Goal: Task Accomplishment & Management: Manage account settings

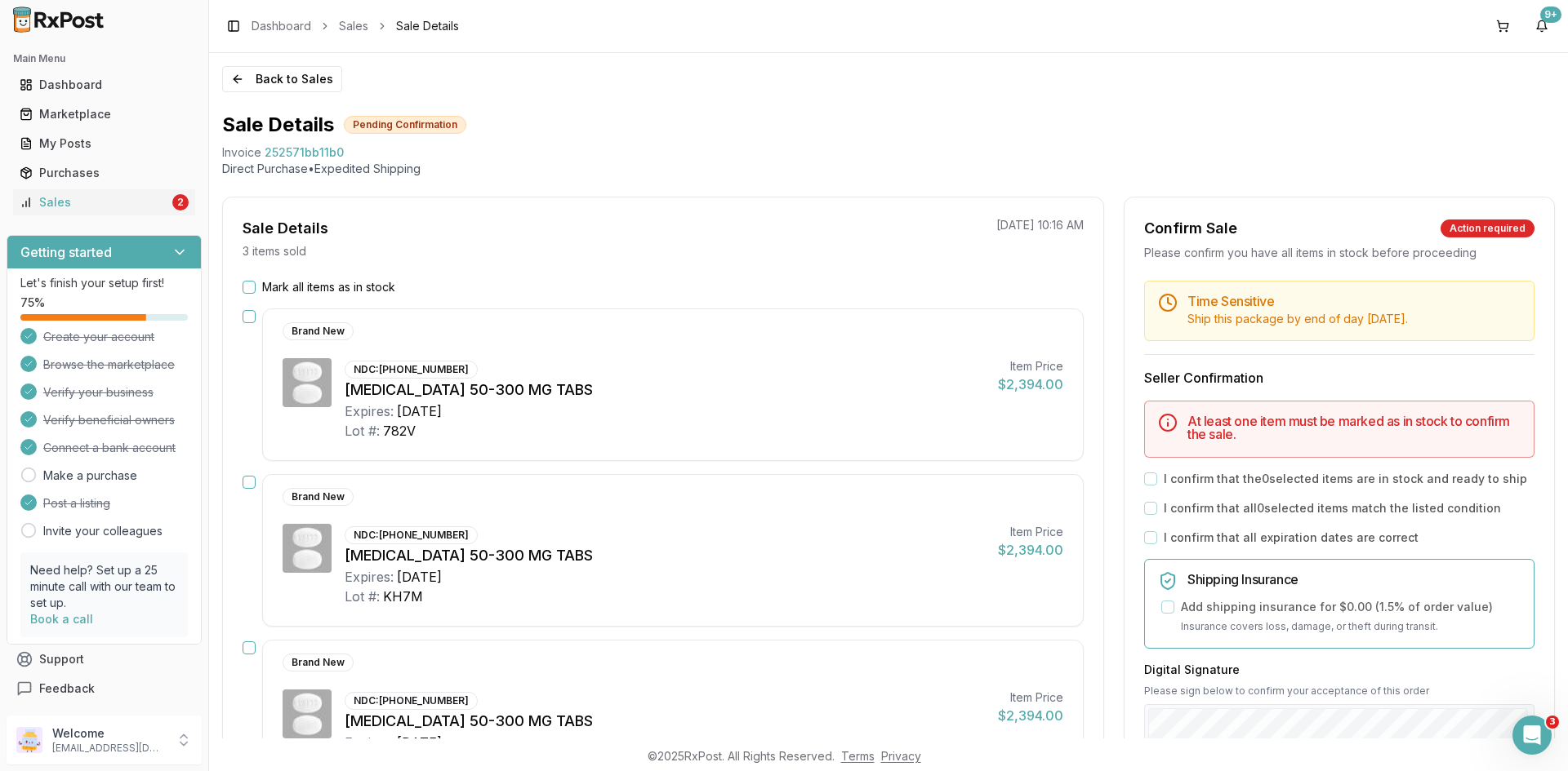
scroll to position [22, 0]
click at [170, 212] on link "Sales 5" at bounding box center [104, 202] width 182 height 29
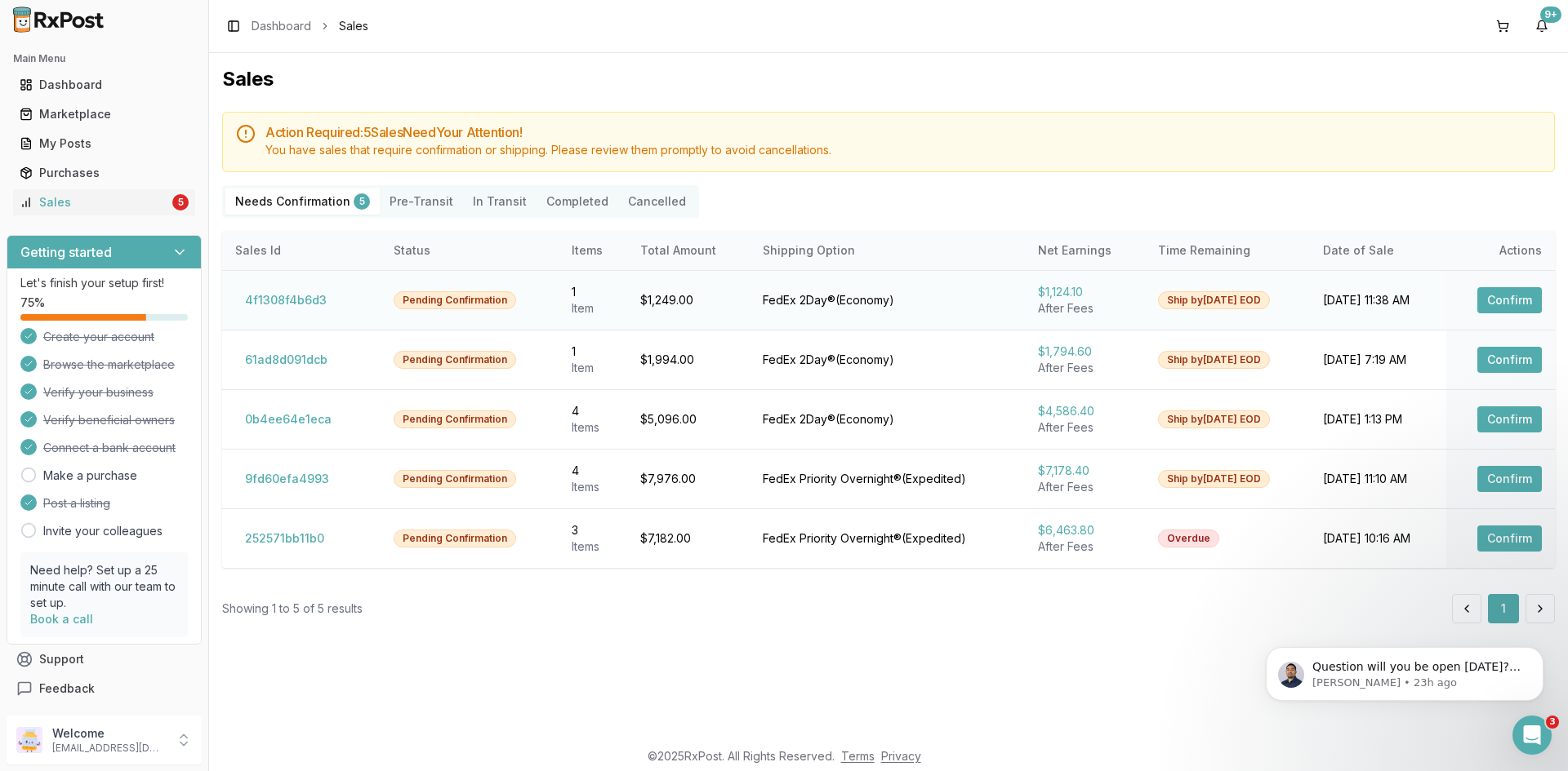
click at [1511, 290] on button "Confirm" at bounding box center [1509, 300] width 64 height 26
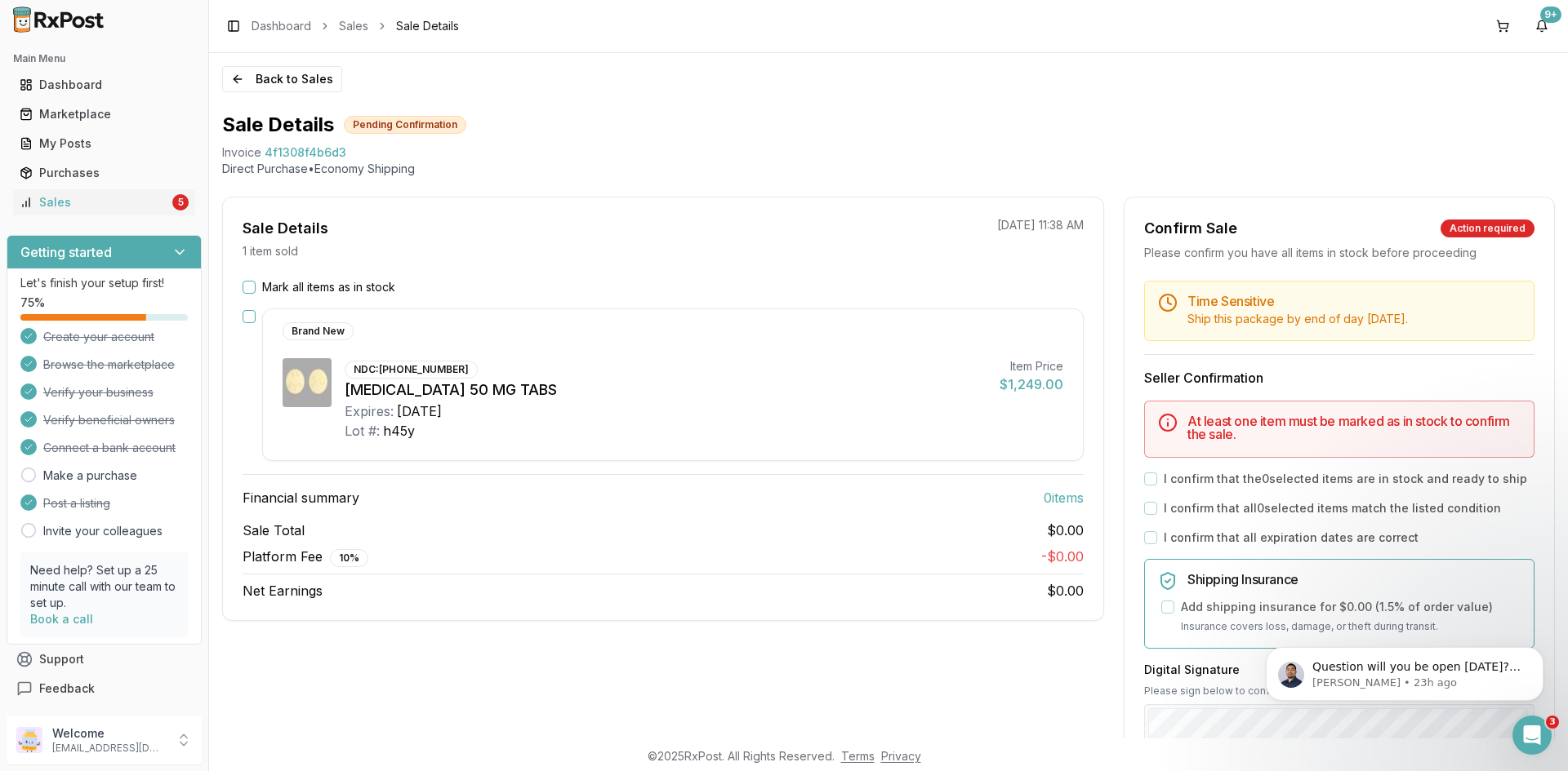
click at [333, 153] on span "4f1308f4b6d3" at bounding box center [305, 152] width 81 height 16
copy span "4f1308f4b6d3"
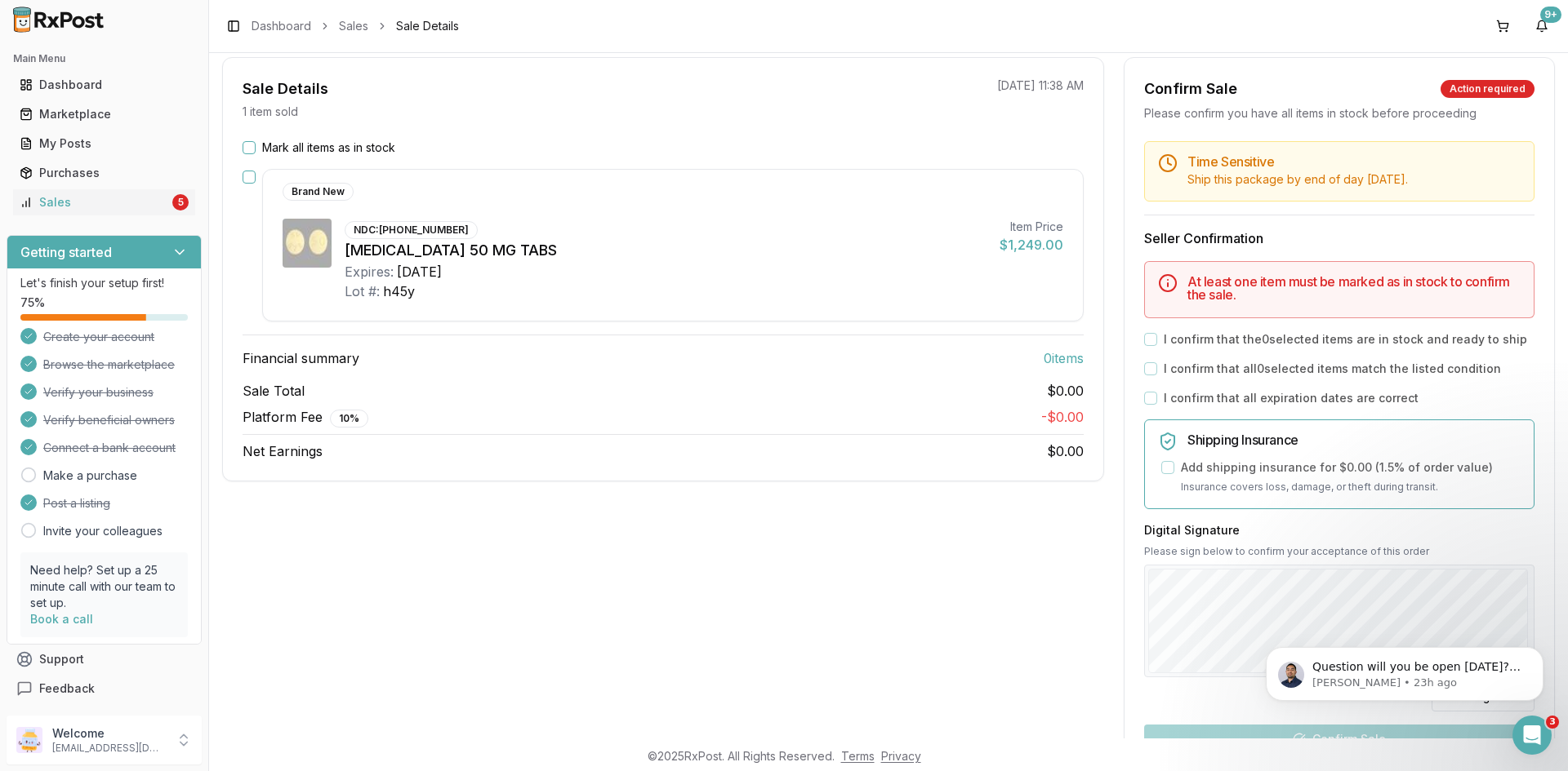
scroll to position [163, 0]
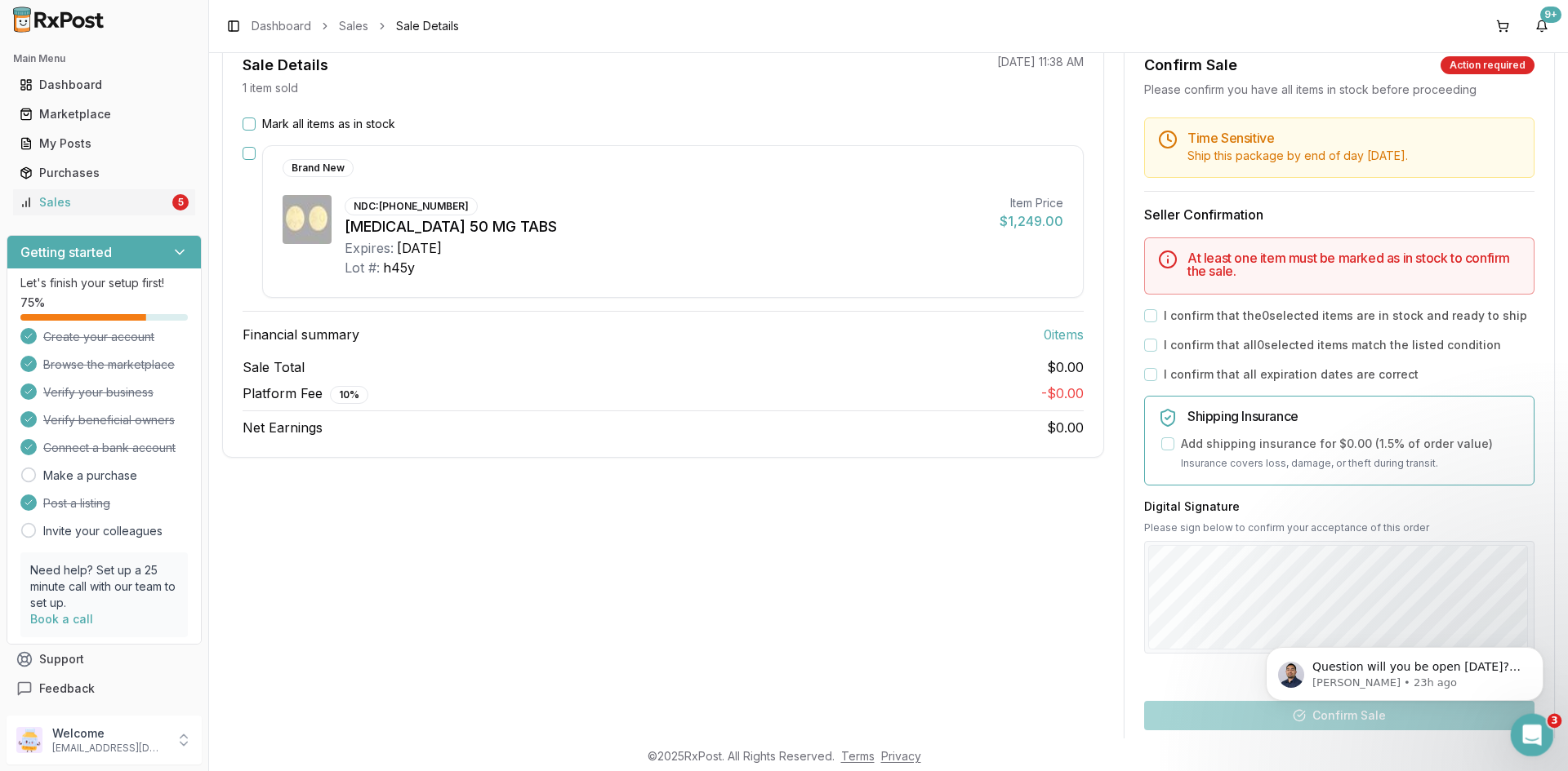
click at [1537, 729] on icon "Open Intercom Messenger" at bounding box center [1530, 733] width 27 height 27
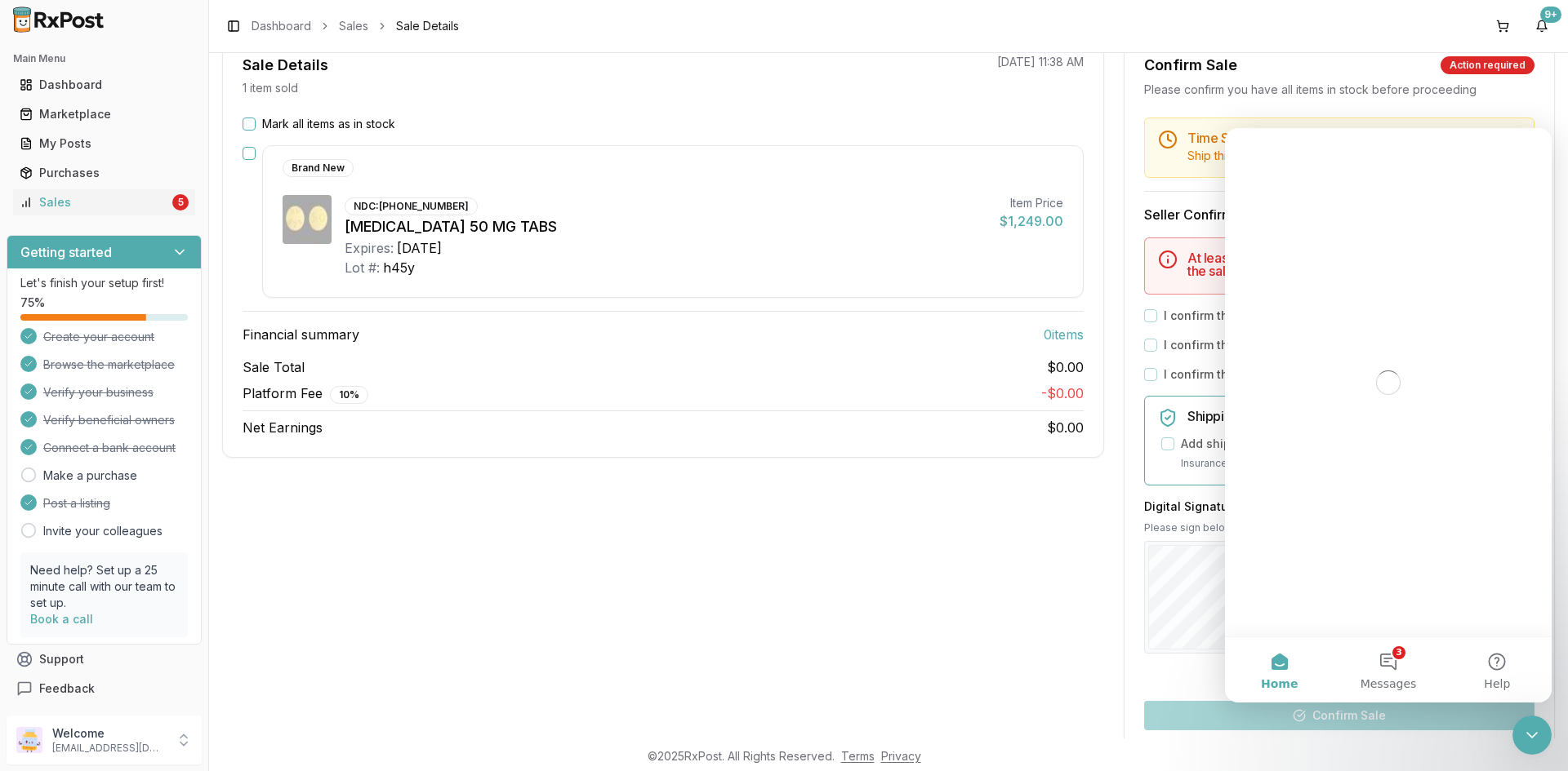
scroll to position [0, 0]
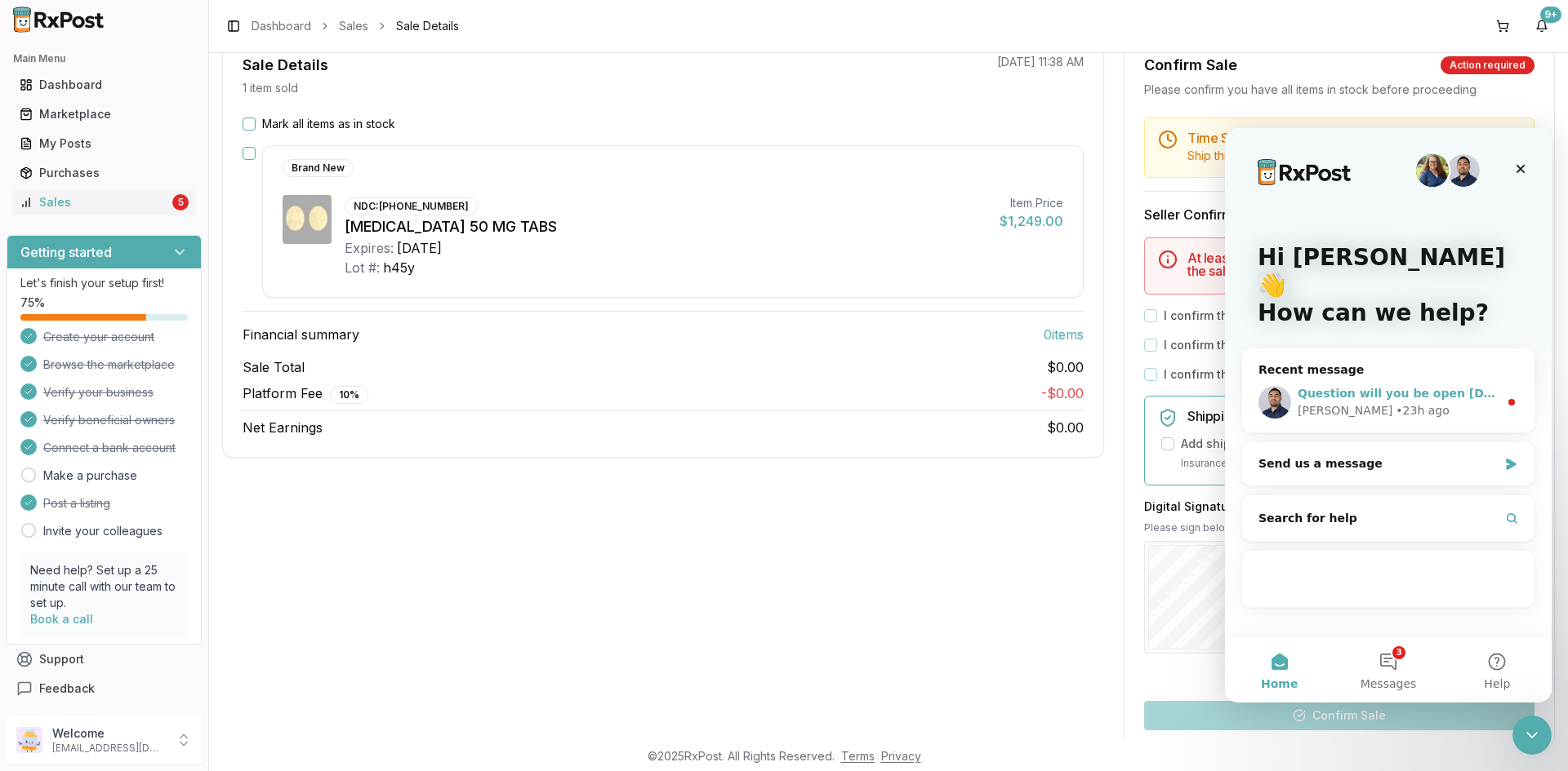
click at [1395, 403] on div "• 23h ago" at bounding box center [1421, 411] width 53 height 17
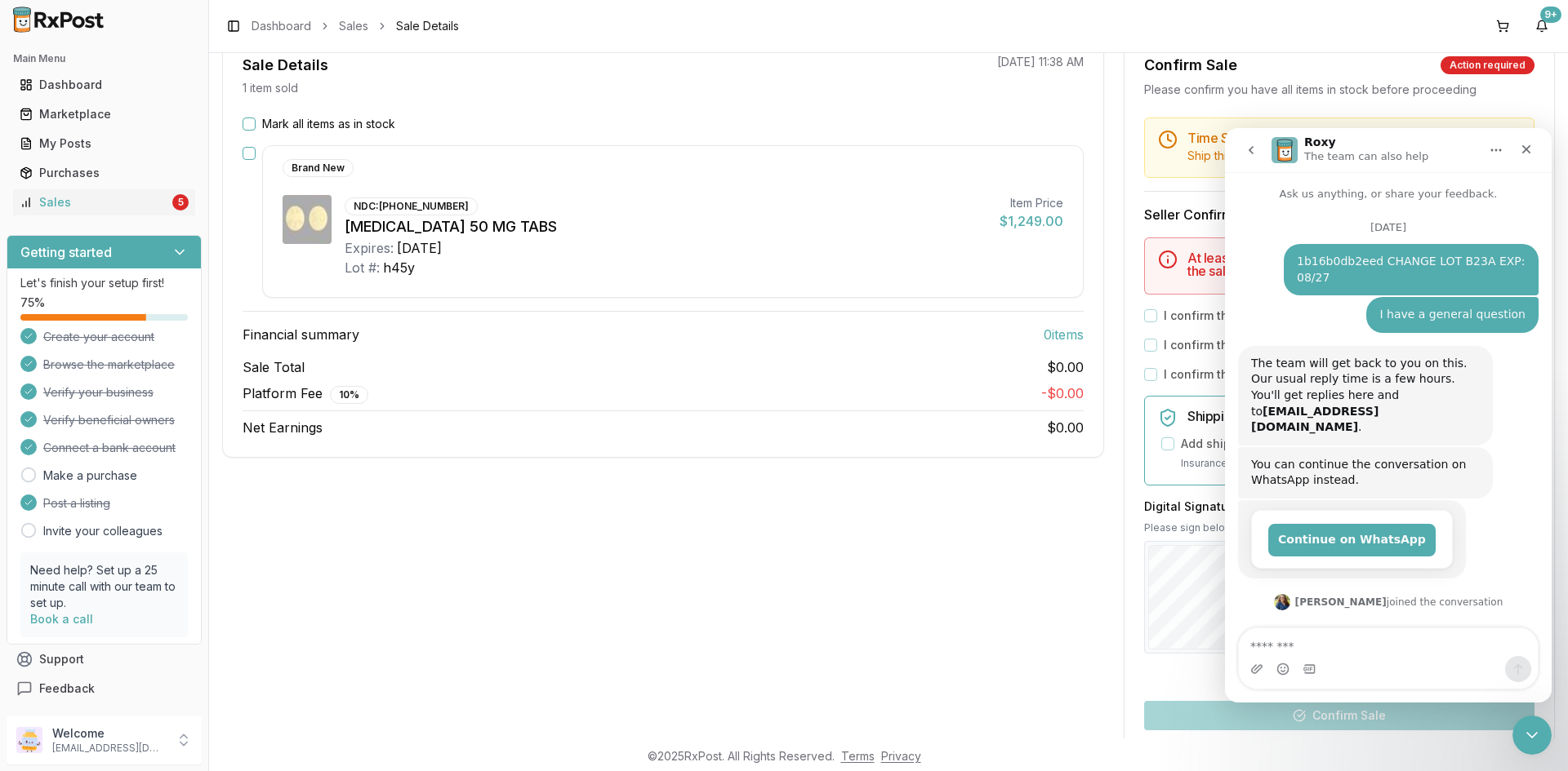
scroll to position [71, 0]
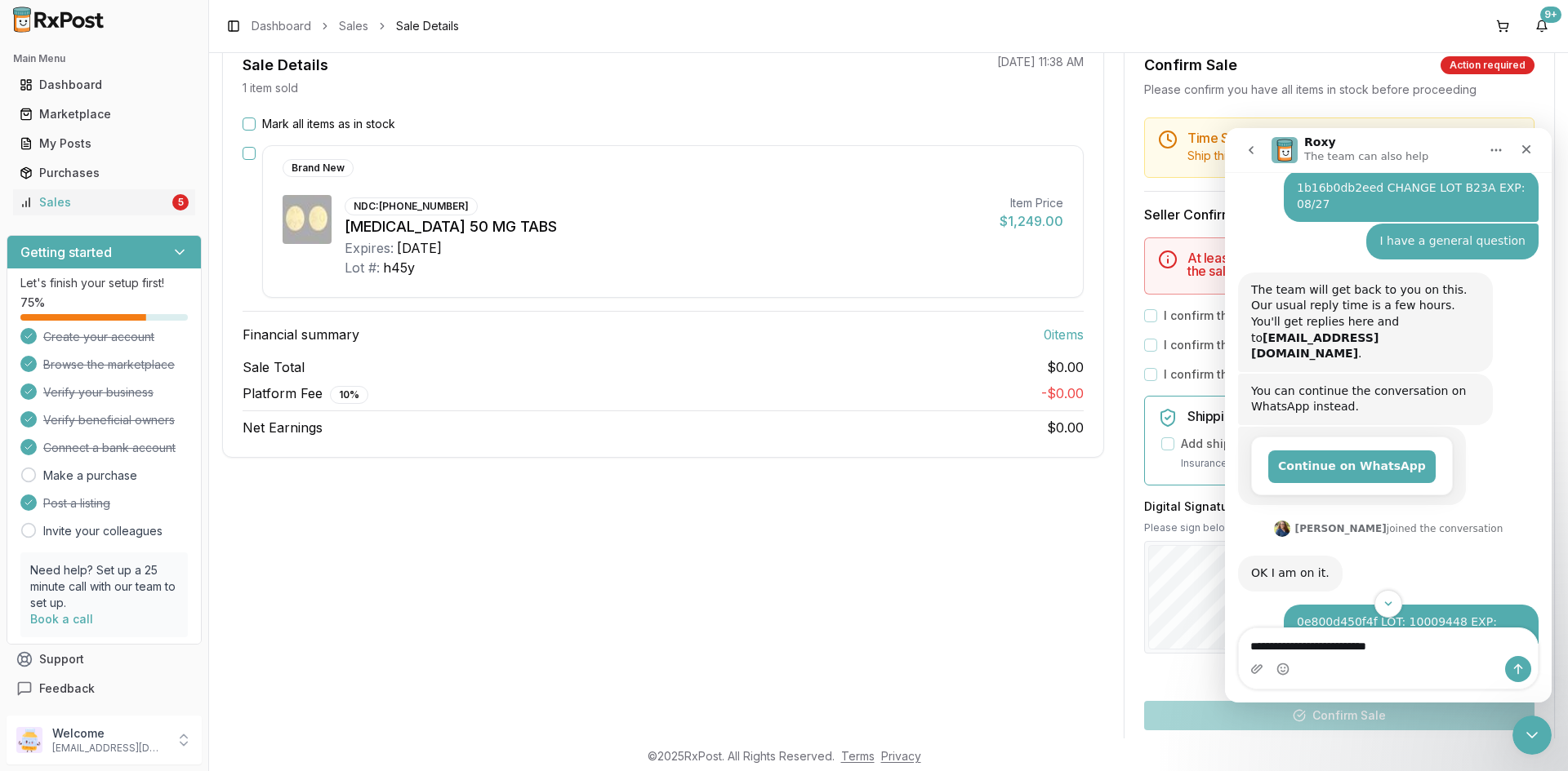
type textarea "**********"
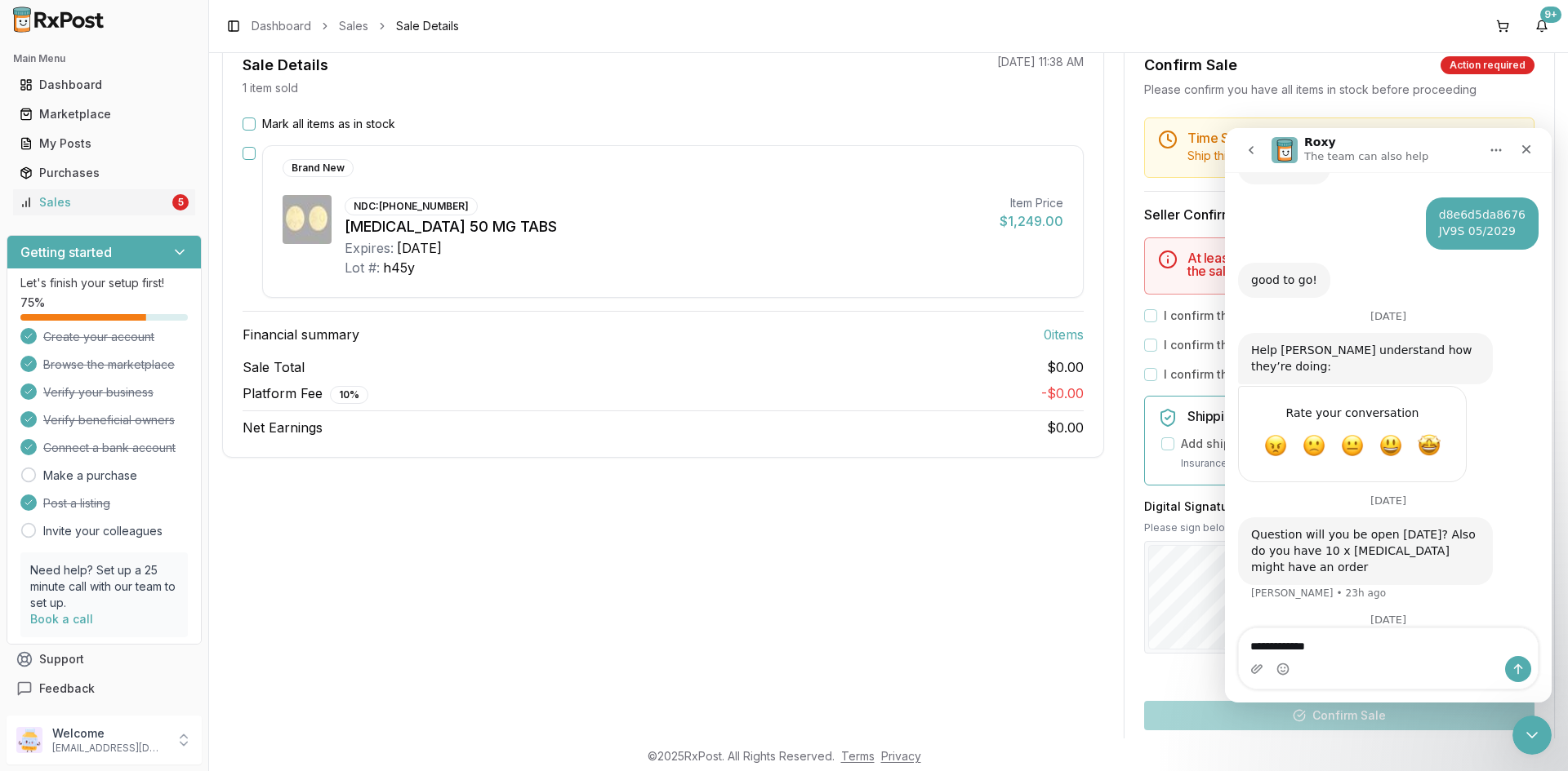
scroll to position [884, 0]
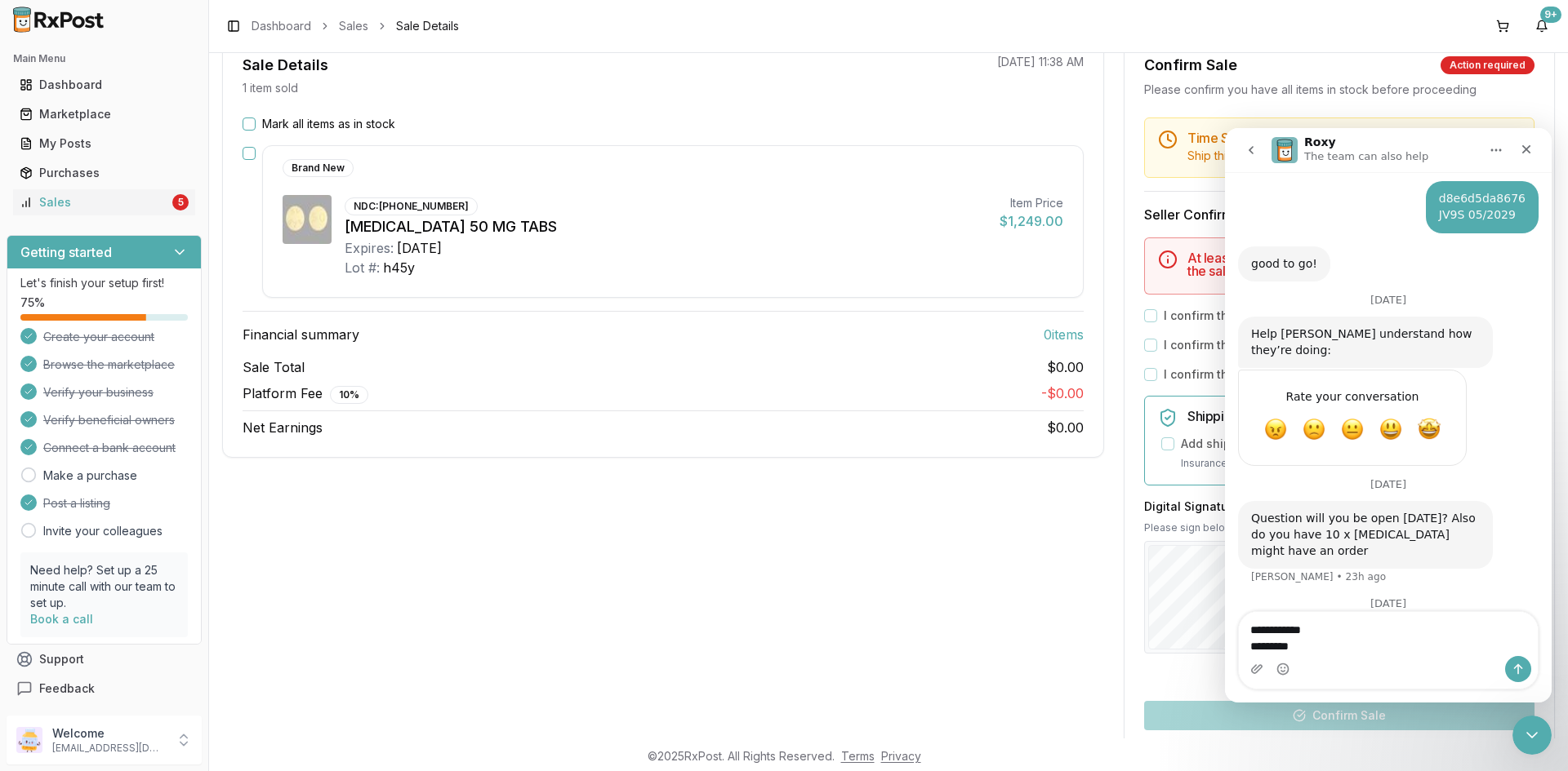
type textarea "**********"
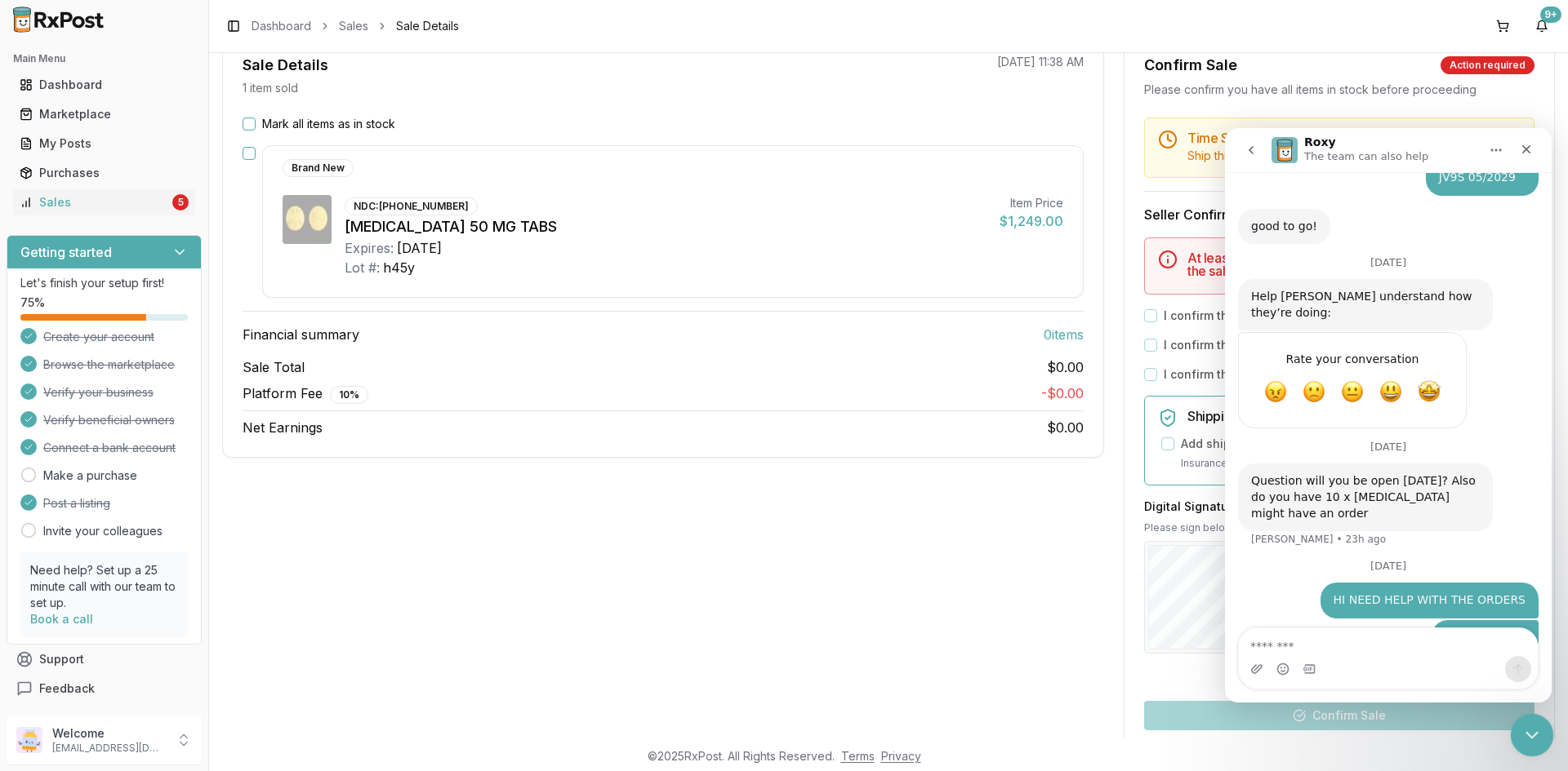
click at [1535, 723] on icon "Close Intercom Messenger" at bounding box center [1529, 732] width 19 height 19
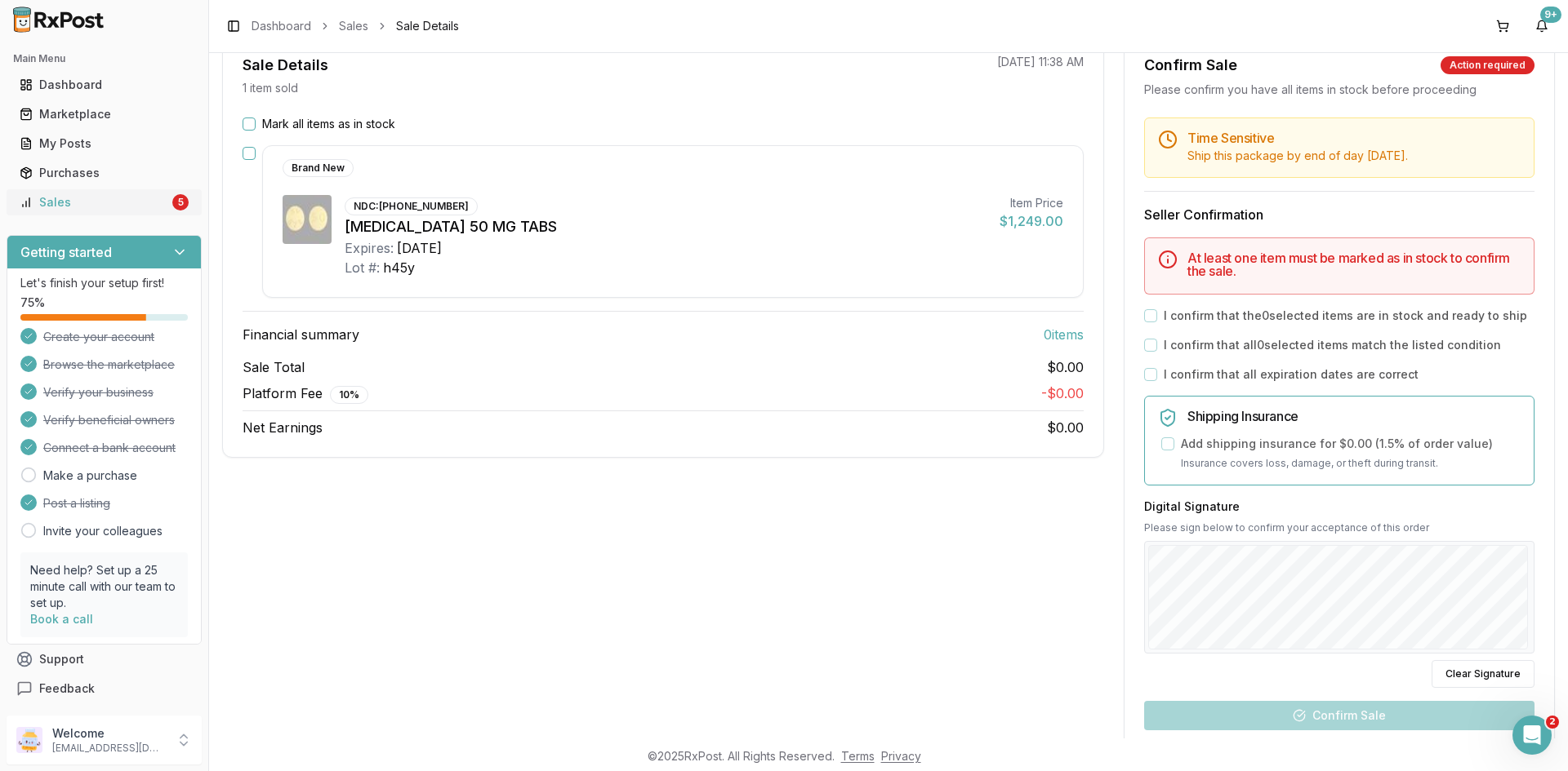
click at [182, 201] on link "Sales 5" at bounding box center [104, 202] width 182 height 29
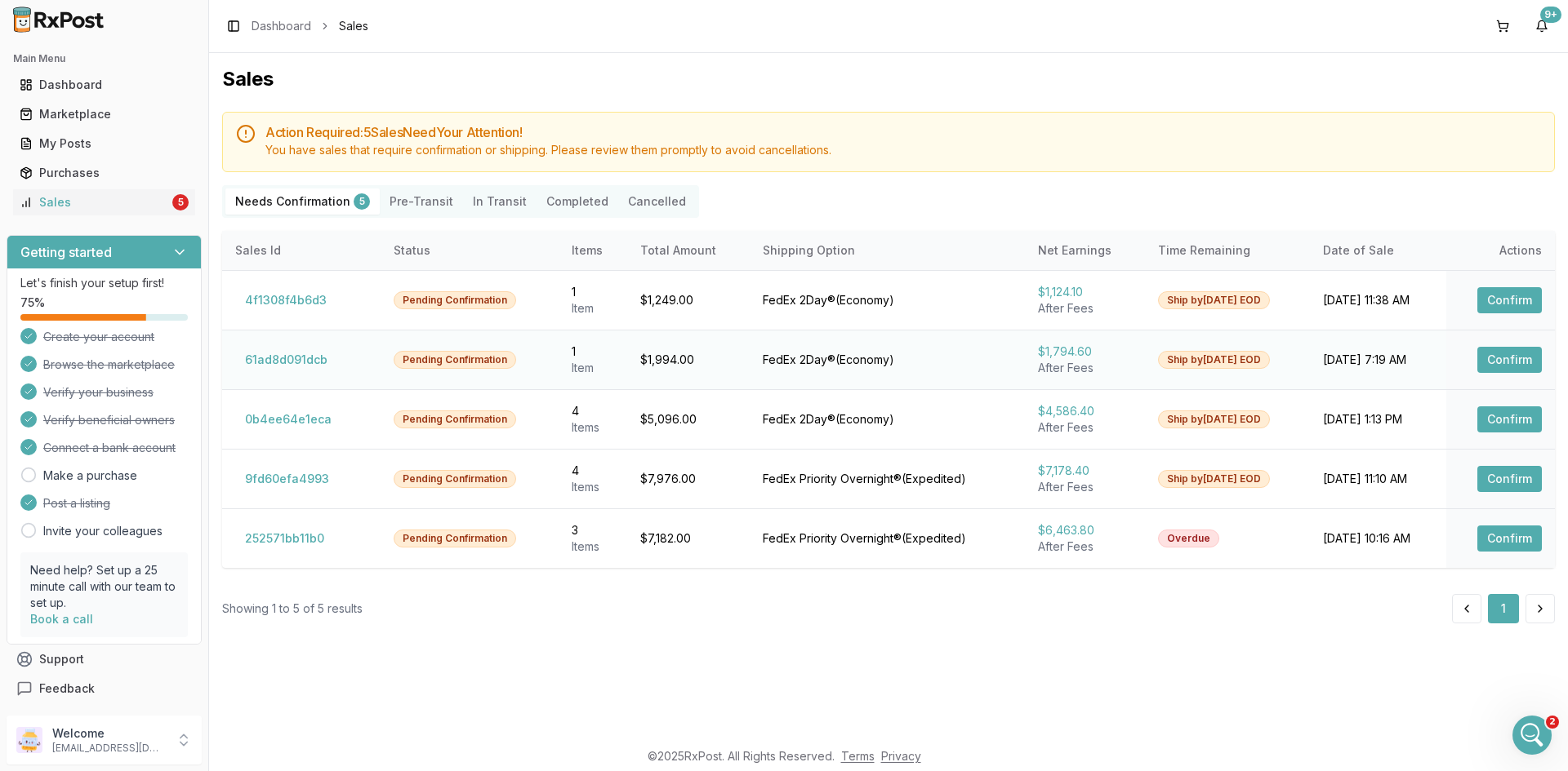
click at [1525, 360] on button "Confirm" at bounding box center [1509, 359] width 64 height 26
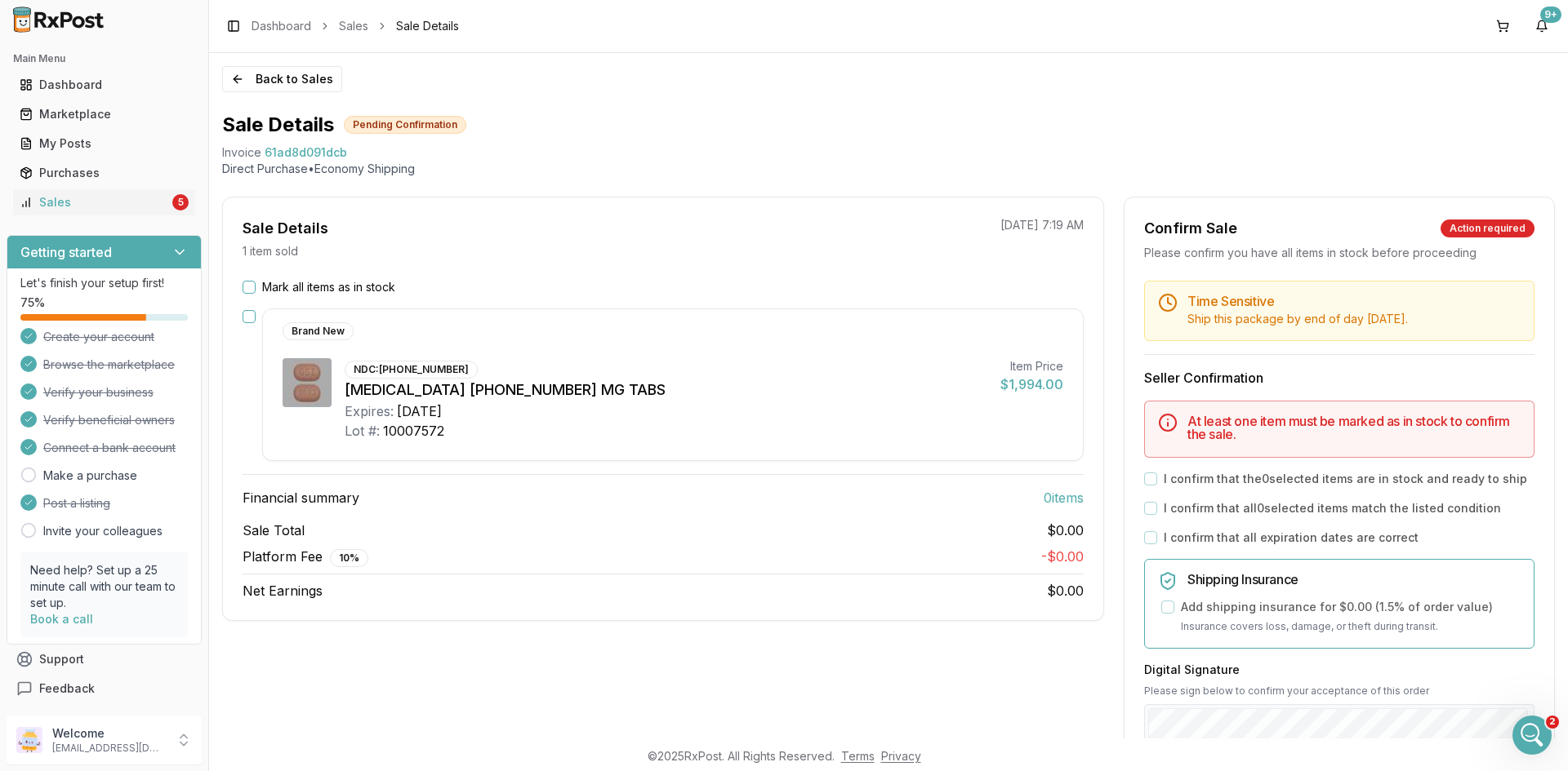
click at [290, 146] on span "61ad8d091dcb" at bounding box center [306, 152] width 82 height 16
copy span "61ad8d091dcb"
click at [1536, 721] on div "Open Intercom Messenger" at bounding box center [1529, 732] width 54 height 54
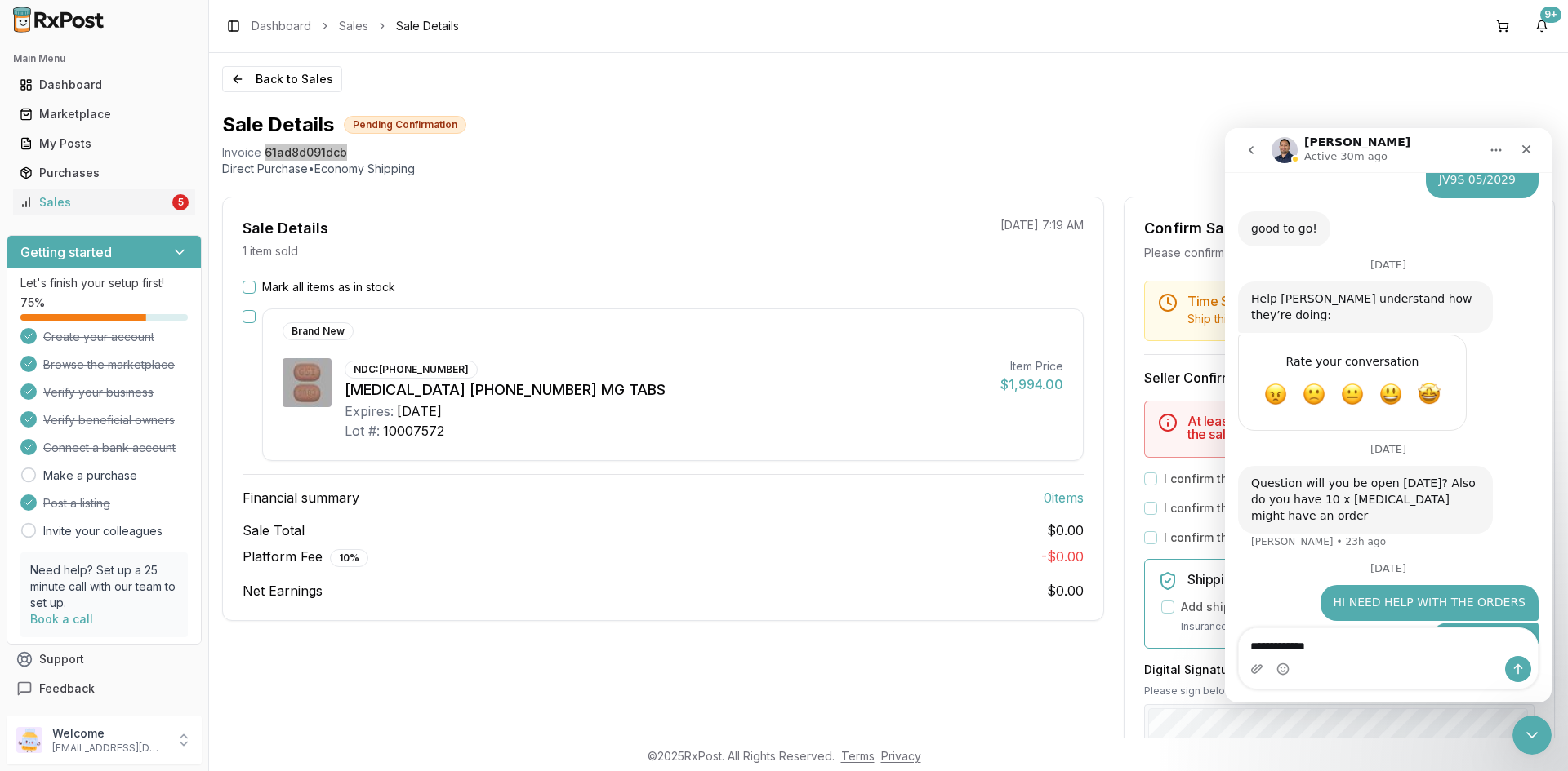
scroll to position [938, 0]
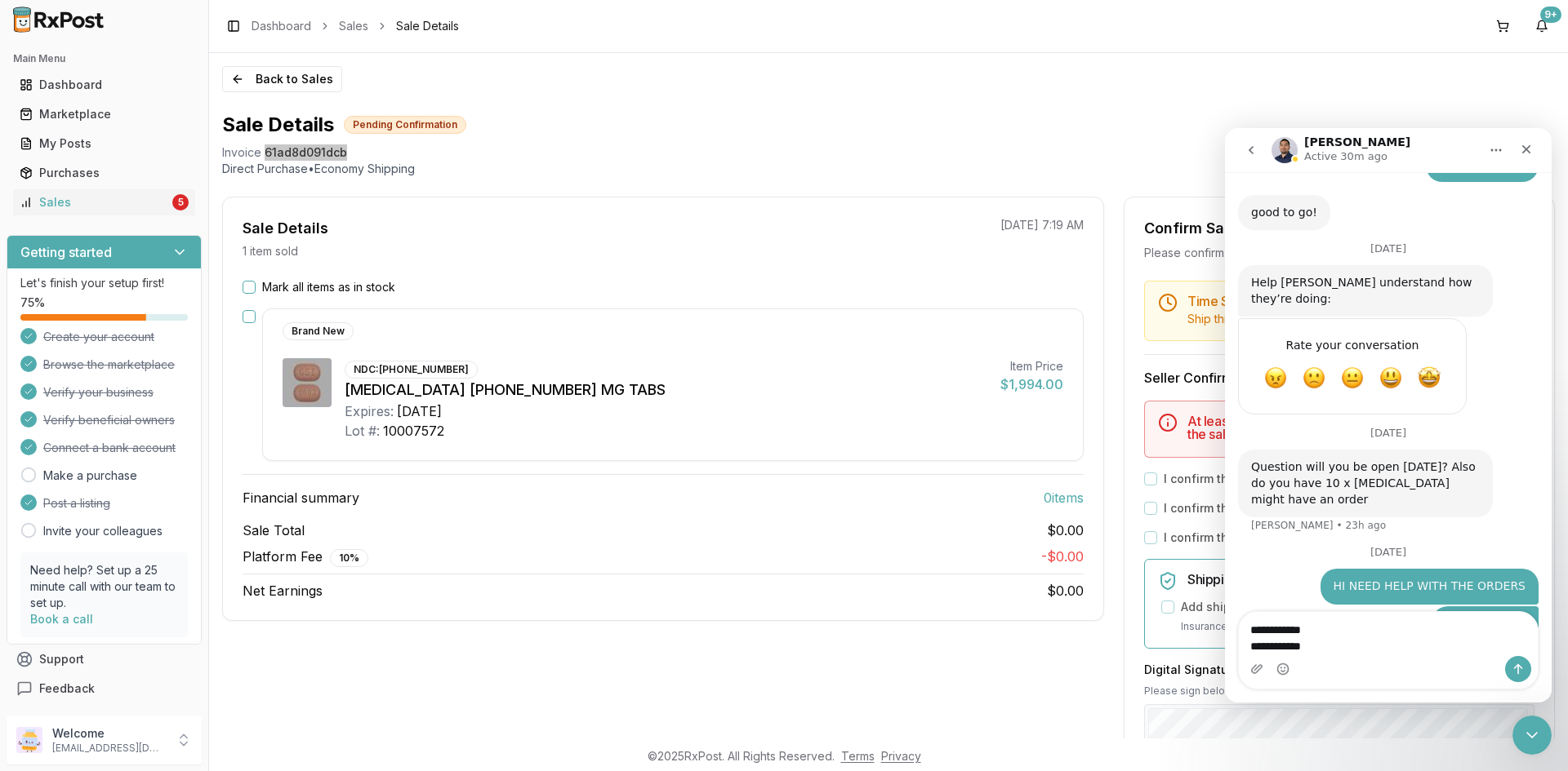
type textarea "**********"
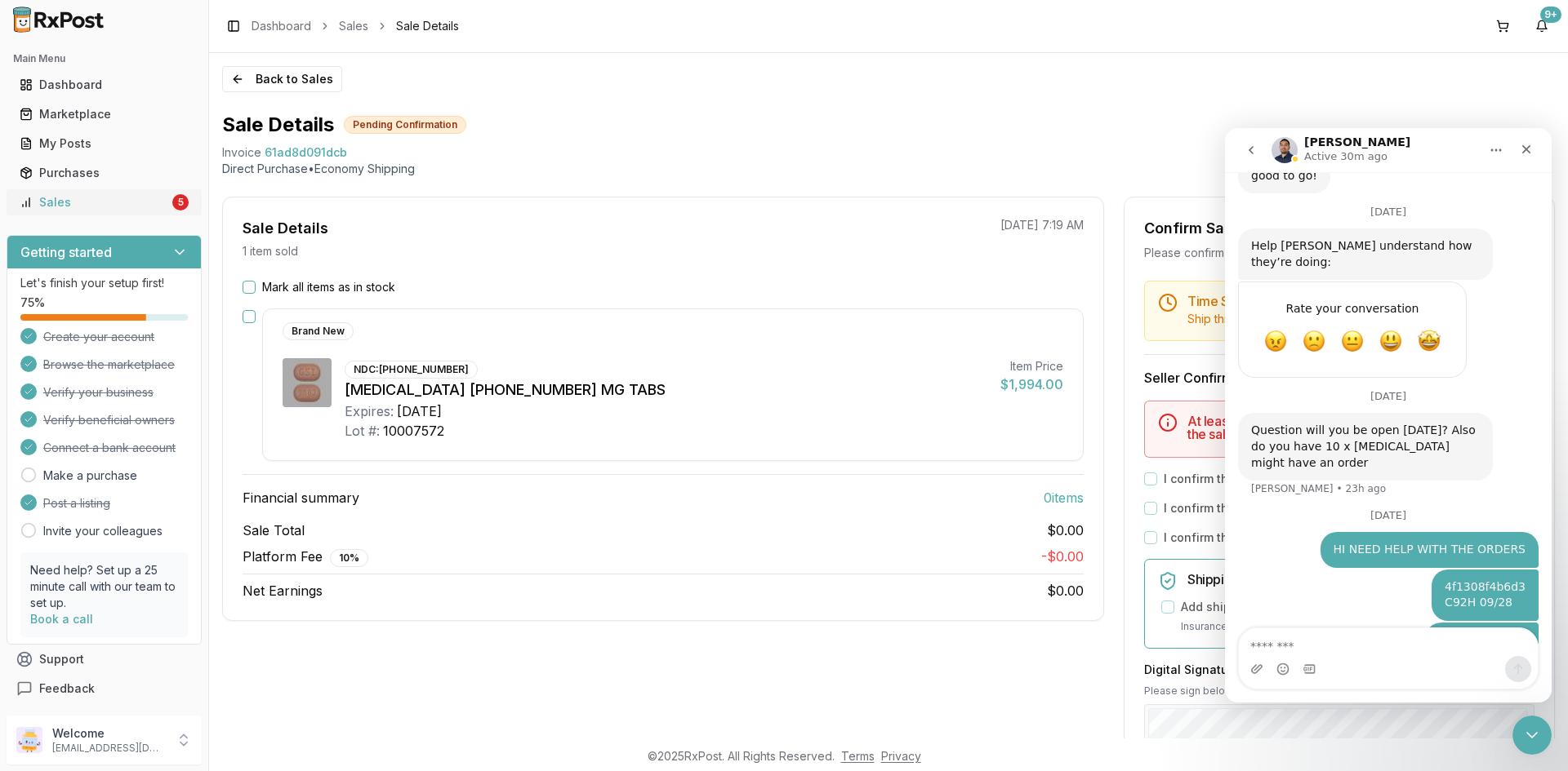
click at [113, 217] on div "Main Menu Dashboard Marketplace My Posts Purchases Sales 5" at bounding box center [104, 131] width 209 height 182
click at [120, 209] on div "Sales" at bounding box center [94, 202] width 149 height 16
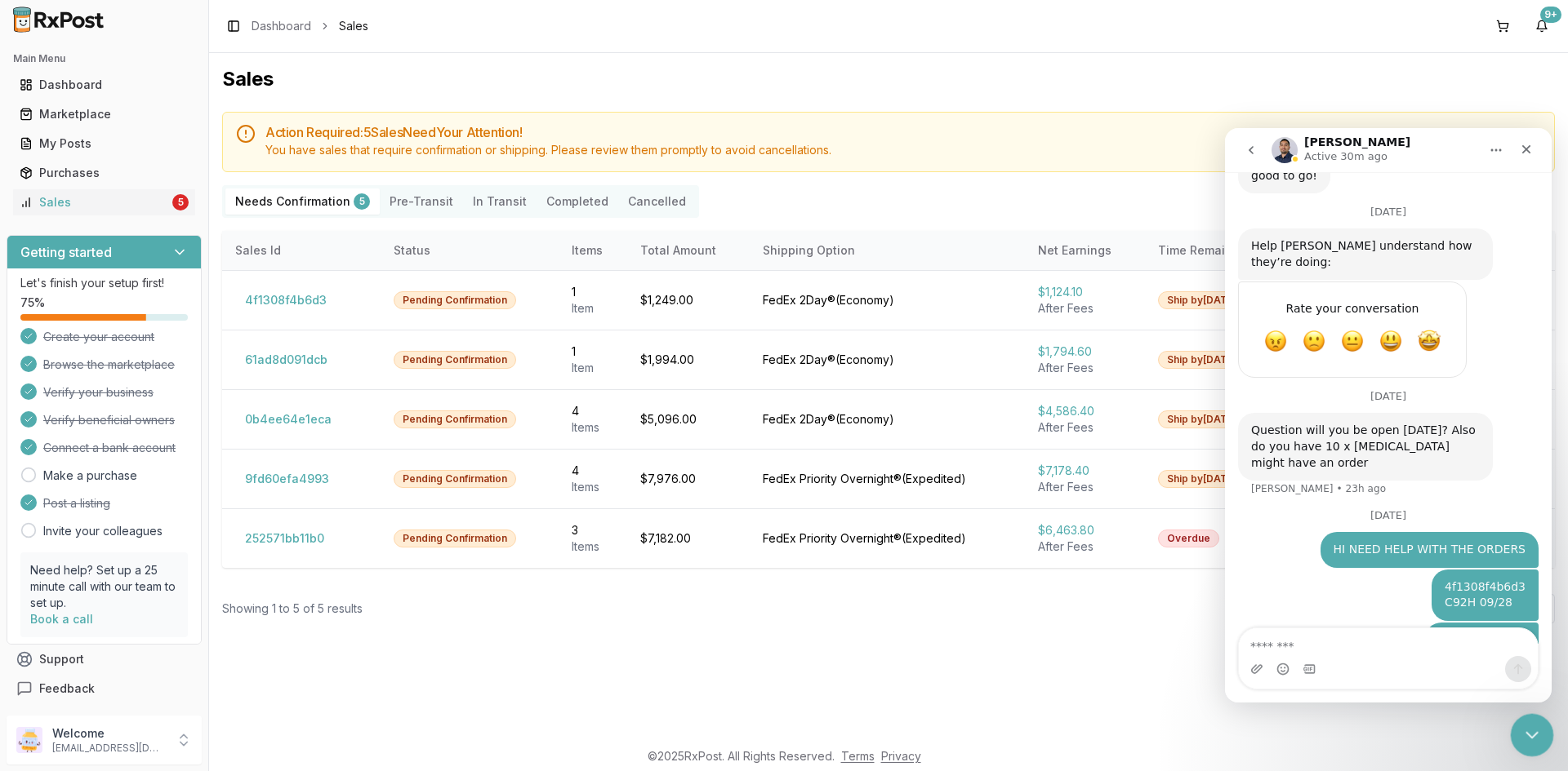
click at [1538, 727] on icon "Close Intercom Messenger" at bounding box center [1529, 732] width 19 height 19
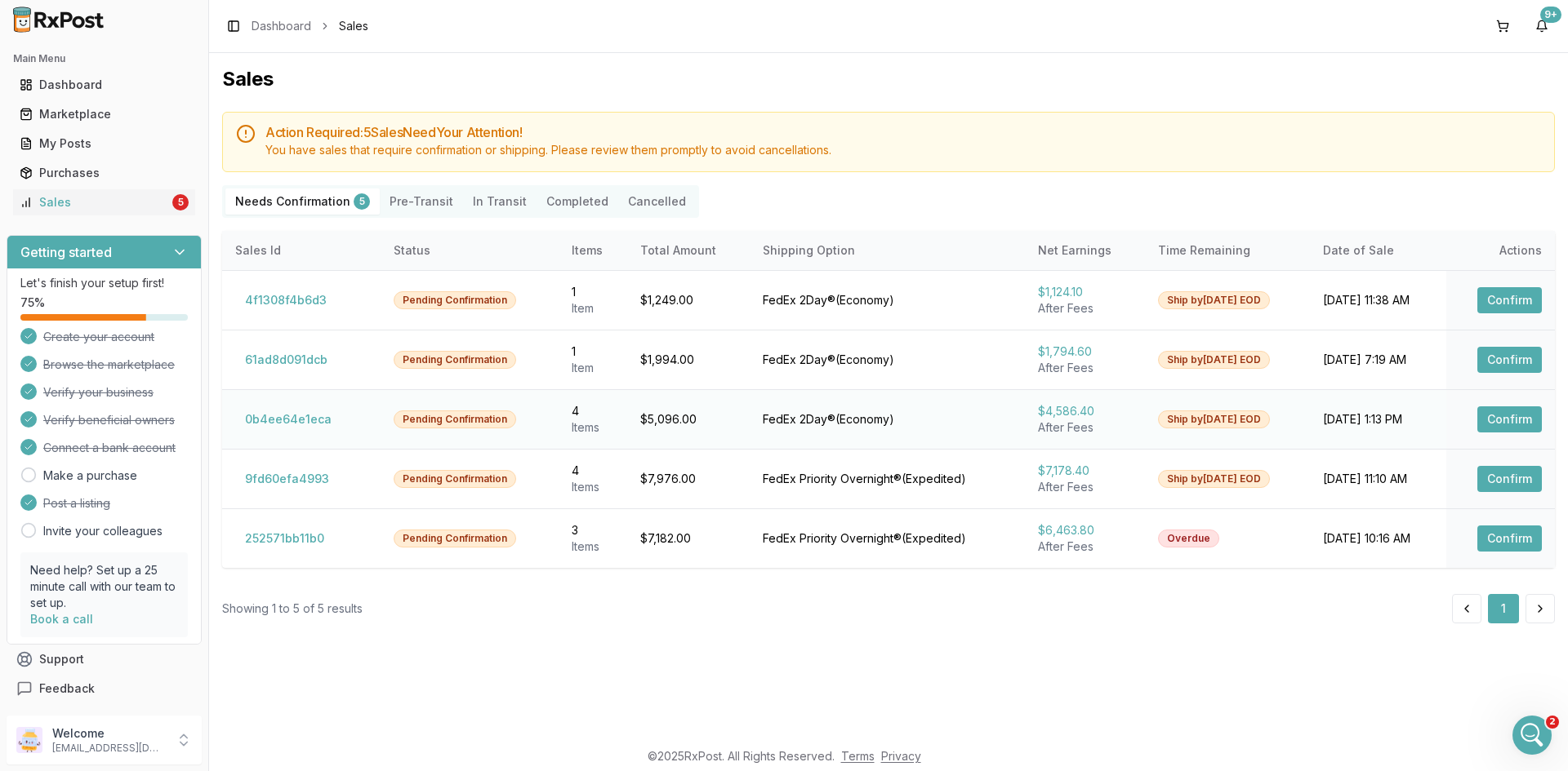
click at [1515, 412] on button "Confirm" at bounding box center [1509, 419] width 64 height 26
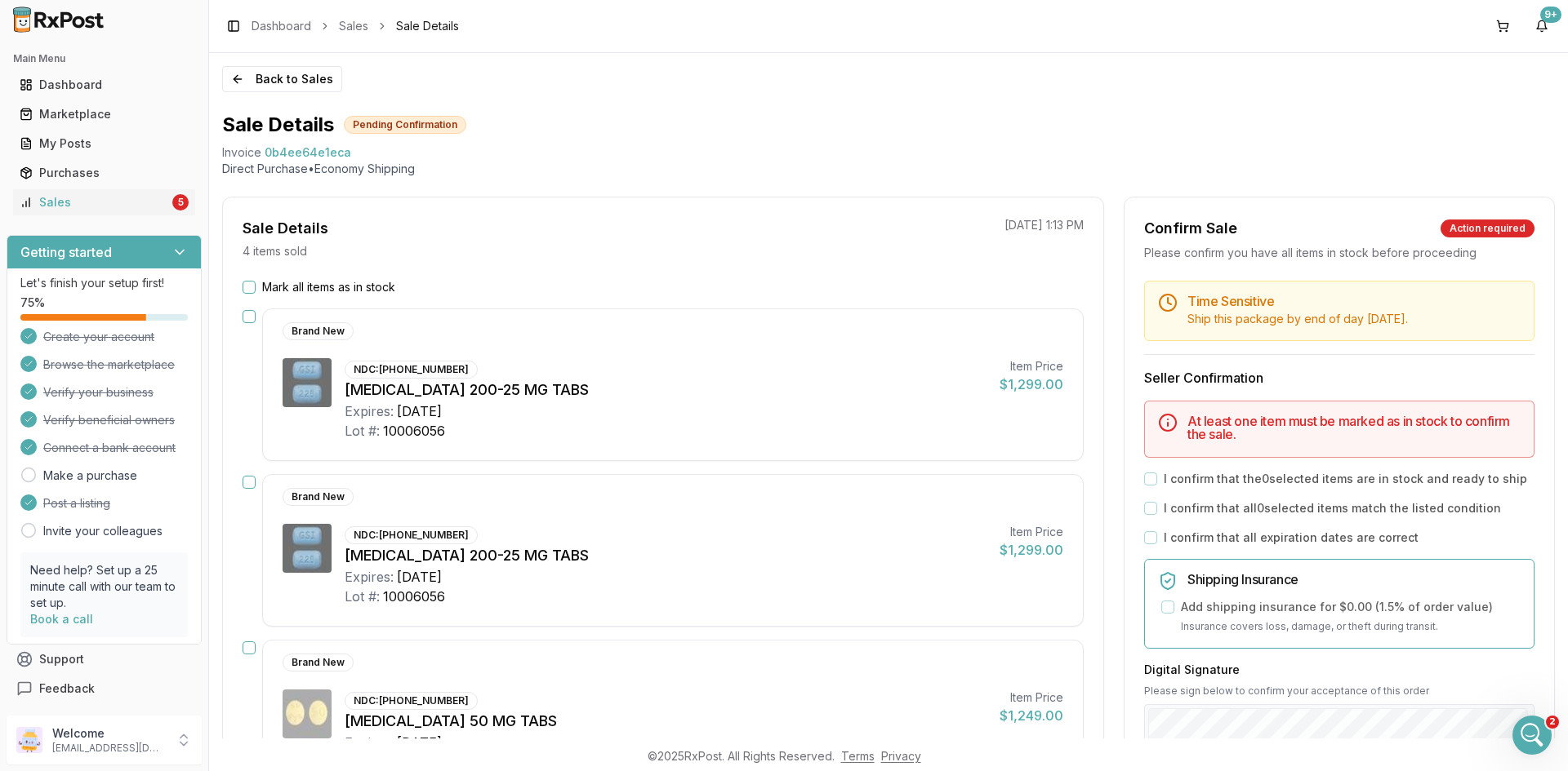
click at [302, 153] on span "0b4ee64e1eca" at bounding box center [307, 152] width 86 height 16
copy span "0b4ee64e1eca"
click at [1533, 716] on div "Open Intercom Messenger" at bounding box center [1529, 732] width 54 height 54
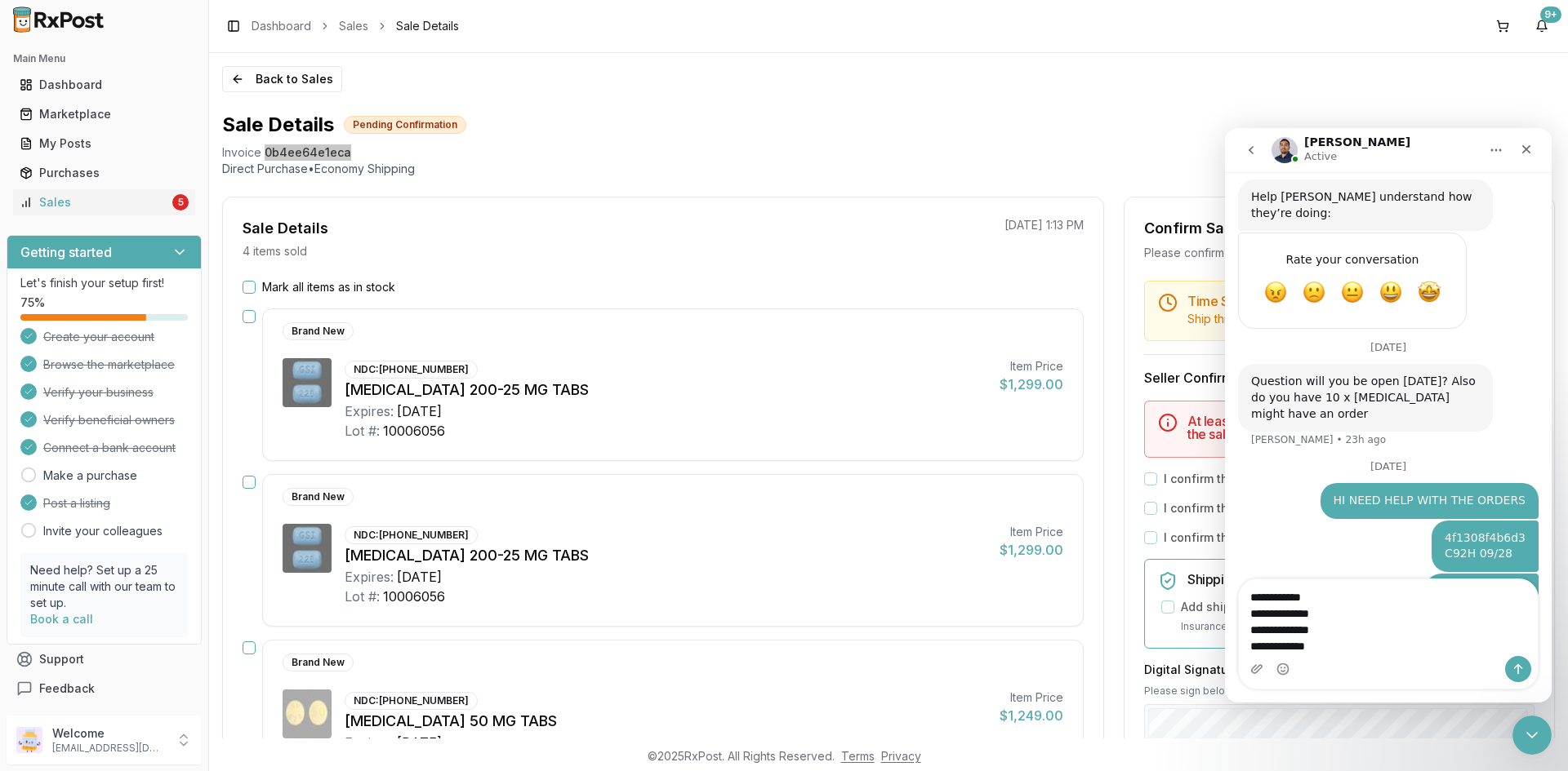
scroll to position [1040, 0]
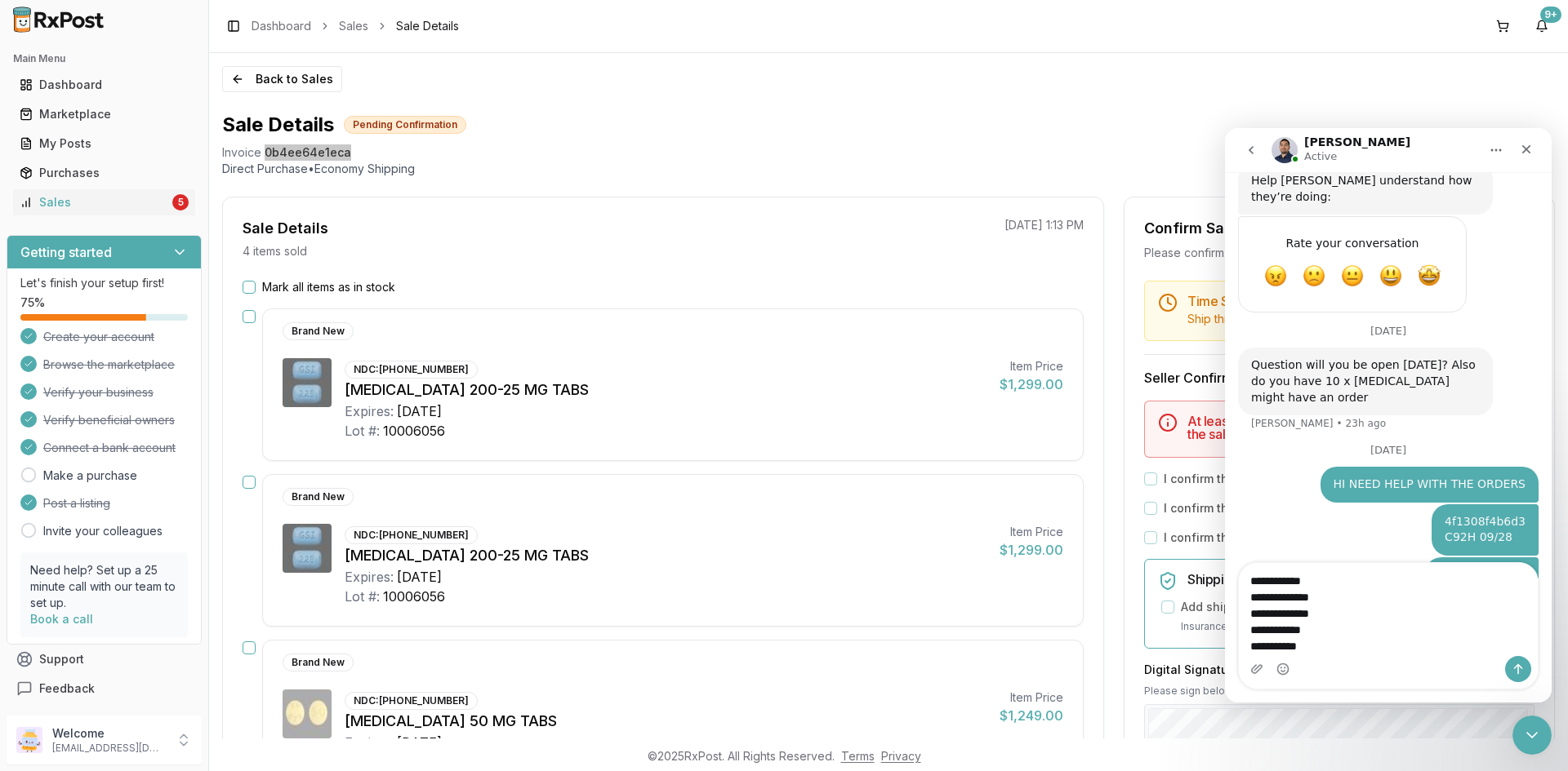
type textarea "**********"
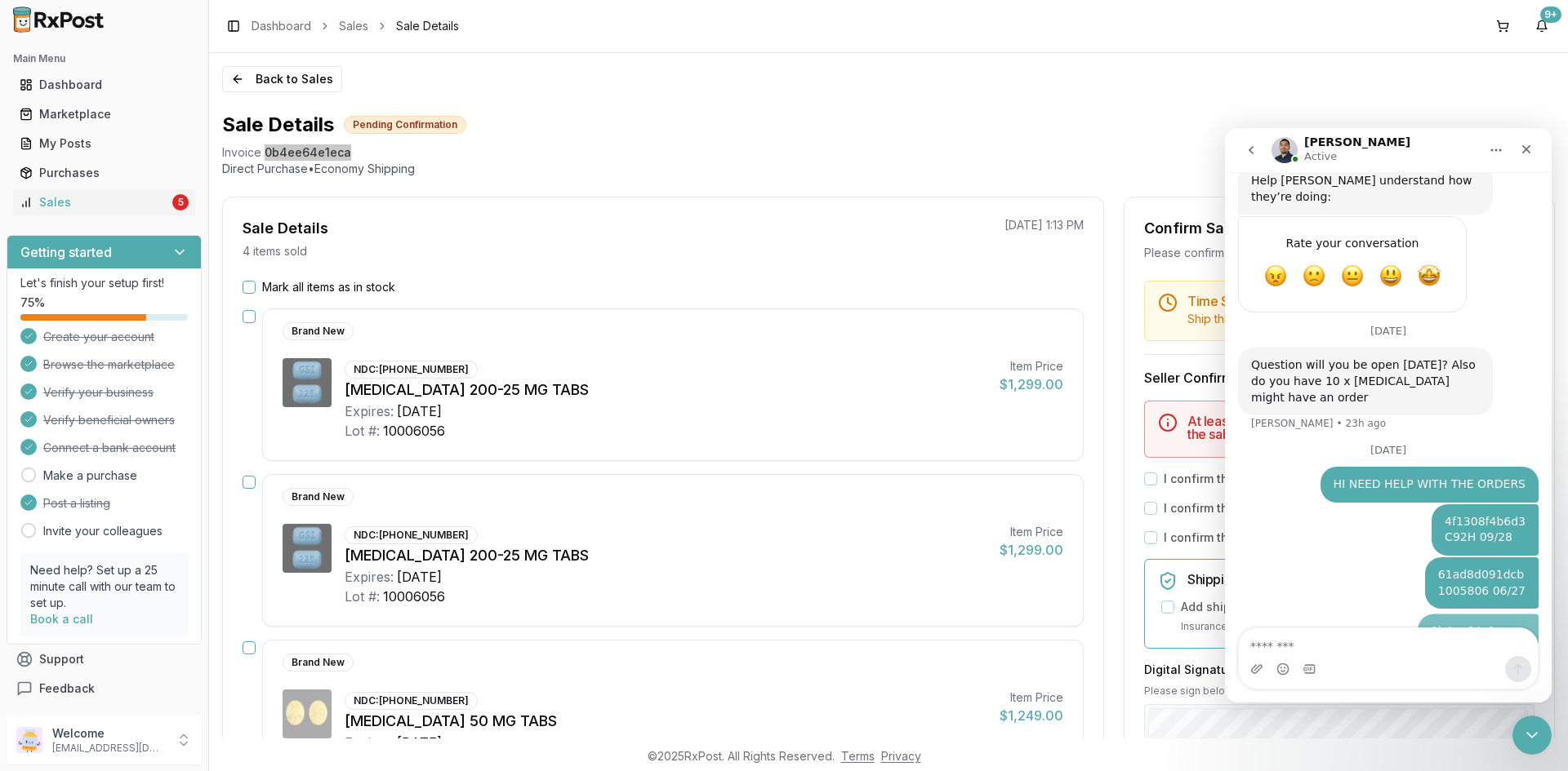
scroll to position [1076, 0]
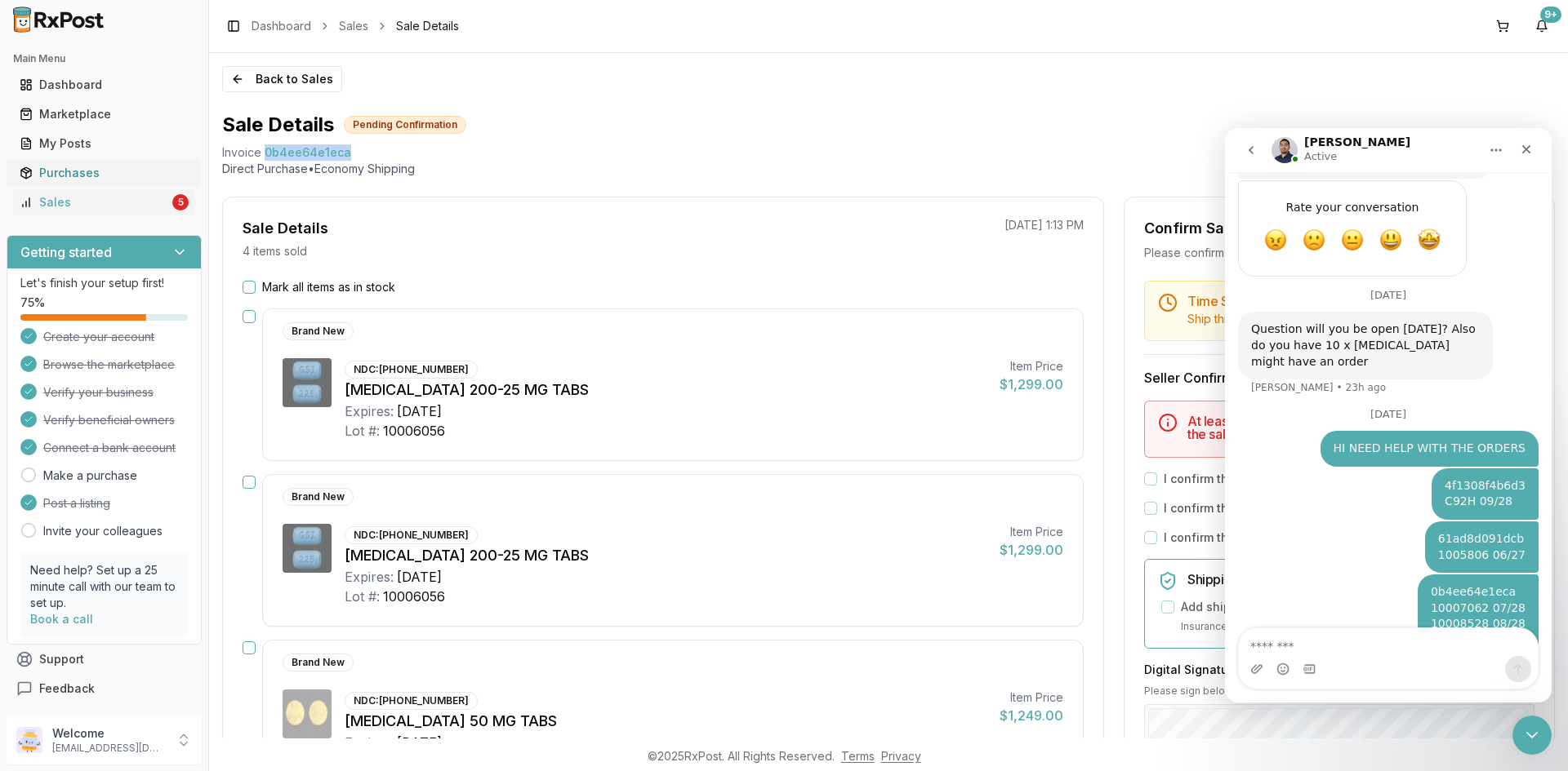
drag, startPoint x: 129, startPoint y: 197, endPoint x: 131, endPoint y: 177, distance: 20.1
click at [129, 197] on div "Sales" at bounding box center [94, 202] width 149 height 16
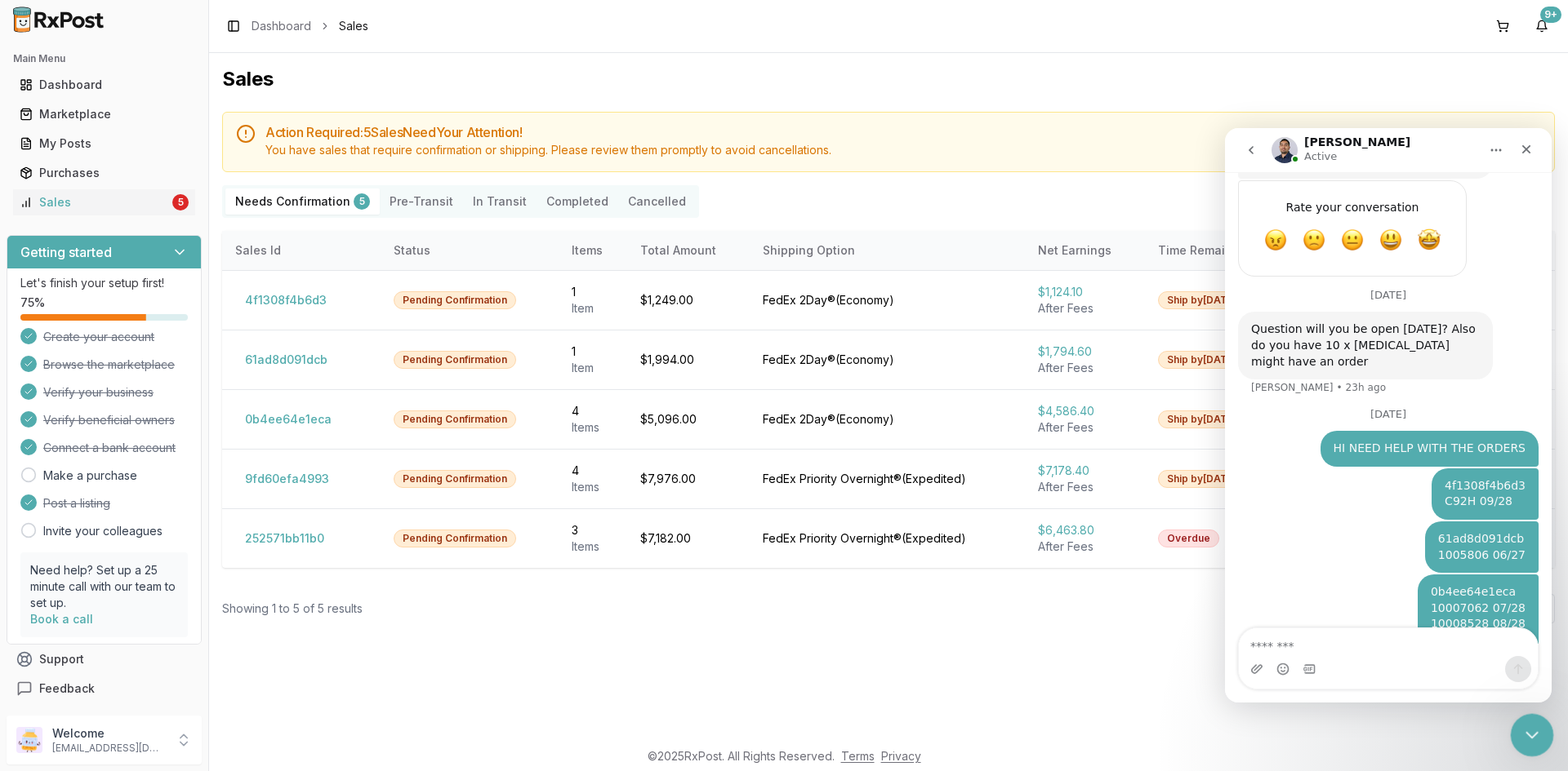
click at [1518, 724] on div "Close Intercom Messenger" at bounding box center [1529, 732] width 39 height 39
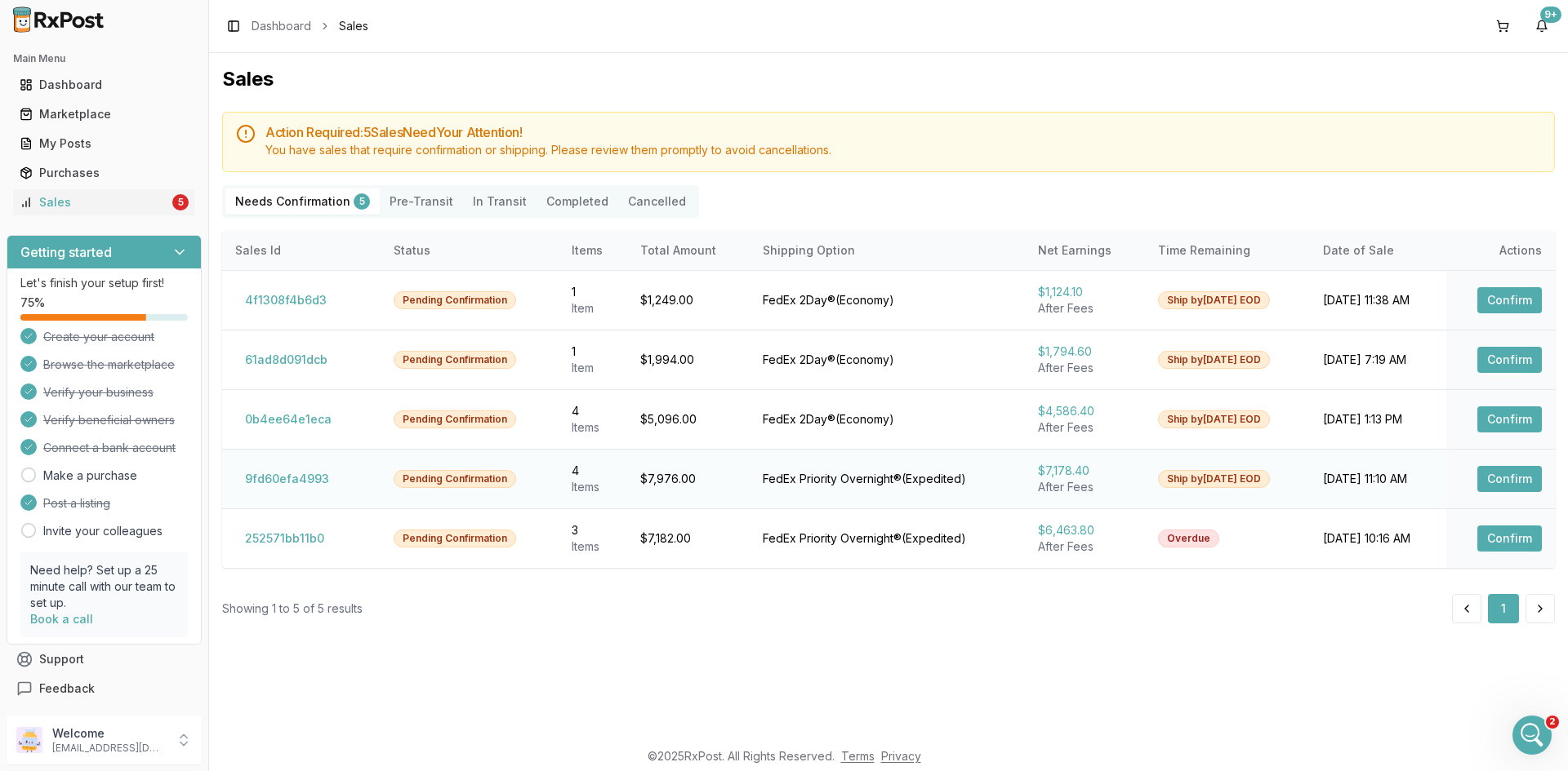
click at [1515, 475] on button "Confirm" at bounding box center [1509, 479] width 64 height 26
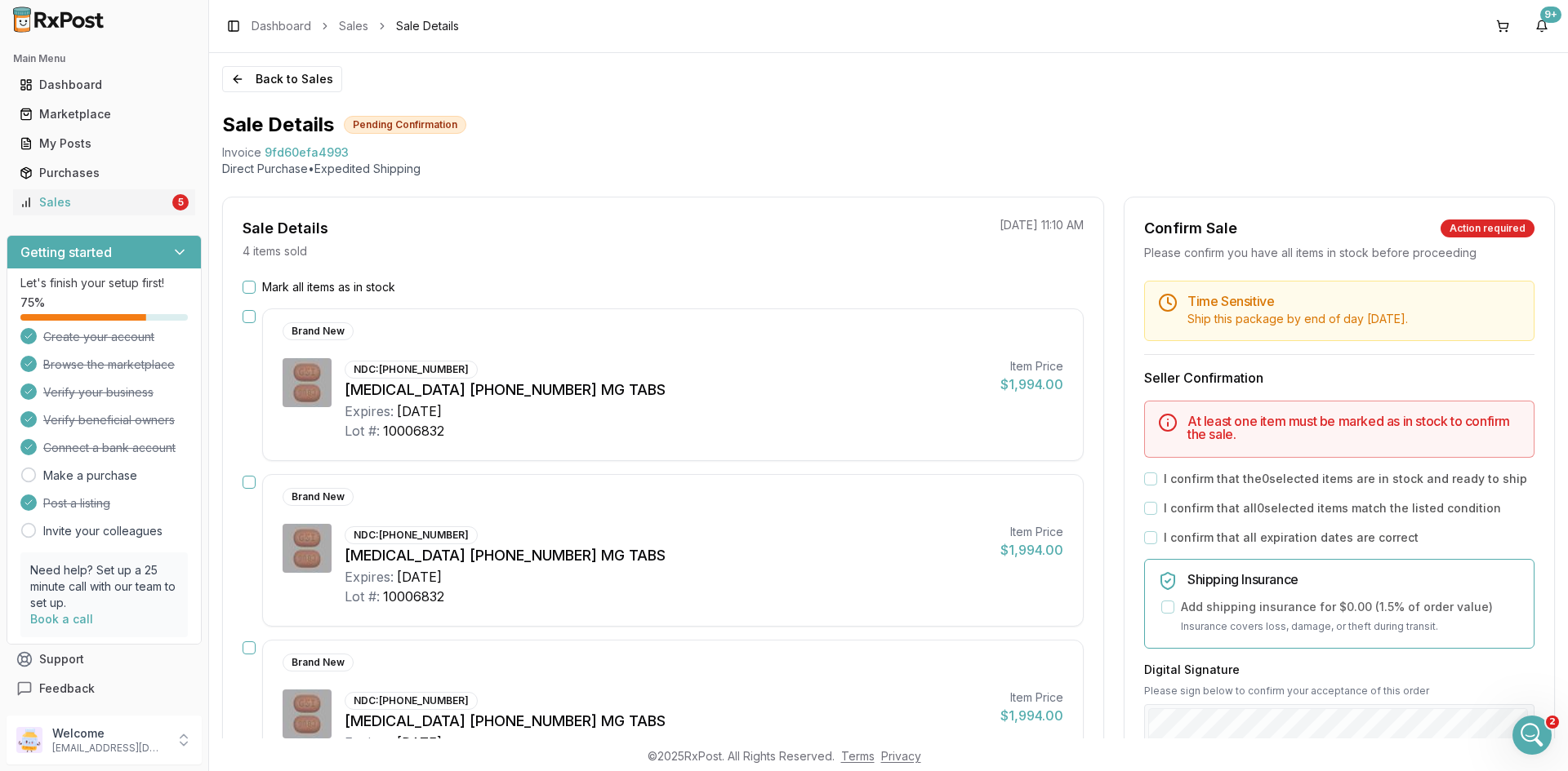
click at [608, 364] on div "NDC: 61958-2501-01 Biktarvy 50-200-25 MG TABS Expires: 2027-06-30 Lot #: 100068…" at bounding box center [665, 399] width 642 height 82
click at [612, 499] on div "Brand New" at bounding box center [659, 496] width 755 height 18
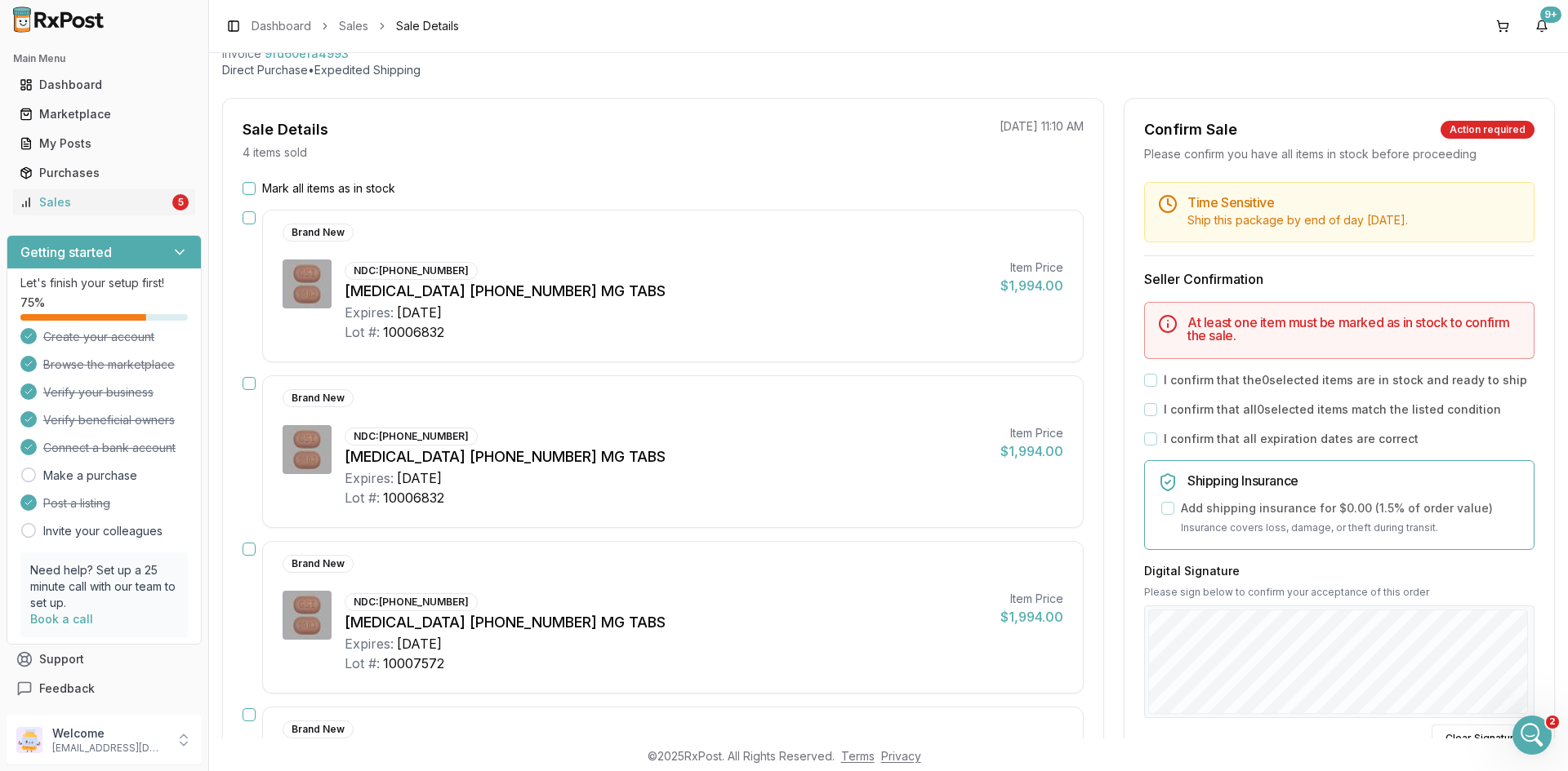
scroll to position [244, 0]
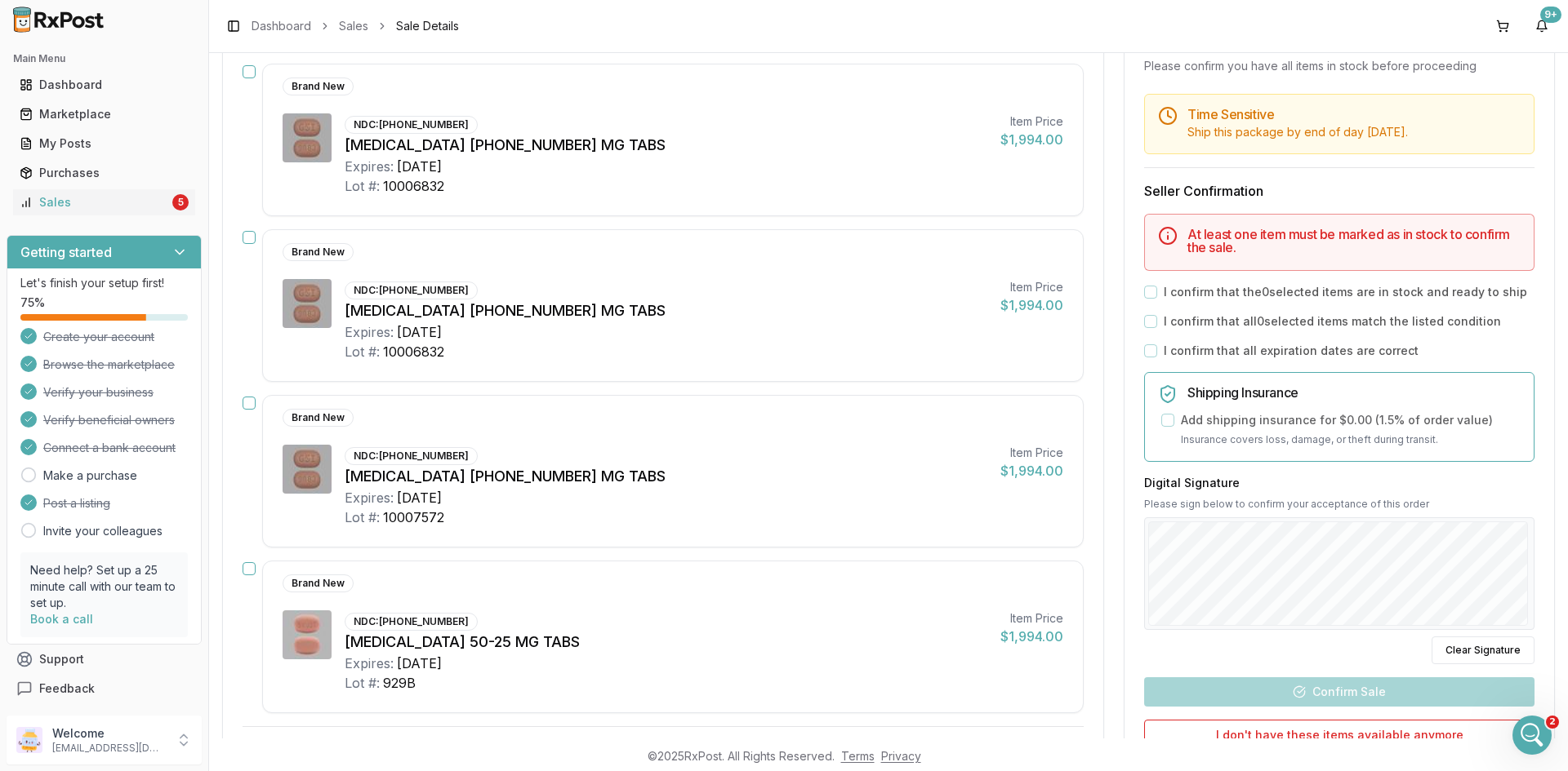
click at [619, 510] on div "Lot #: 10007572" at bounding box center [665, 517] width 642 height 19
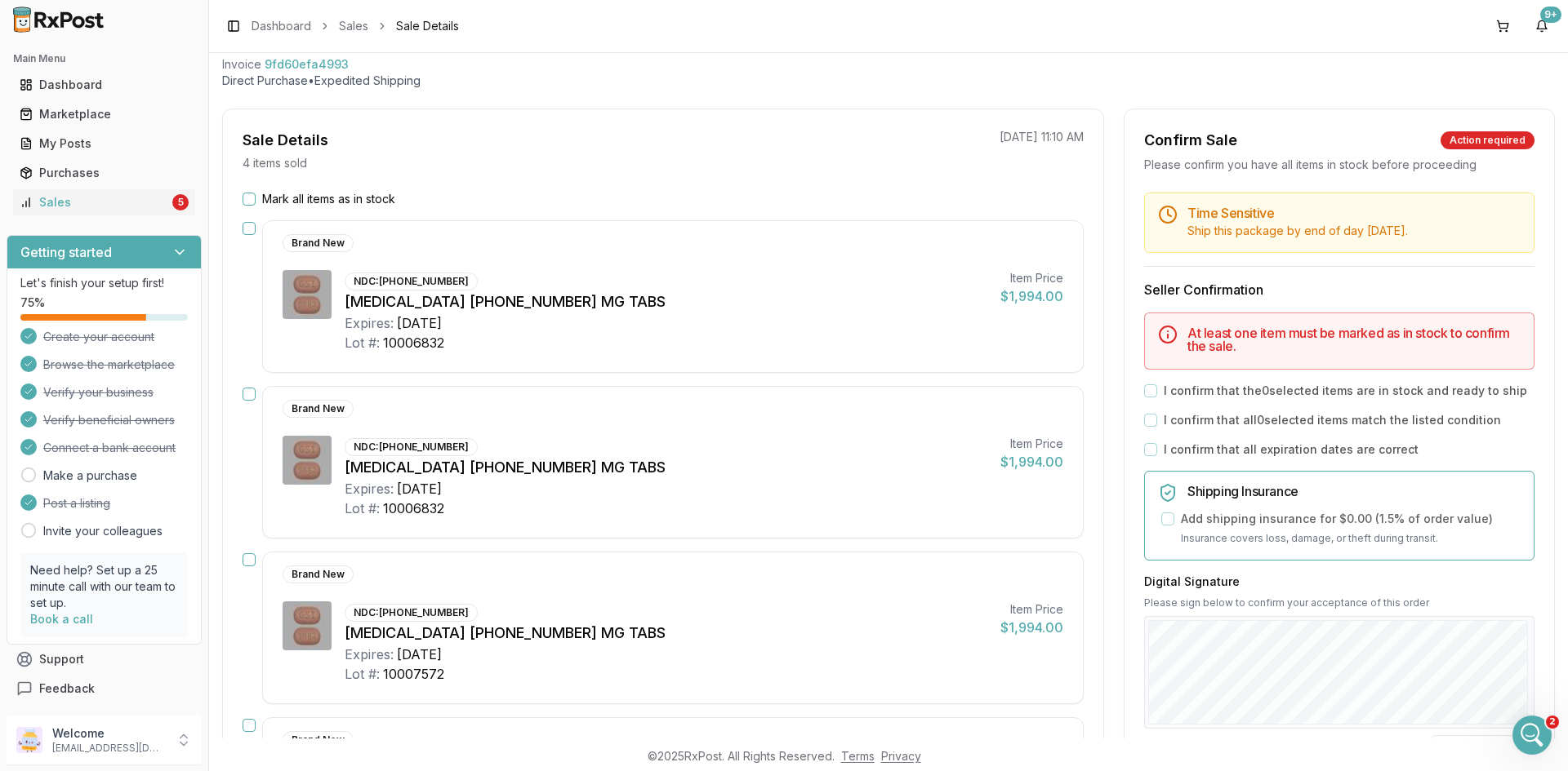
scroll to position [0, 0]
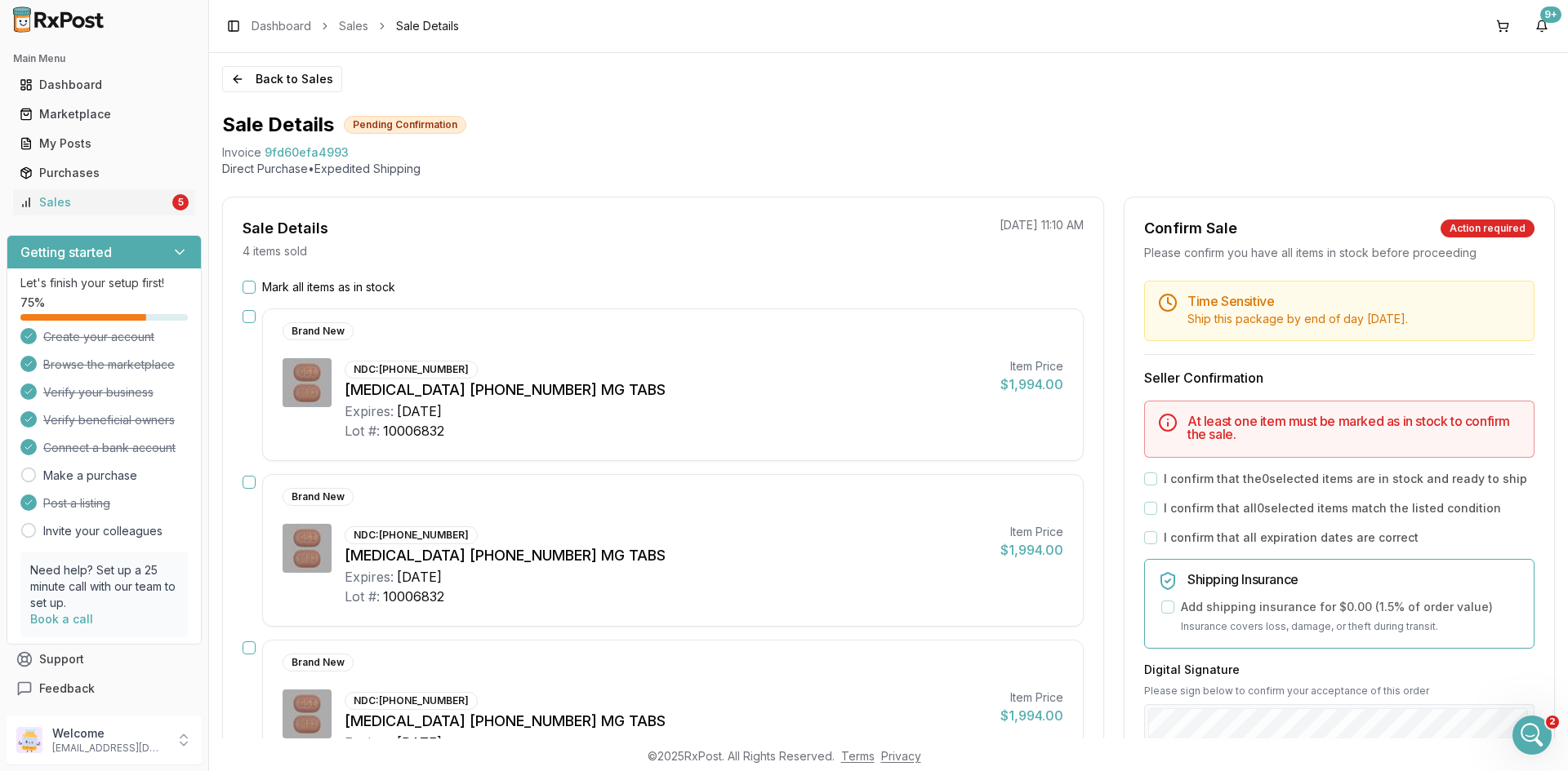
click at [317, 146] on span "9fd60efa4993" at bounding box center [307, 152] width 84 height 16
copy span "9fd60efa4993"
click at [1516, 728] on div "Open Intercom Messenger" at bounding box center [1529, 732] width 54 height 54
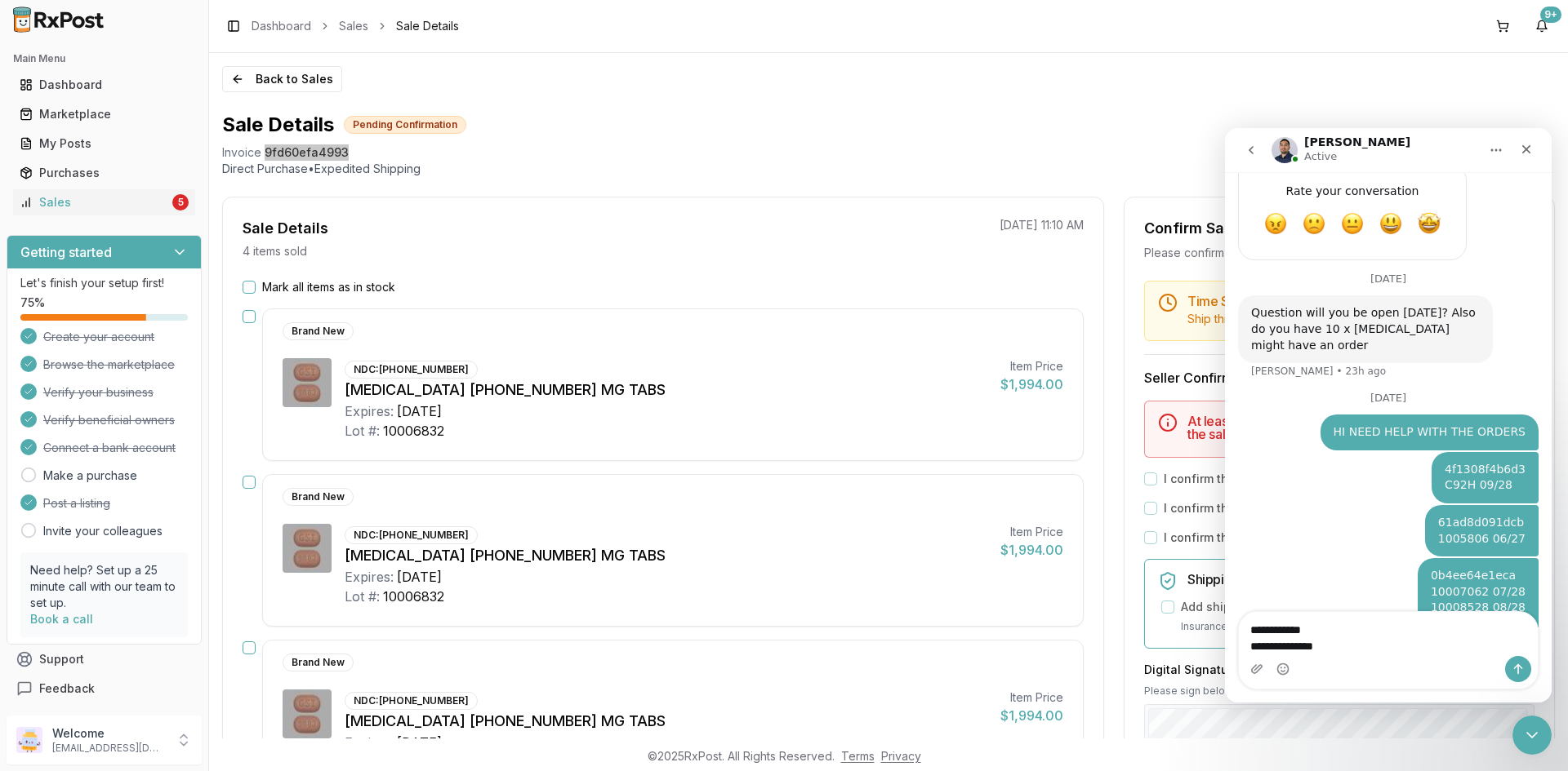
scroll to position [1108, 0]
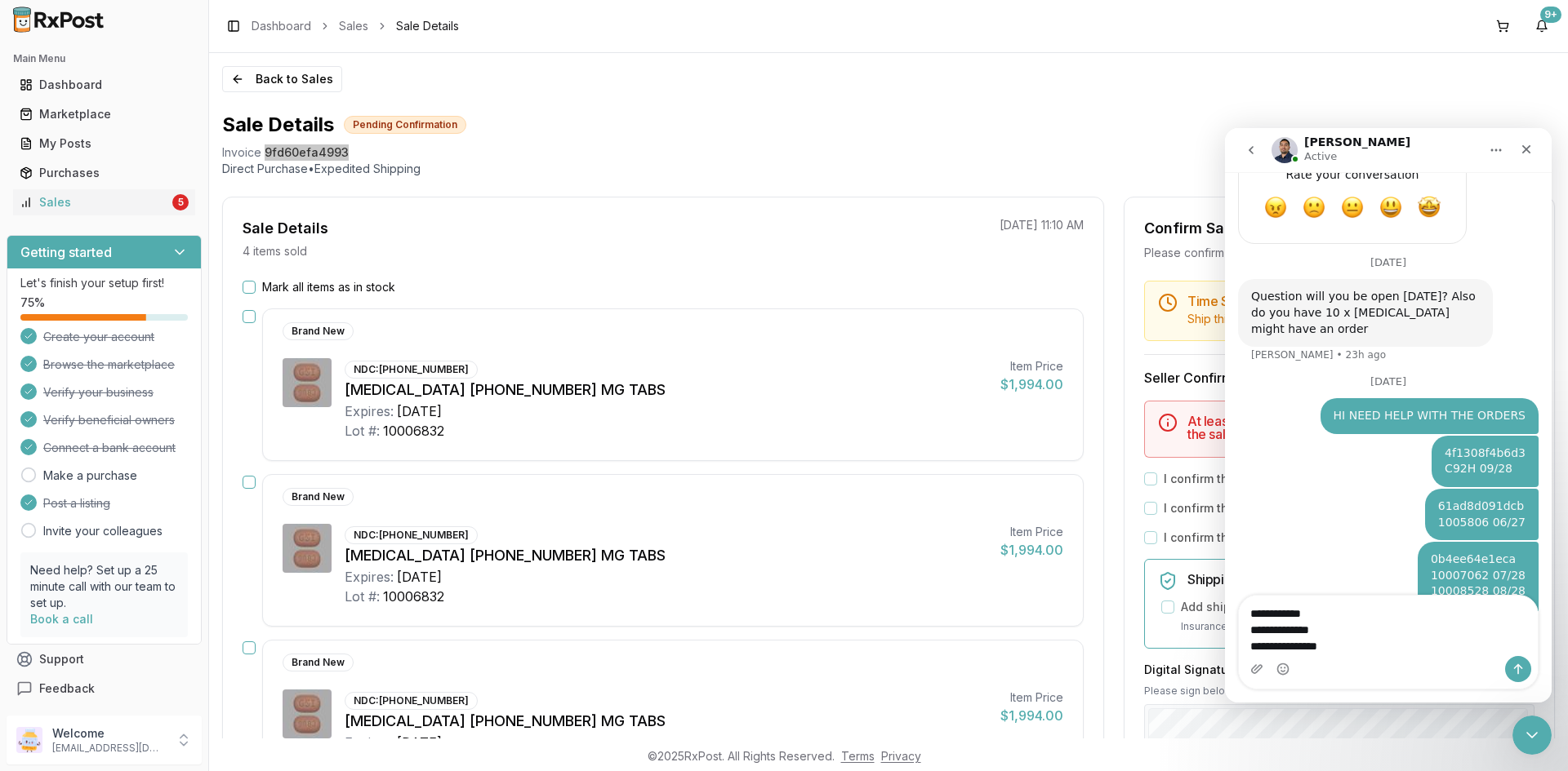
type textarea "**********"
click at [1251, 663] on button "Upload attachment" at bounding box center [1257, 670] width 13 height 13
click at [1389, 652] on textarea "**********" at bounding box center [1388, 626] width 299 height 60
click at [1387, 653] on textarea "**********" at bounding box center [1388, 626] width 299 height 60
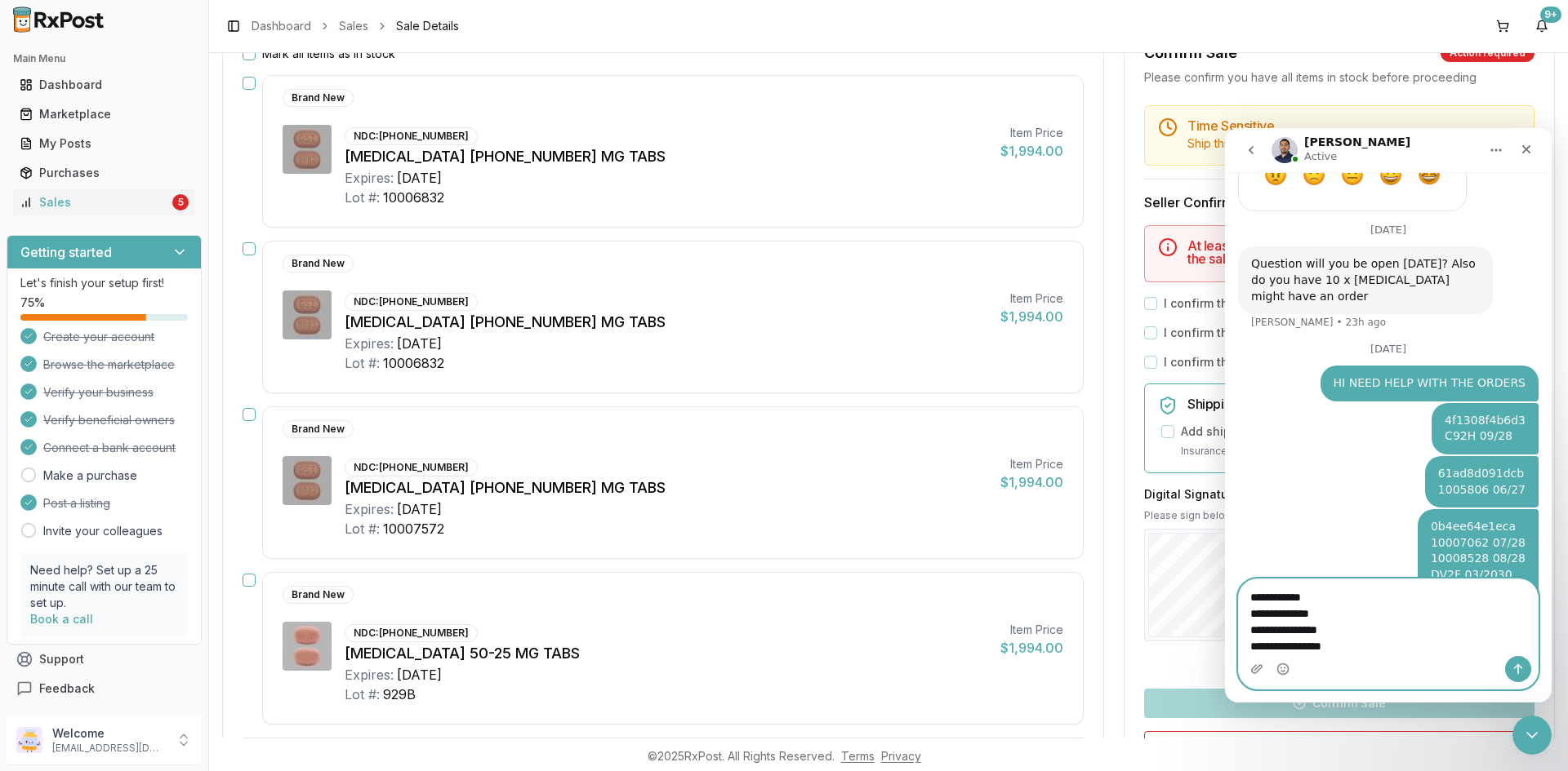
scroll to position [326, 0]
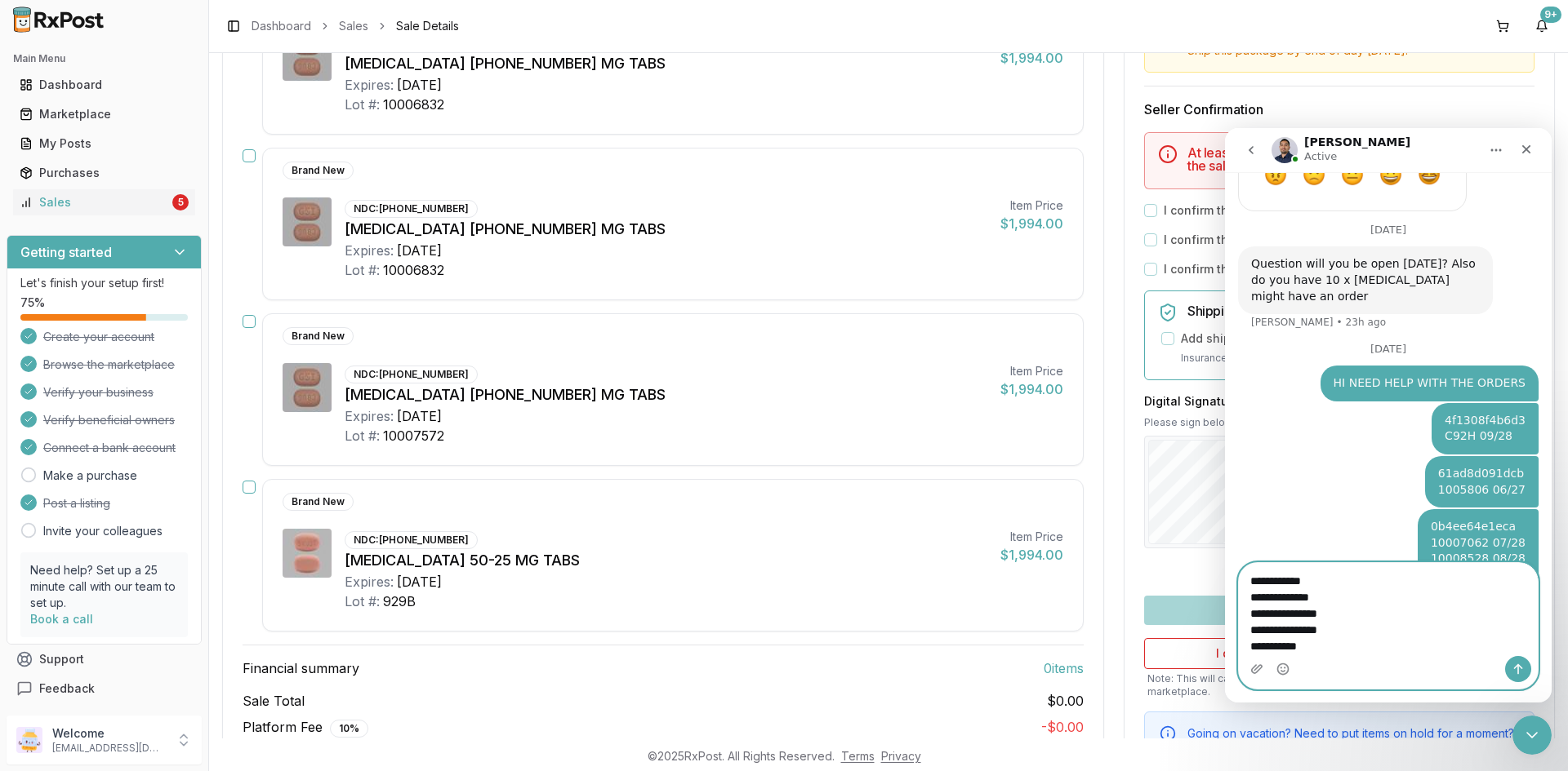
type textarea "**********"
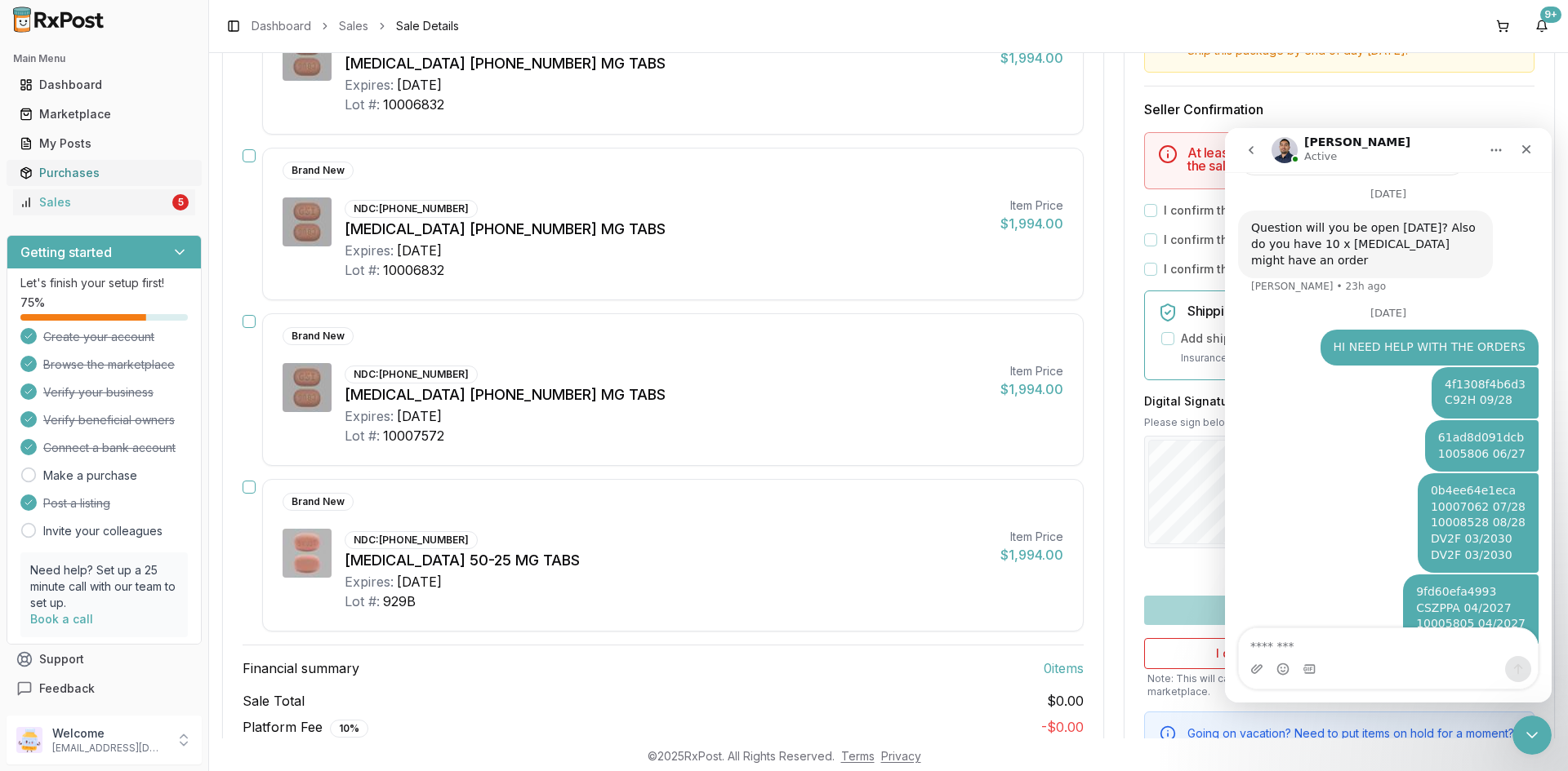
click at [135, 206] on div "Sales" at bounding box center [94, 202] width 149 height 16
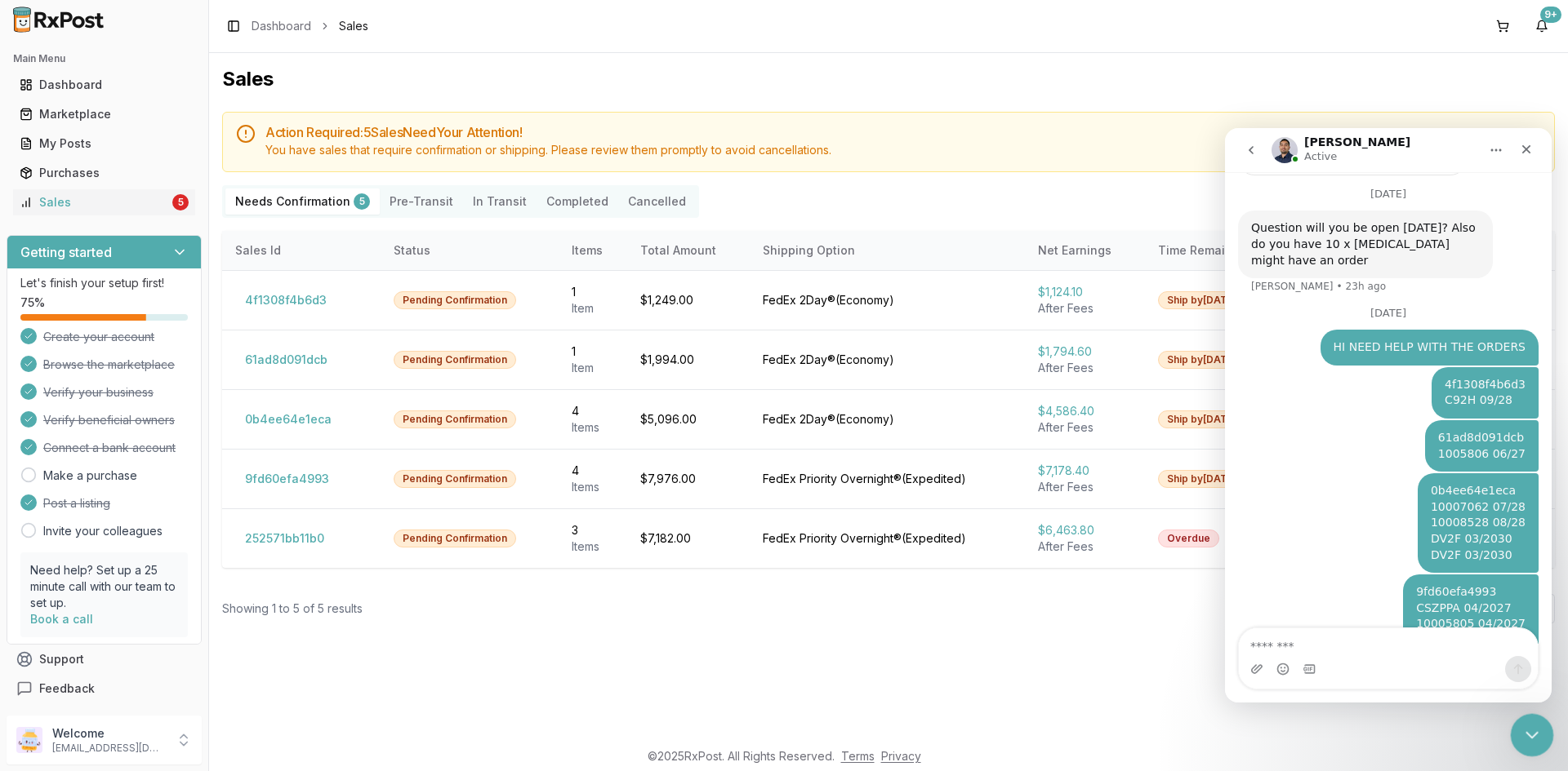
click at [1525, 723] on icon "Close Intercom Messenger" at bounding box center [1529, 732] width 19 height 19
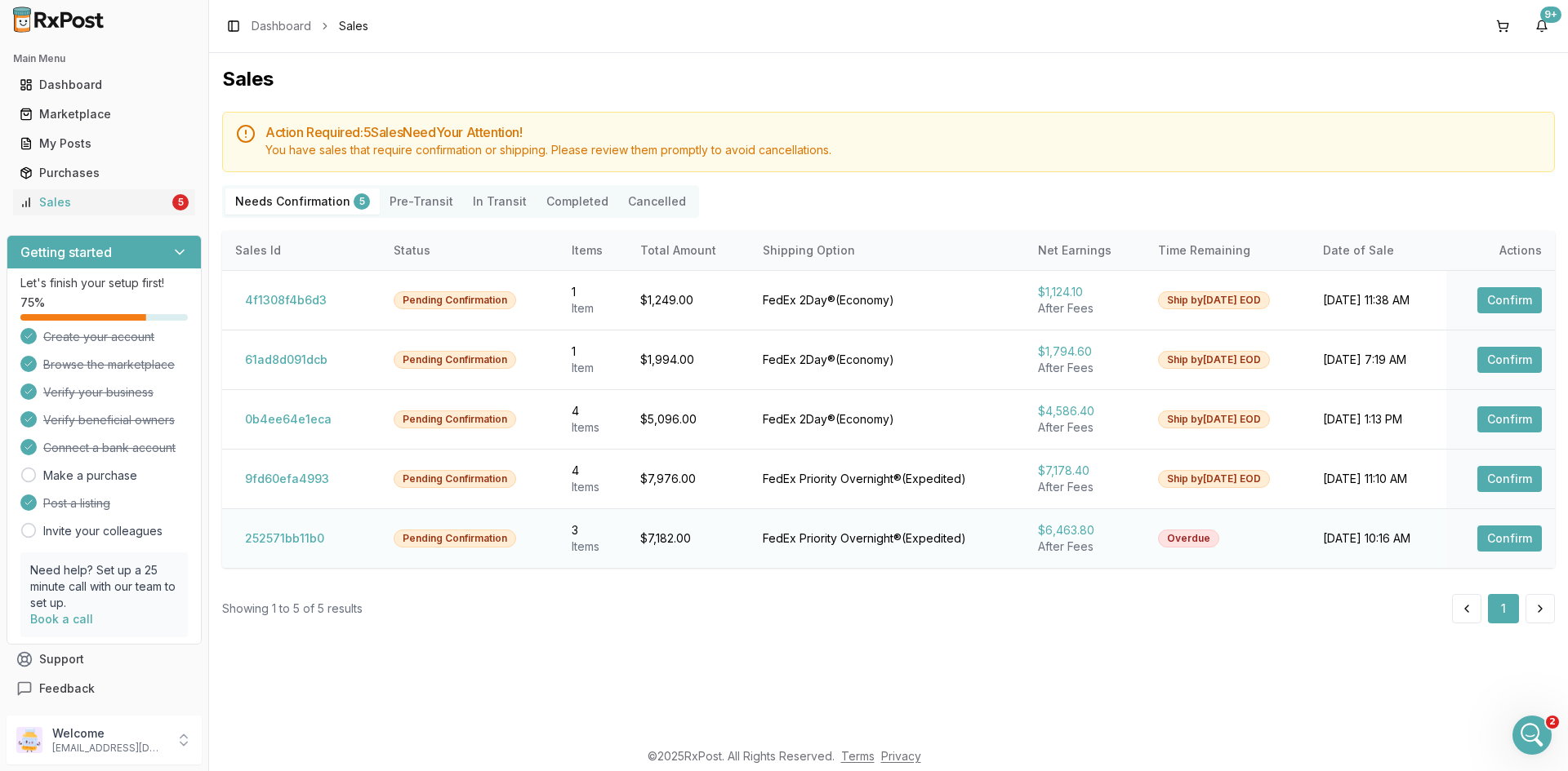
click at [1489, 532] on button "Confirm" at bounding box center [1509, 538] width 64 height 26
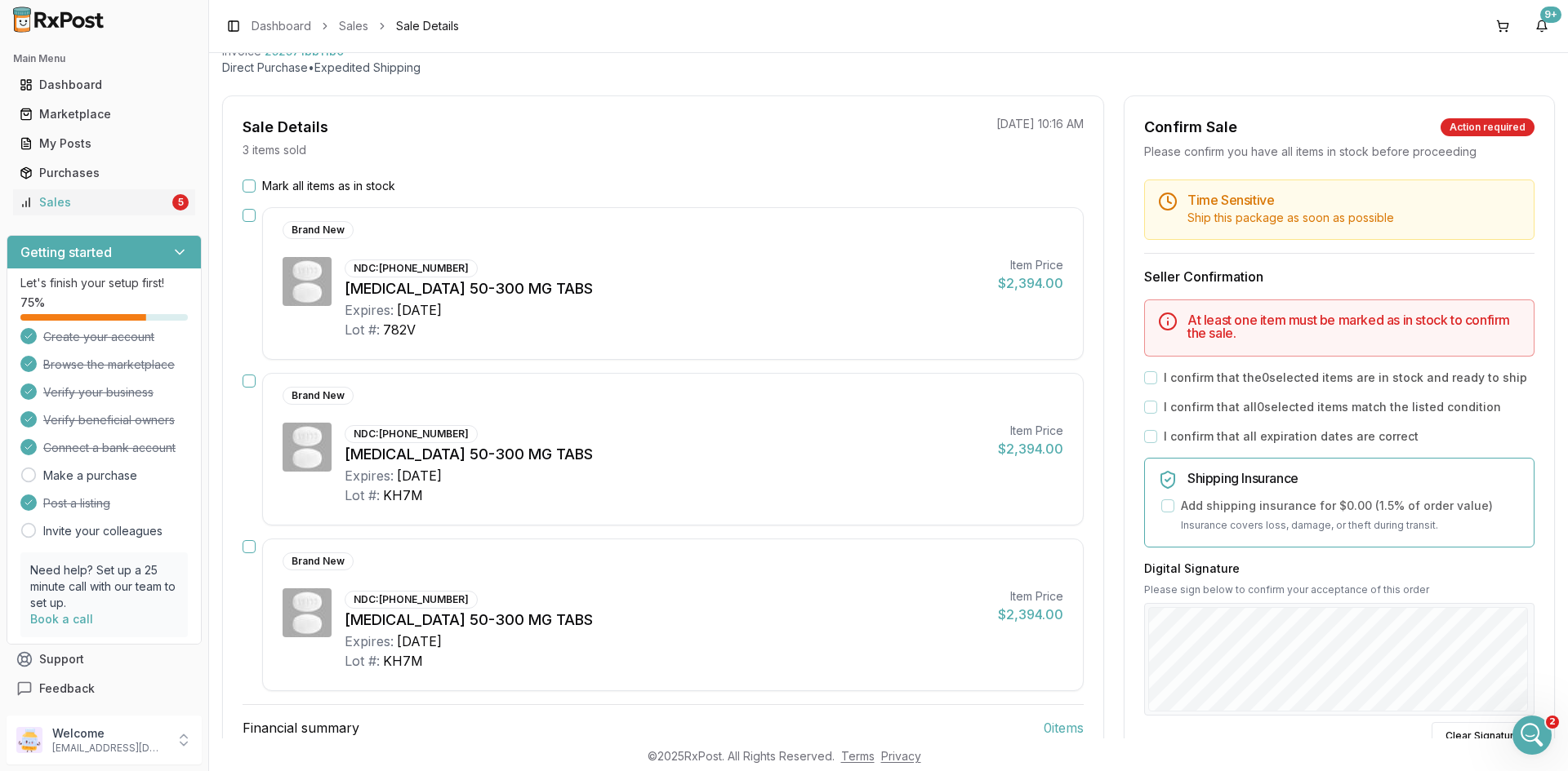
scroll to position [326, 0]
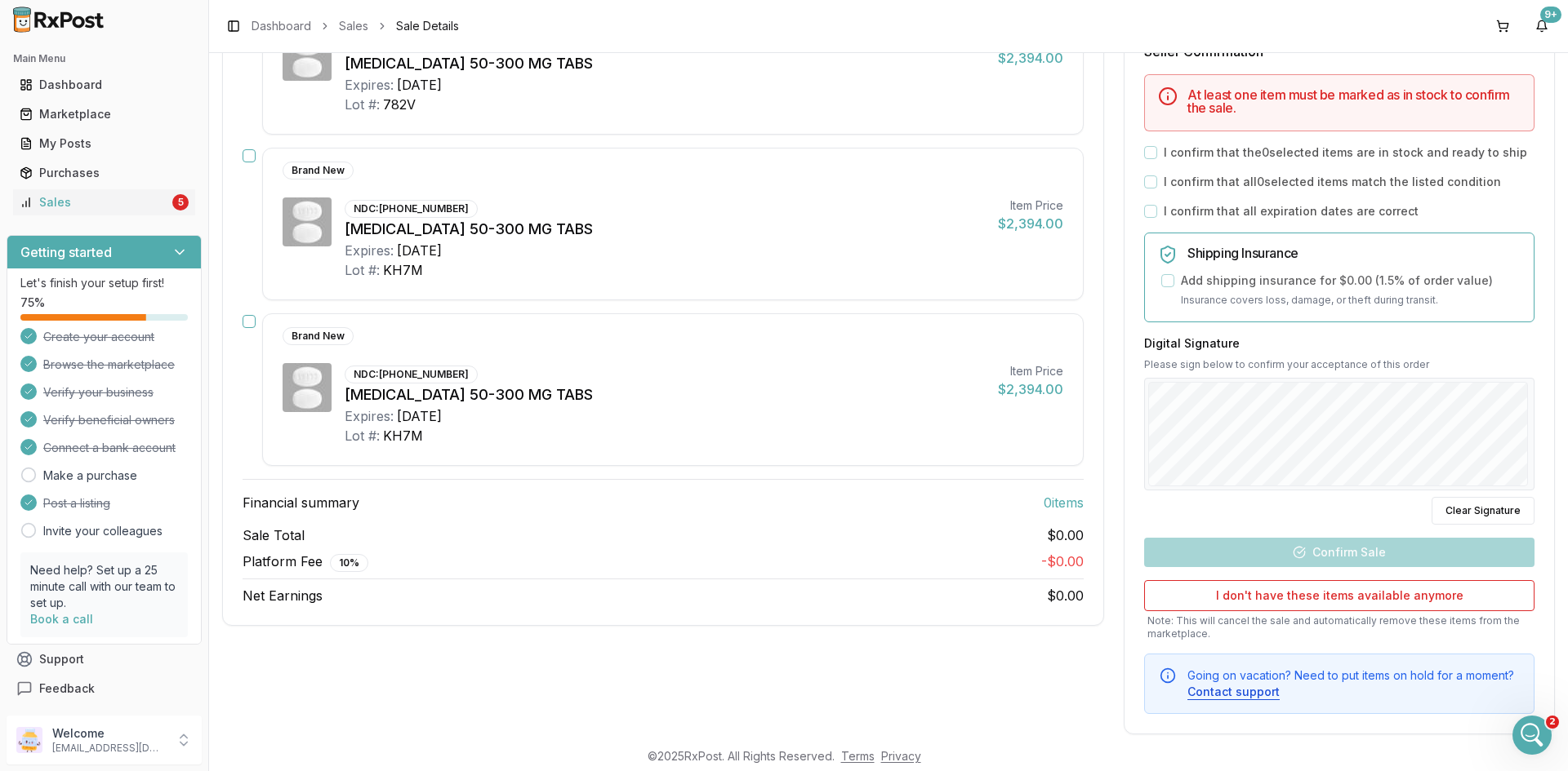
click at [580, 126] on div "Brand New NDC: 49702-0246-13 Dovato 50-300 MG TABS Expires: 2026-10-30 Lot #: 7…" at bounding box center [673, 59] width 822 height 152
drag, startPoint x: 558, startPoint y: 217, endPoint x: 553, endPoint y: 285, distance: 68.2
click at [558, 218] on div "NDC: 49702-0246-13 Dovato 50-300 MG TABS Expires: 2029-06-25 Lot #: KH7M" at bounding box center [664, 239] width 640 height 82
click at [555, 285] on div "Brand New NDC: 49702-0246-13 Dovato 50-300 MG TABS Expires: 2029-06-25 Lot #: K…" at bounding box center [673, 224] width 822 height 152
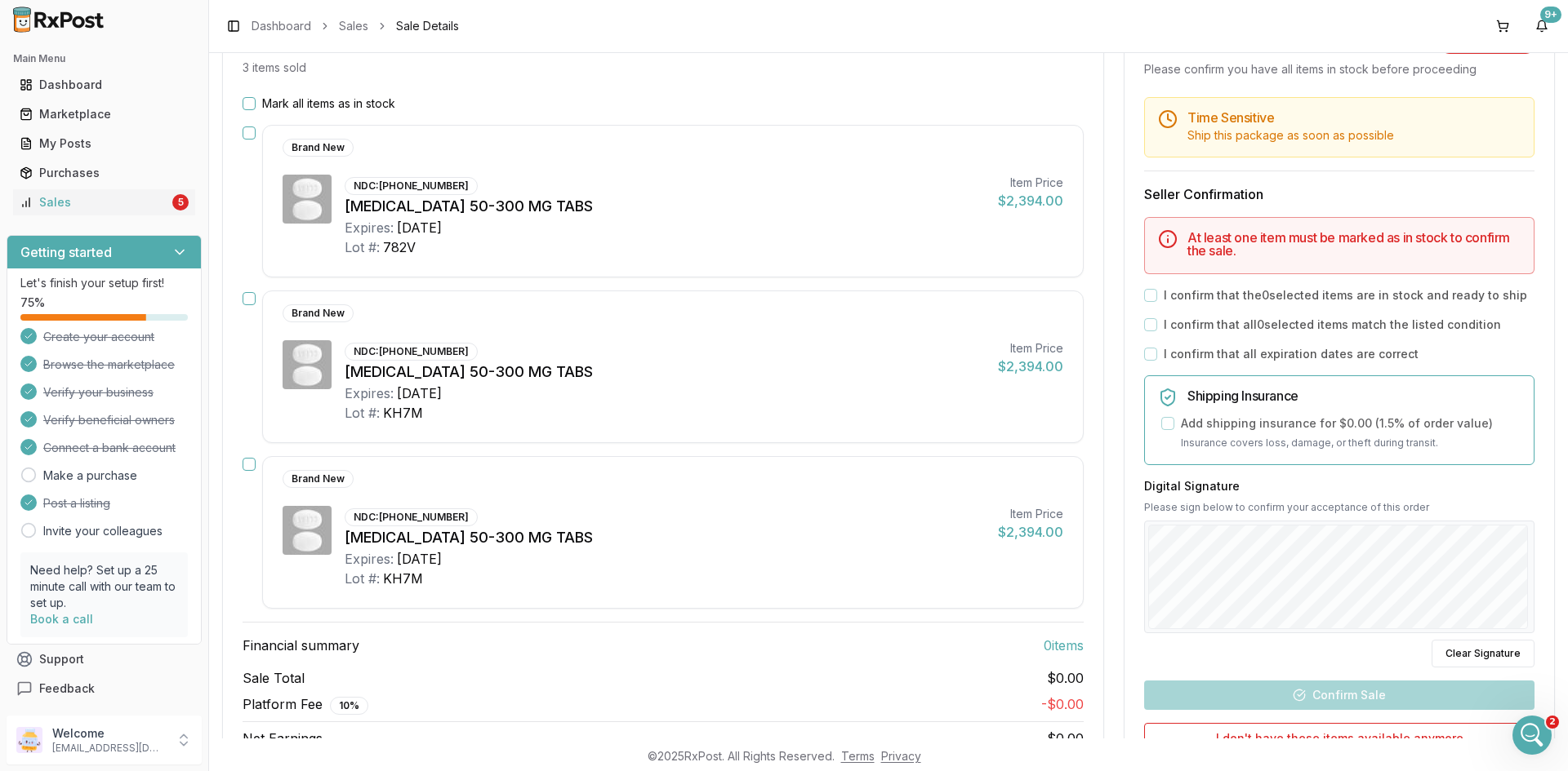
scroll to position [0, 0]
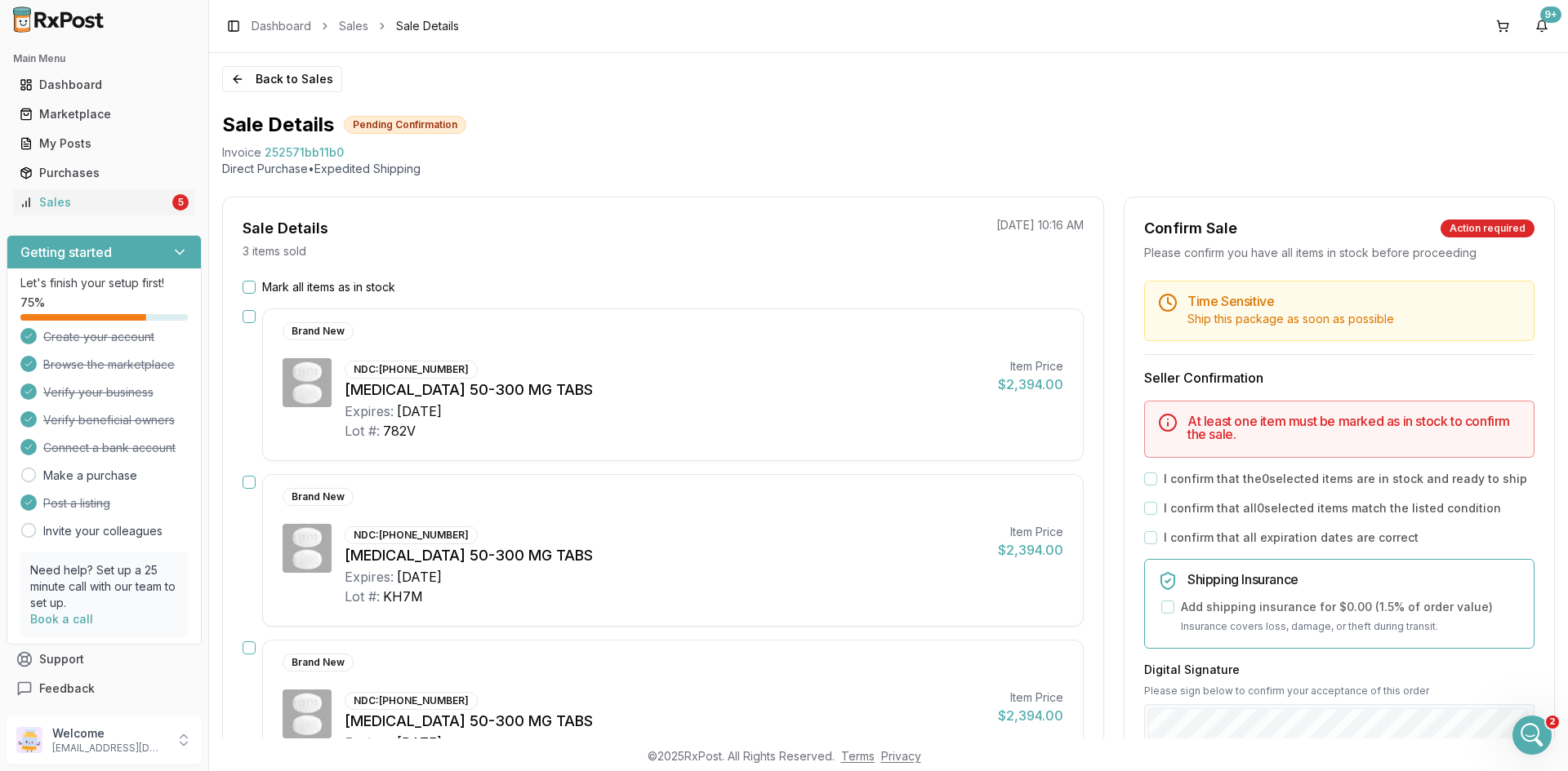
click at [322, 151] on span "252571bb11b0" at bounding box center [304, 152] width 80 height 16
copy span "252571bb11b0"
click at [1536, 736] on icon "Open Intercom Messenger" at bounding box center [1530, 733] width 27 height 27
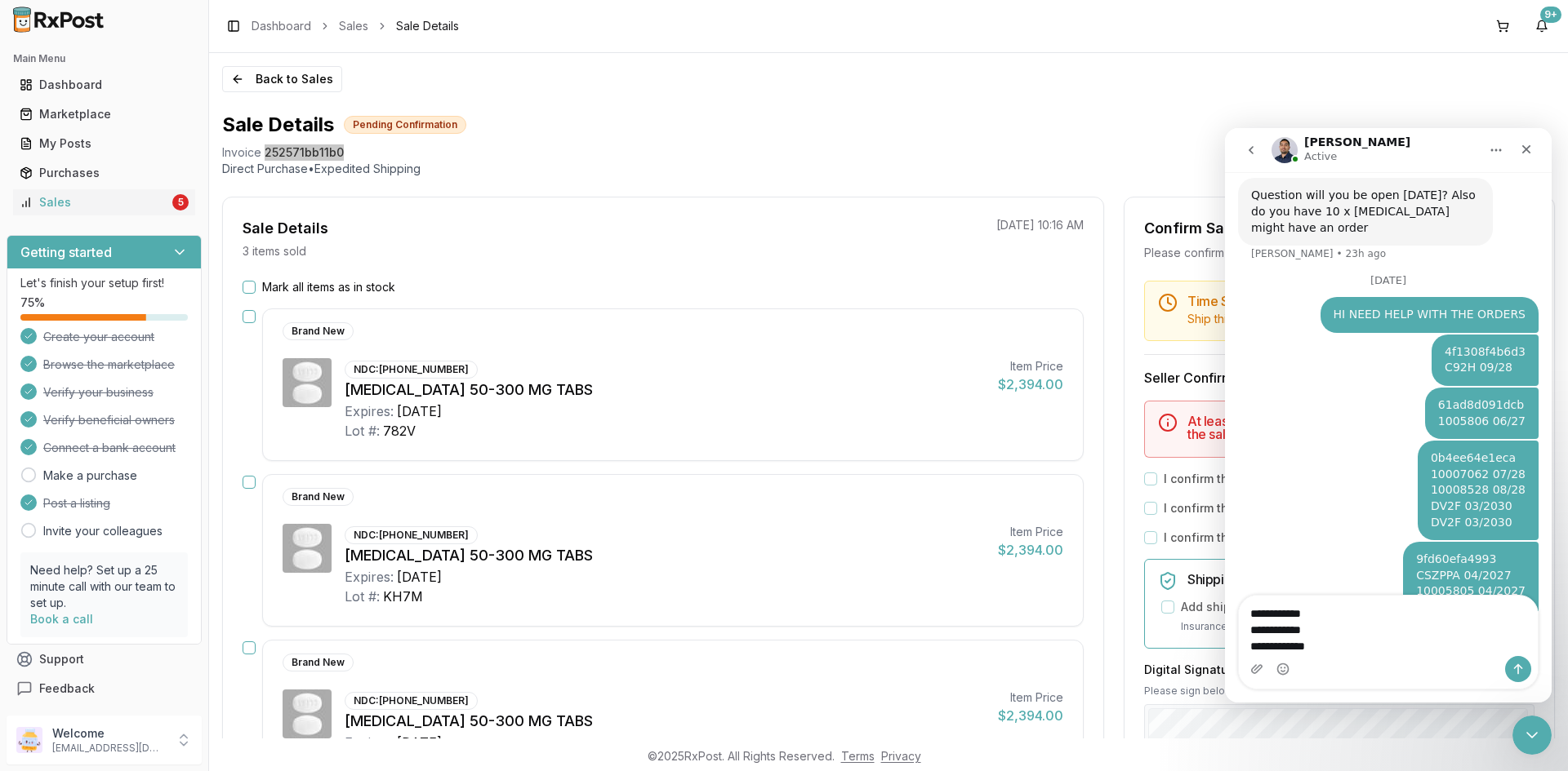
scroll to position [1226, 0]
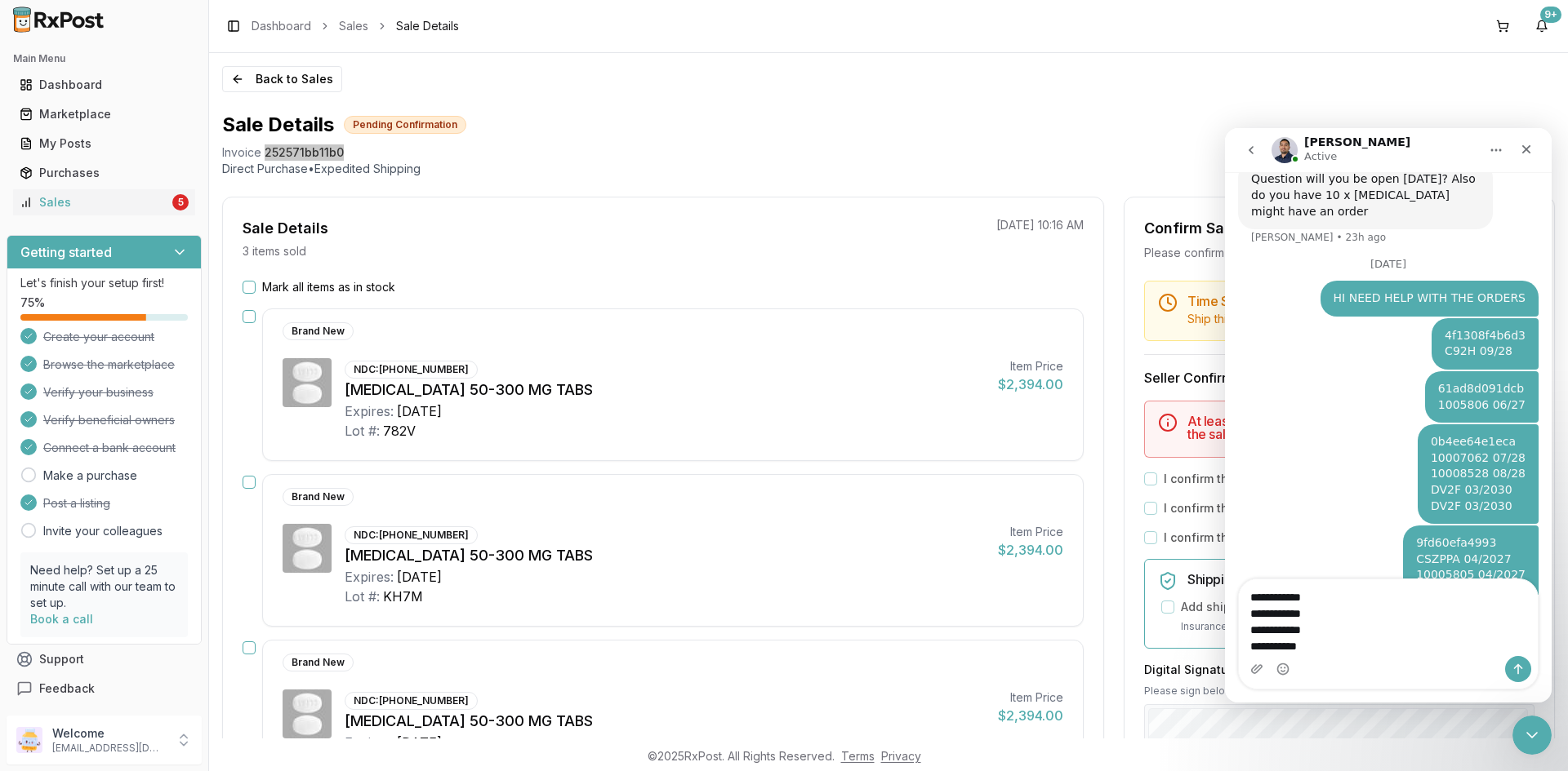
type textarea "**********"
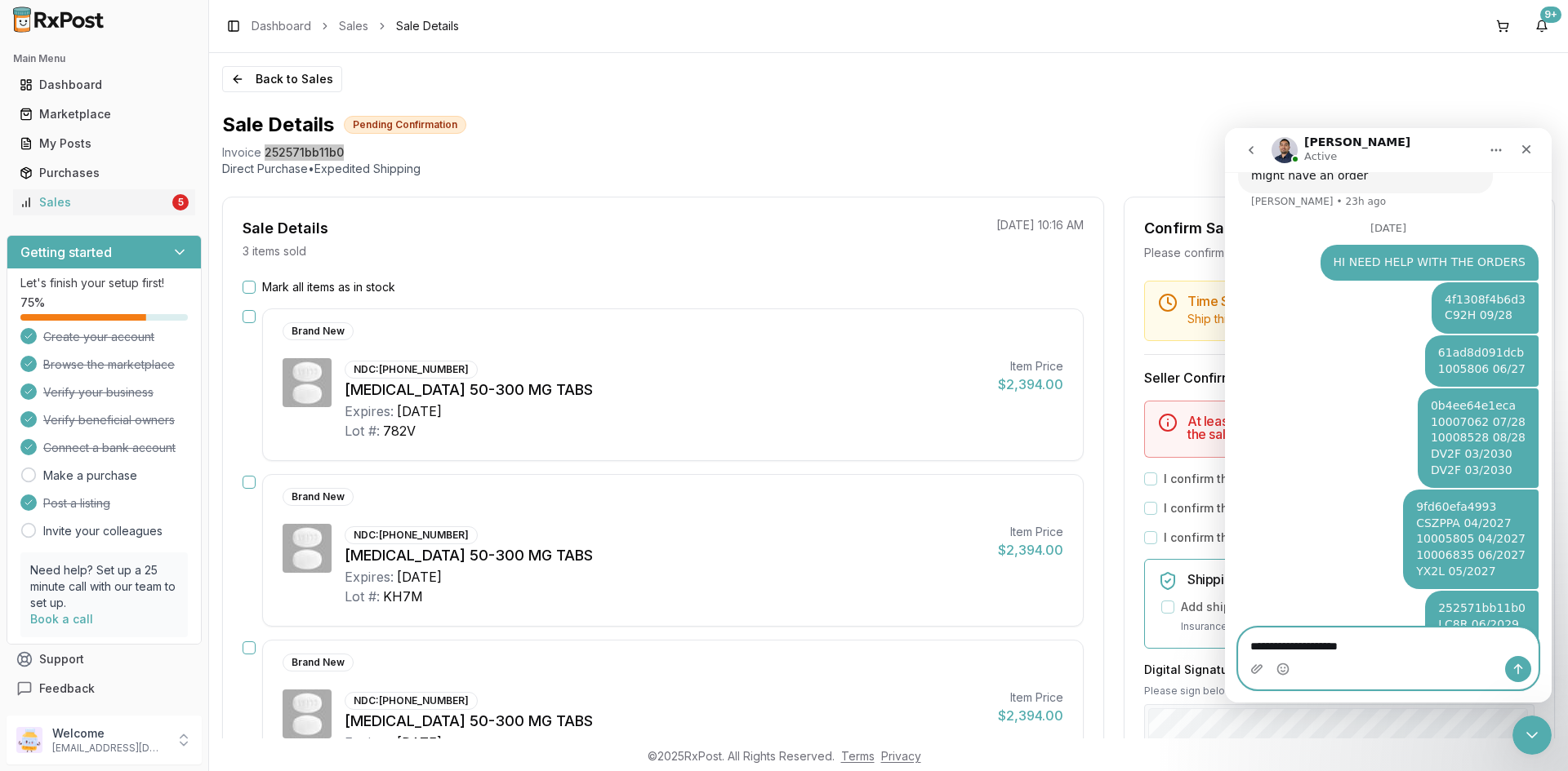
type textarea "**********"
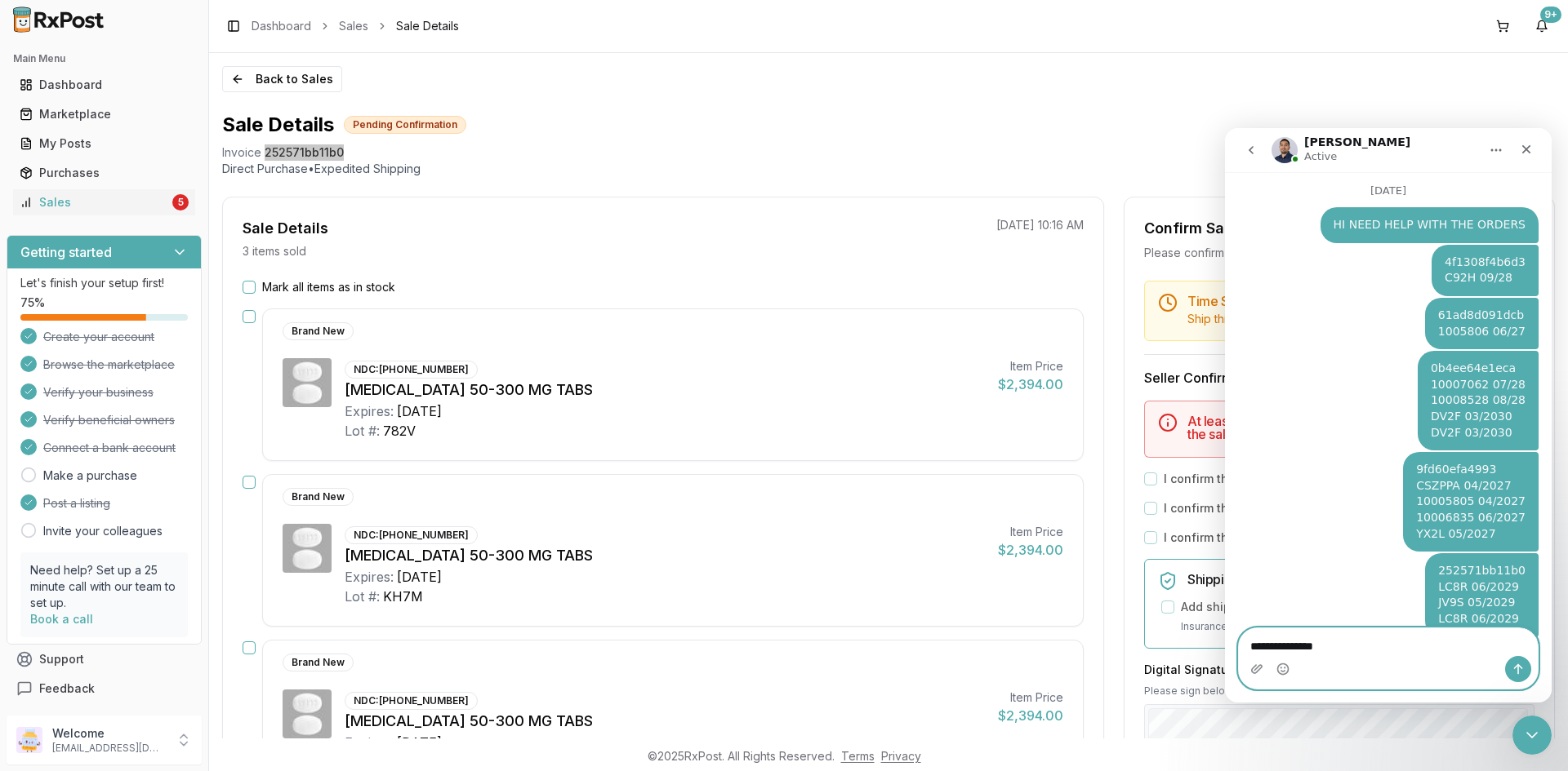
type textarea "**********"
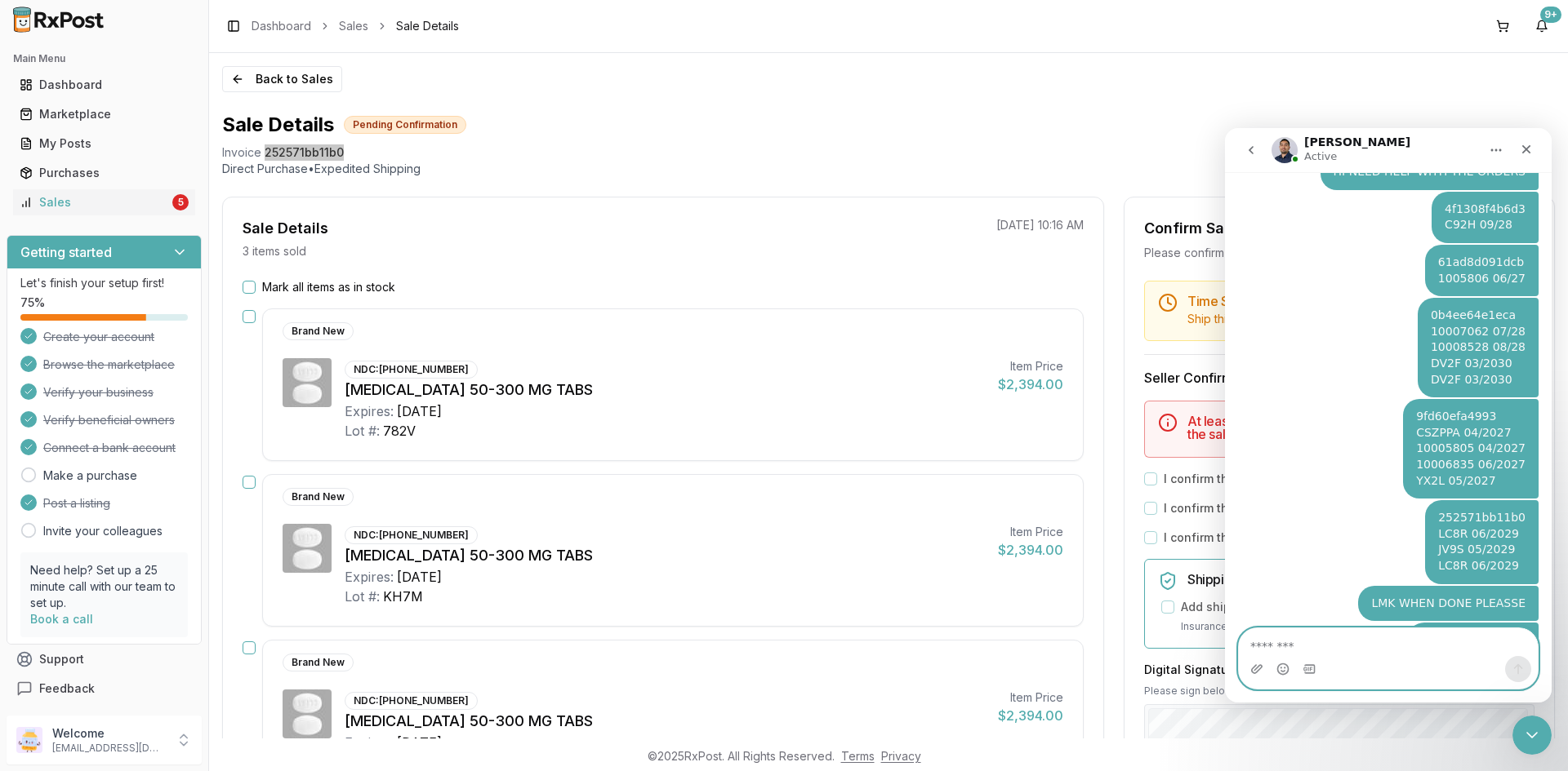
scroll to position [1385, 0]
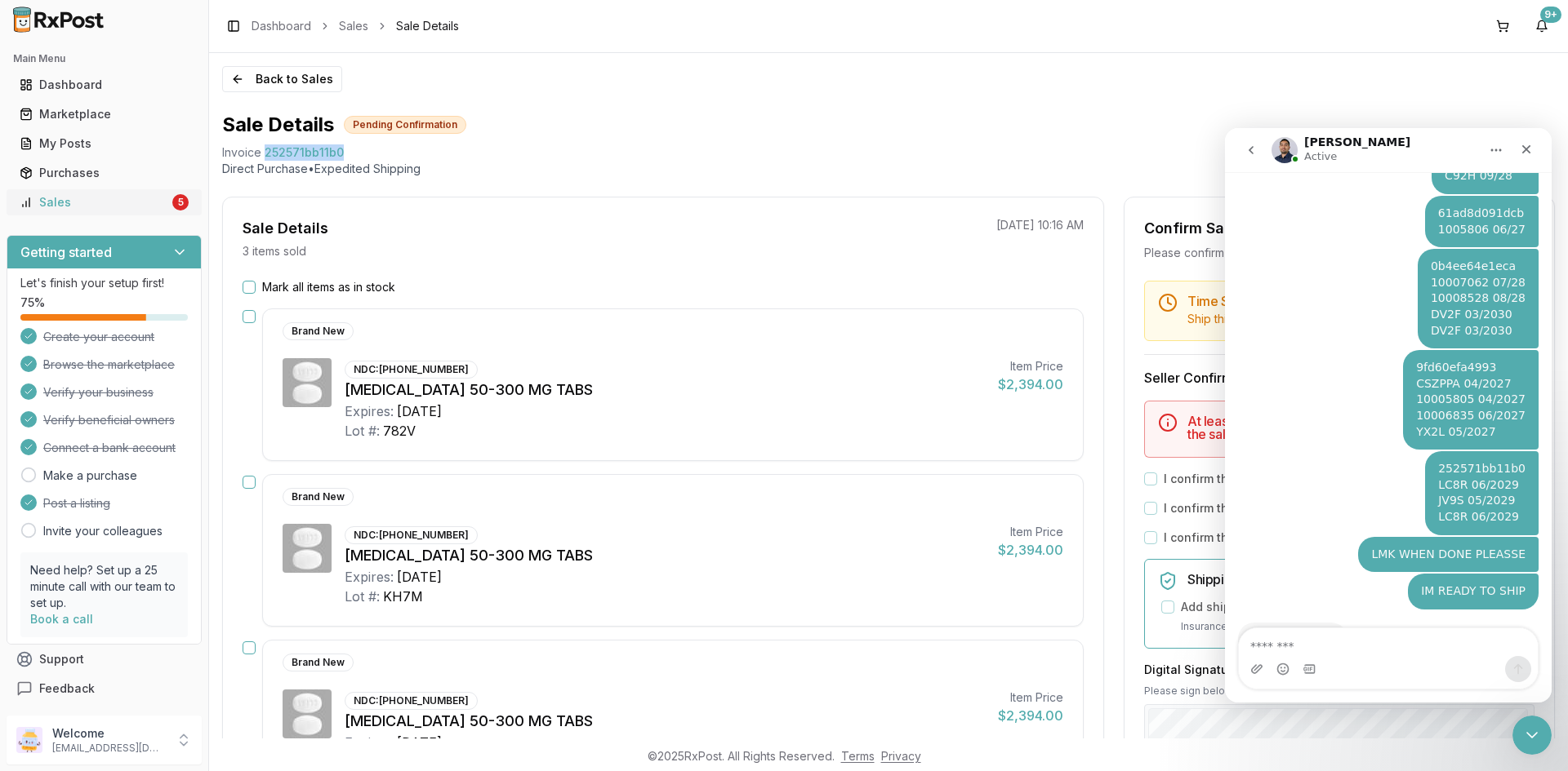
click at [125, 200] on div "Sales" at bounding box center [94, 202] width 149 height 16
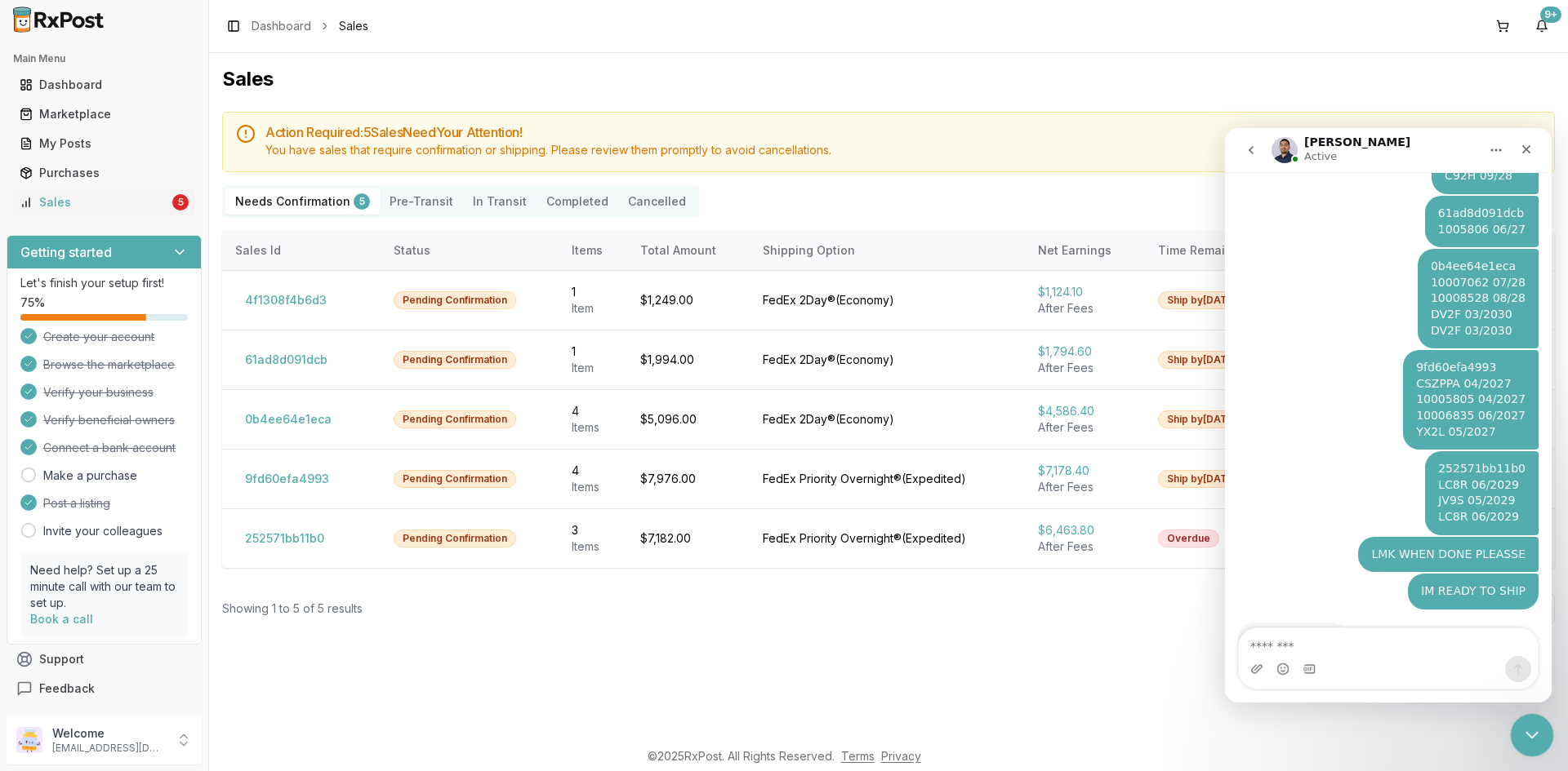
click at [1518, 727] on div "Close Intercom Messenger" at bounding box center [1529, 732] width 39 height 39
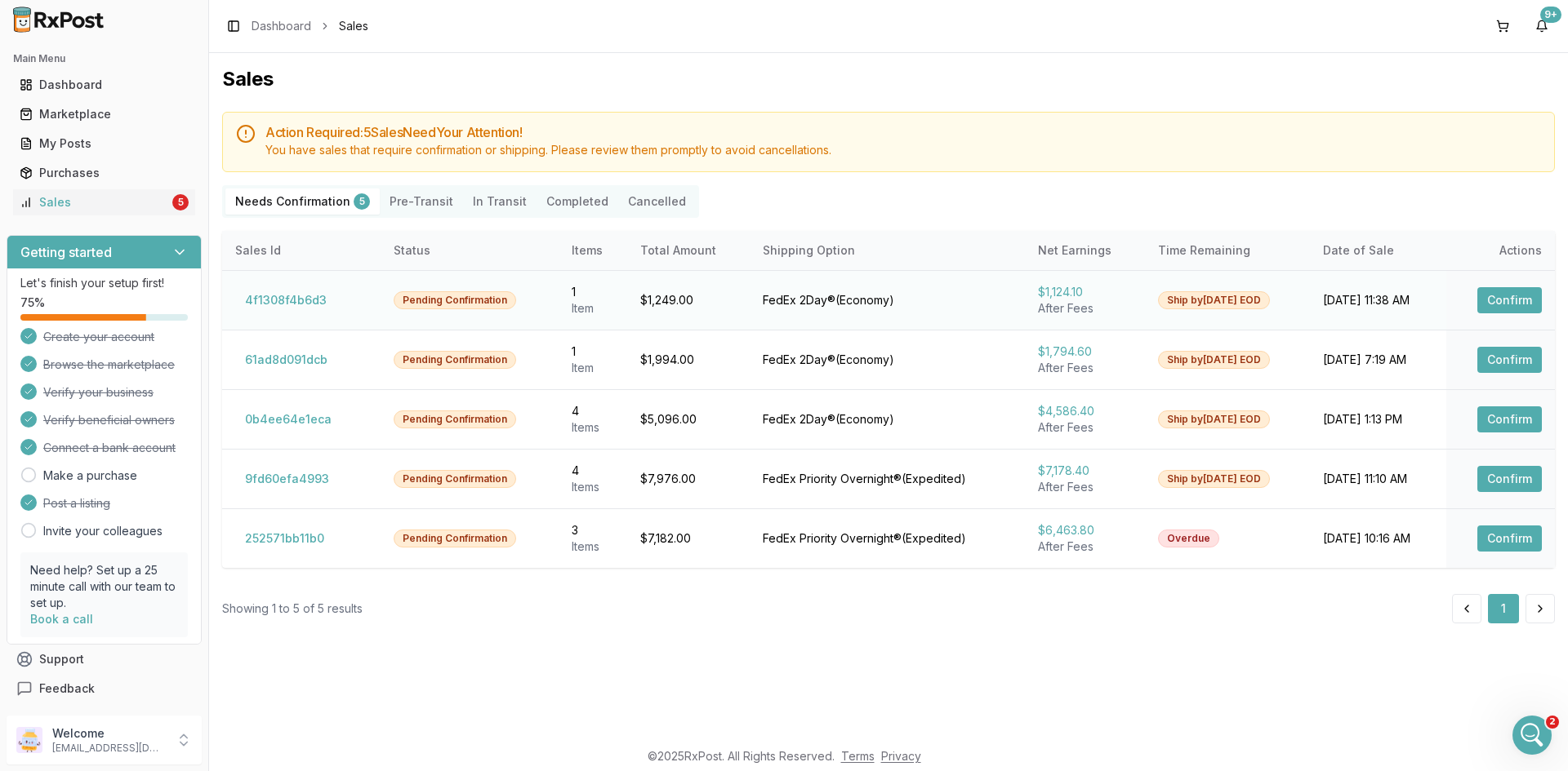
click at [1505, 304] on button "Confirm" at bounding box center [1509, 300] width 64 height 26
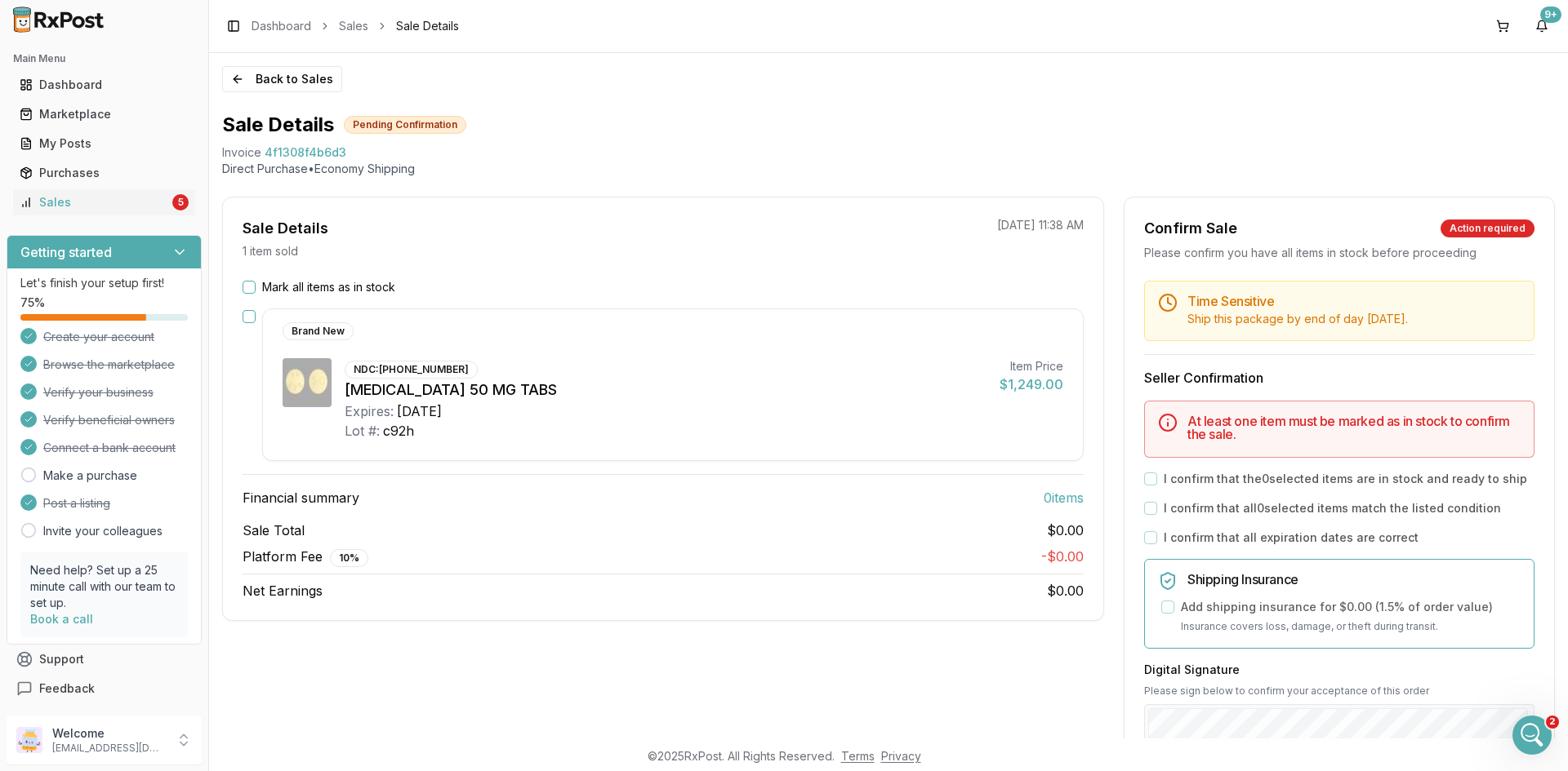
click at [257, 283] on div "Mark all items as in stock" at bounding box center [663, 286] width 841 height 16
click at [248, 288] on button "Mark all items as in stock" at bounding box center [250, 287] width 13 height 13
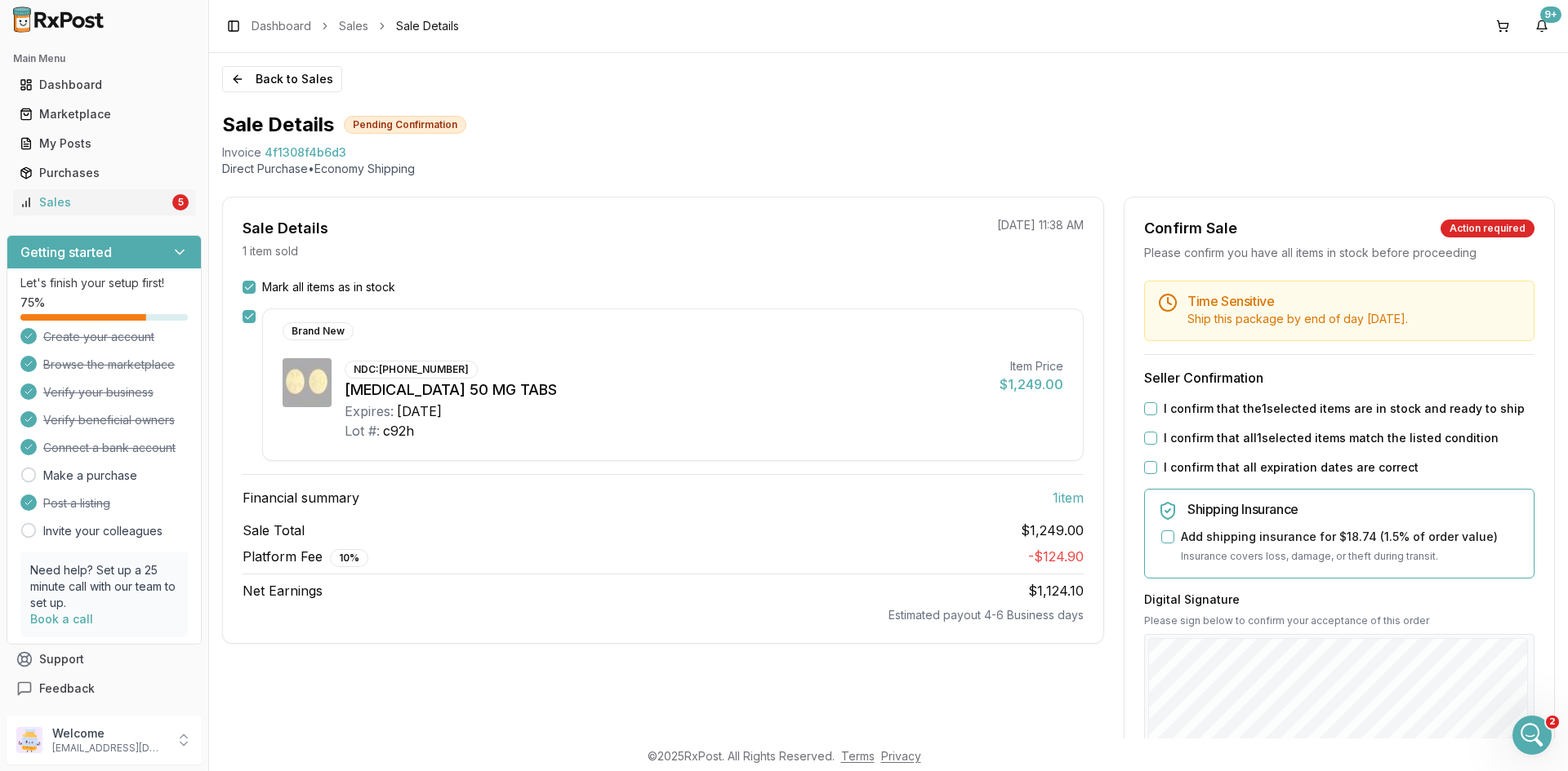
drag, startPoint x: 1142, startPoint y: 406, endPoint x: 1137, endPoint y: 427, distance: 21.6
click at [1144, 407] on button "I confirm that the 1 selected items are in stock and ready to ship" at bounding box center [1151, 409] width 13 height 13
click at [1137, 427] on div "Time Sensitive Ship this package by end of day Friday, October 10th . Seller Co…" at bounding box center [1339, 625] width 430 height 690
click at [1138, 429] on div "Time Sensitive Ship this package by end of day Friday, October 10th . Seller Co…" at bounding box center [1339, 625] width 430 height 690
drag, startPoint x: 1142, startPoint y: 437, endPoint x: 1145, endPoint y: 467, distance: 30.1
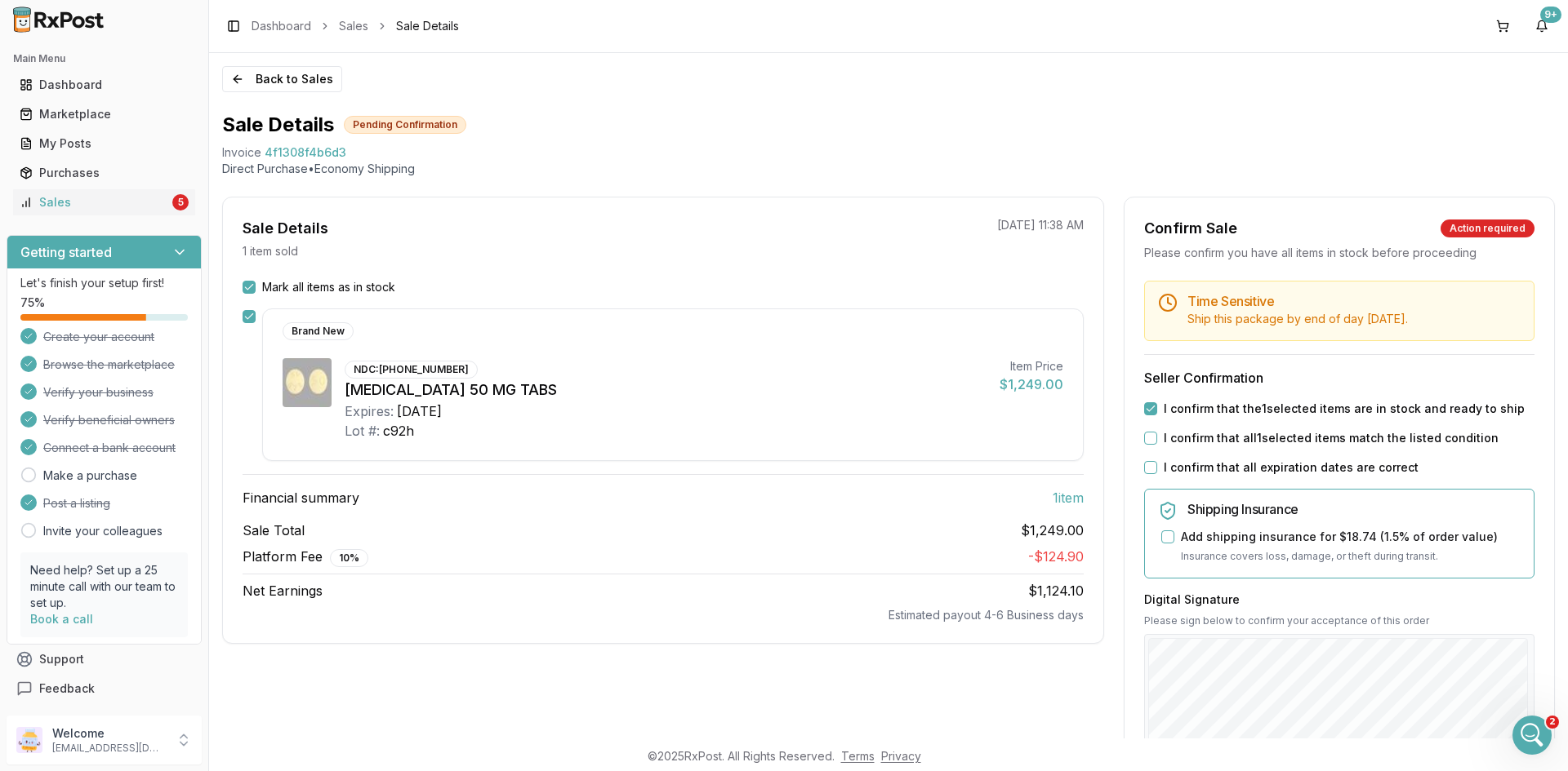
click at [1144, 438] on button "I confirm that all 1 selected items match the listed condition" at bounding box center [1151, 439] width 13 height 13
click at [1145, 470] on button "I confirm that all expiration dates are correct" at bounding box center [1151, 468] width 13 height 13
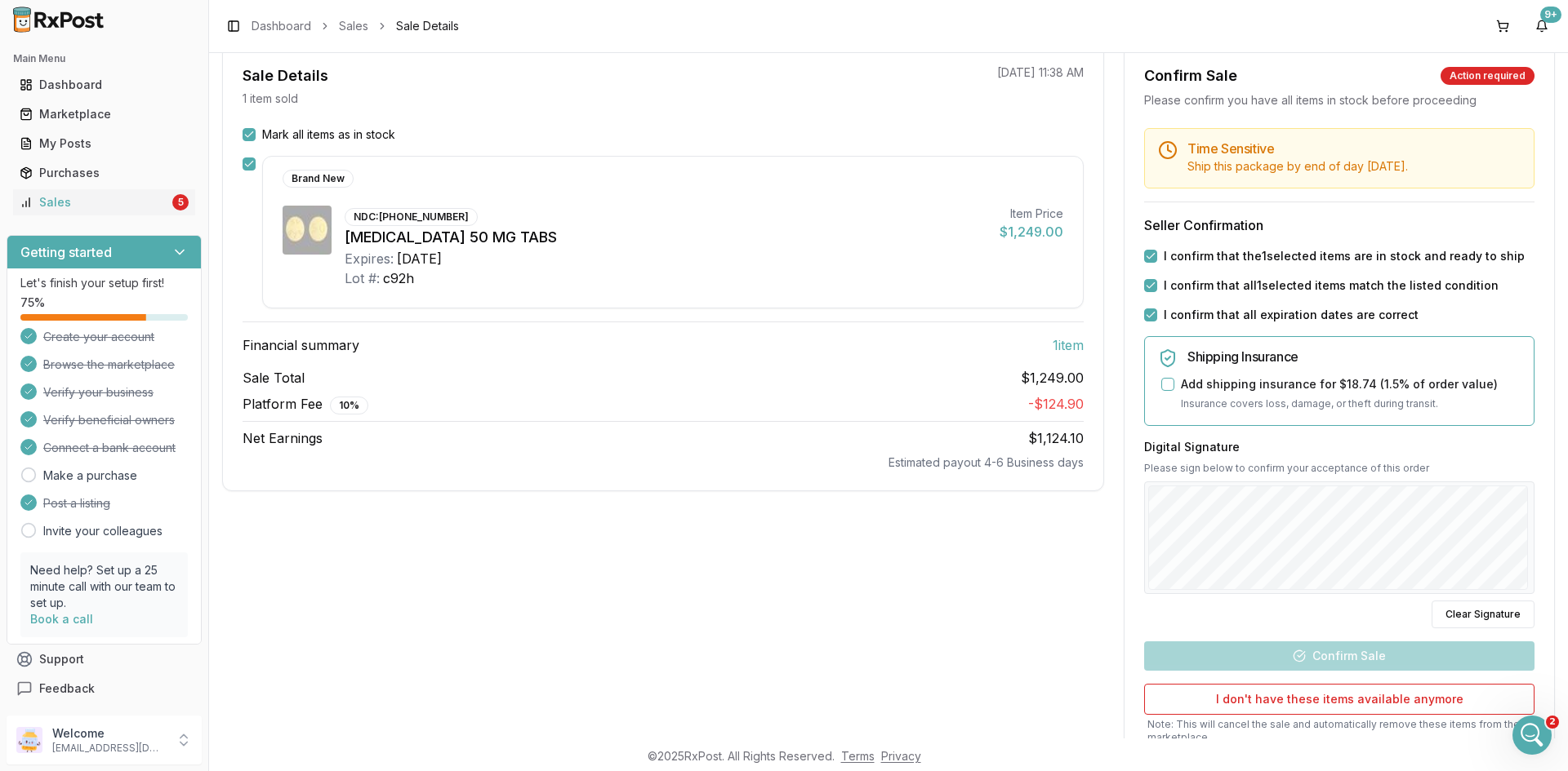
scroll to position [278, 0]
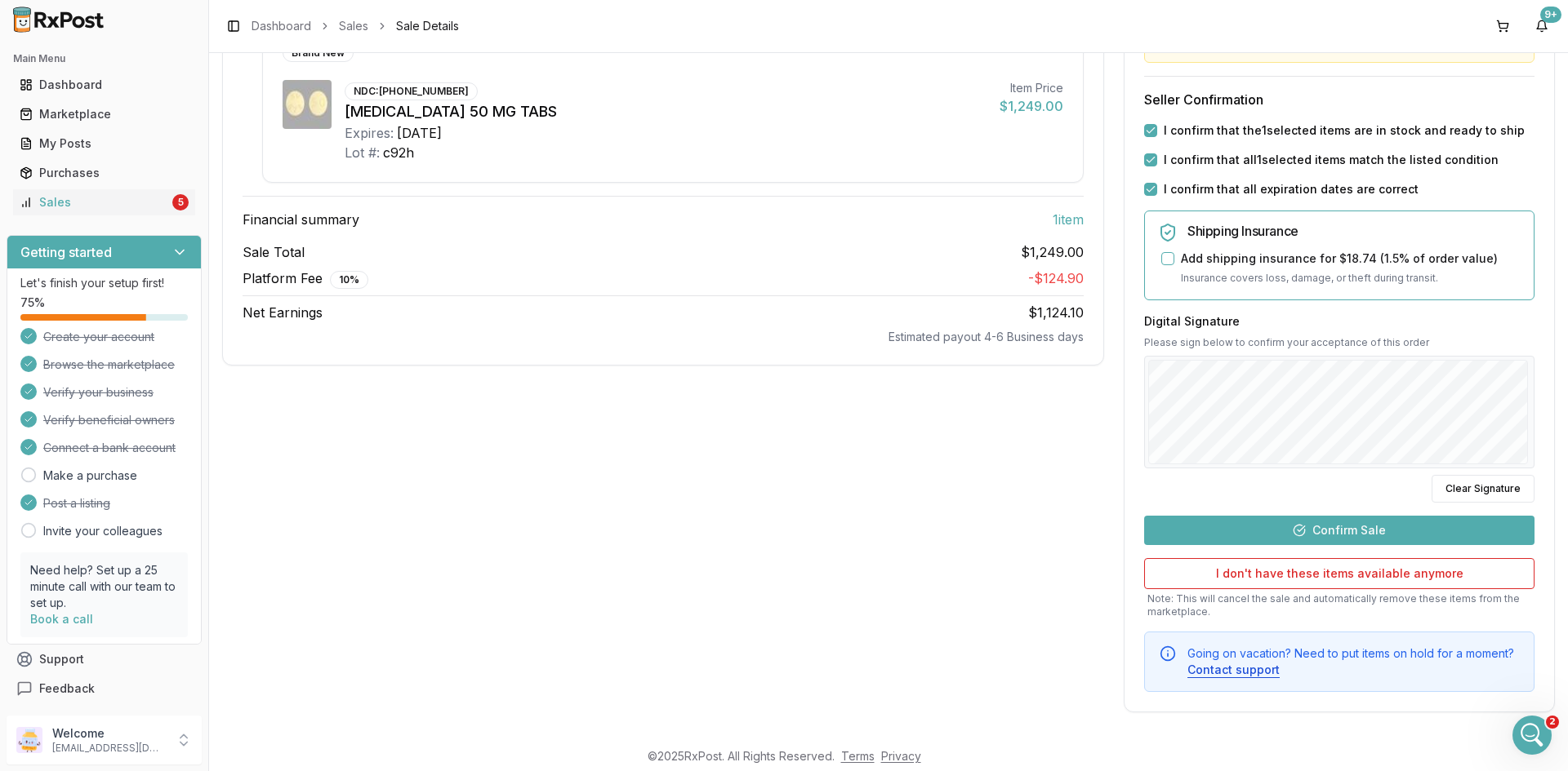
click at [1343, 524] on button "Confirm Sale" at bounding box center [1339, 530] width 390 height 29
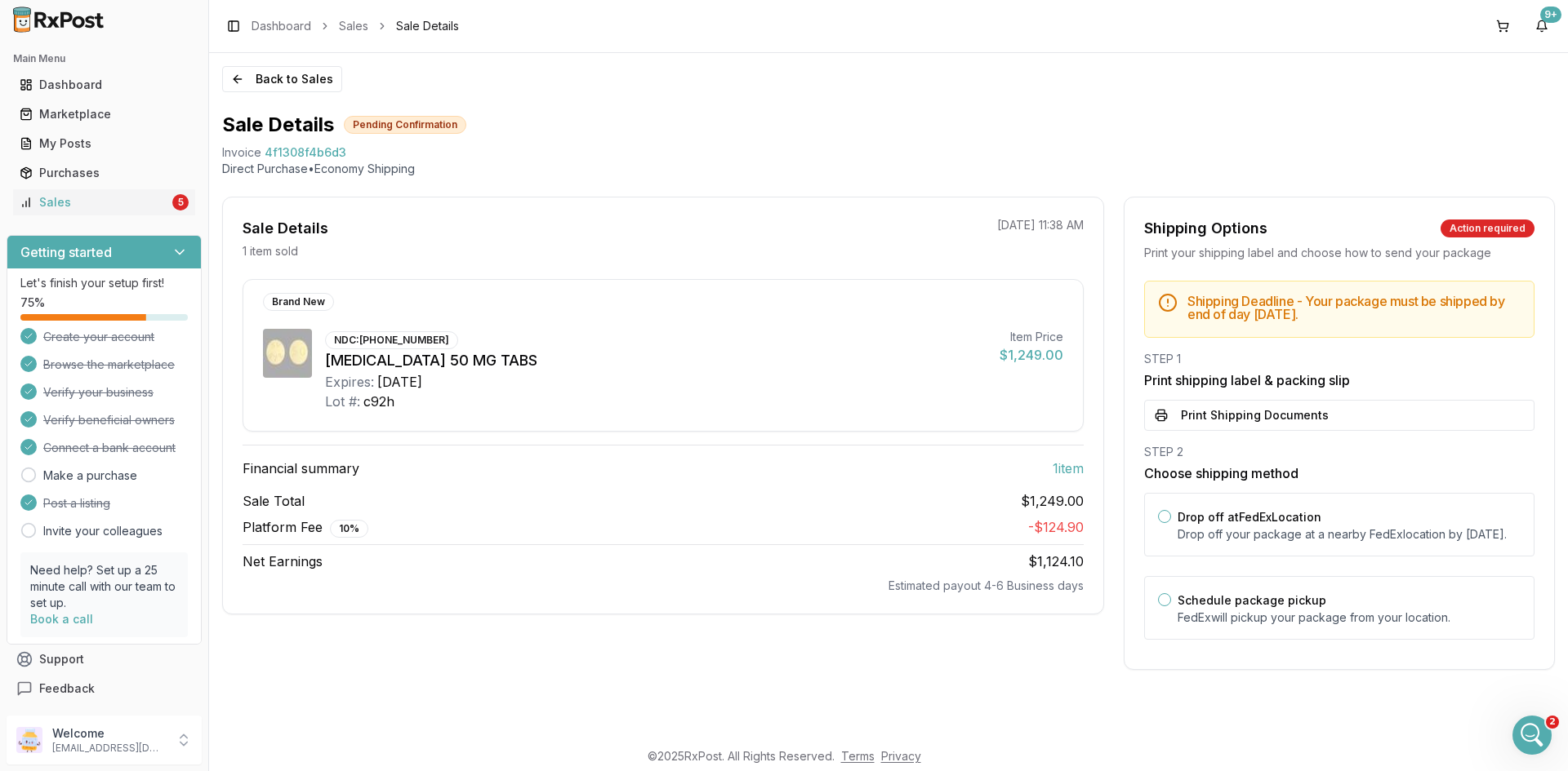
scroll to position [0, 0]
click at [1271, 415] on button "Print Shipping Documents" at bounding box center [1339, 415] width 390 height 31
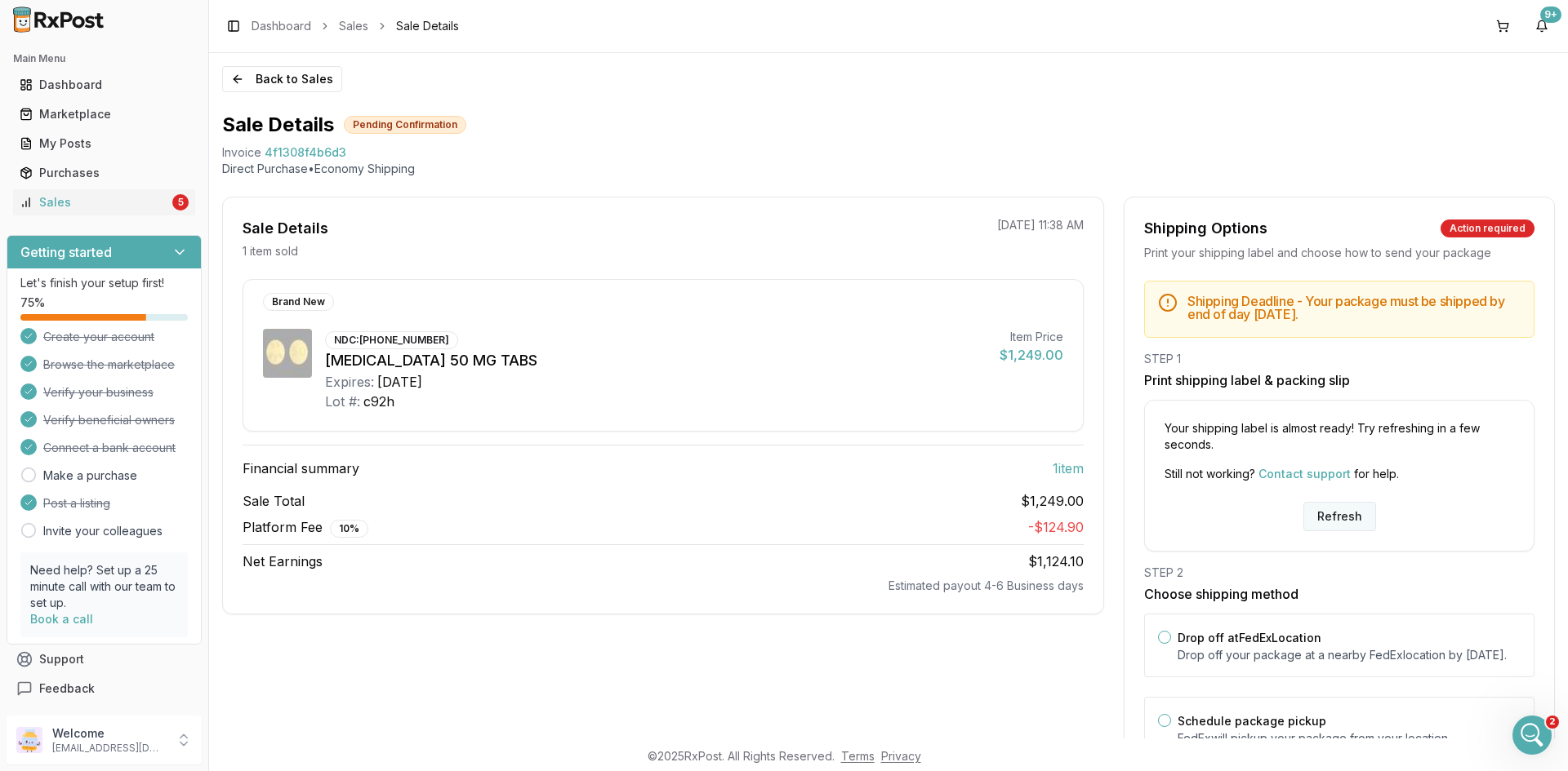
click at [1340, 521] on button "Refresh" at bounding box center [1339, 517] width 73 height 29
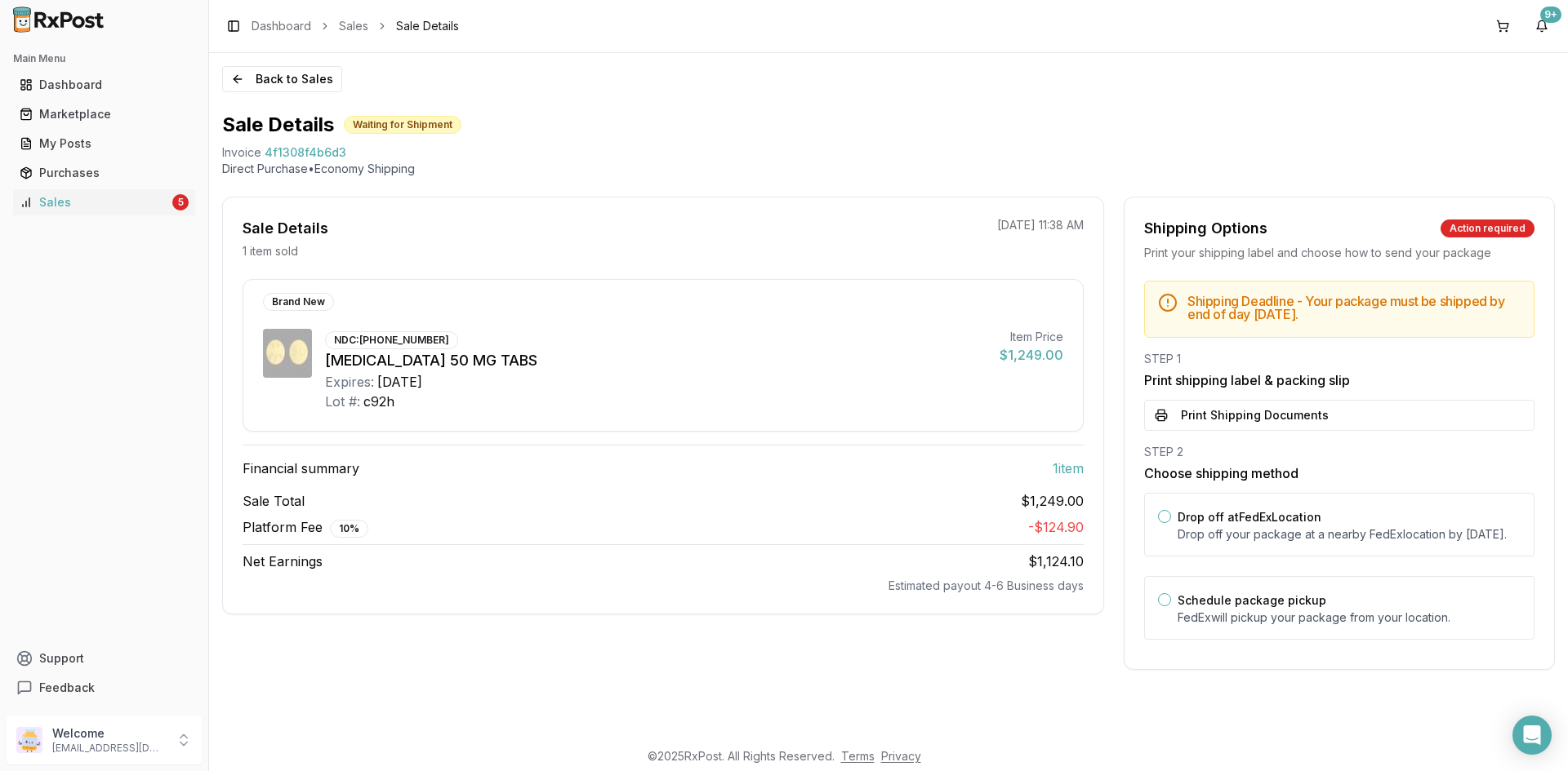
click at [1284, 397] on div "STEP 1 Print shipping label & packing slip Print Shipping Documents" at bounding box center [1339, 391] width 390 height 80
click at [1282, 404] on button "Print Shipping Documents" at bounding box center [1339, 415] width 390 height 31
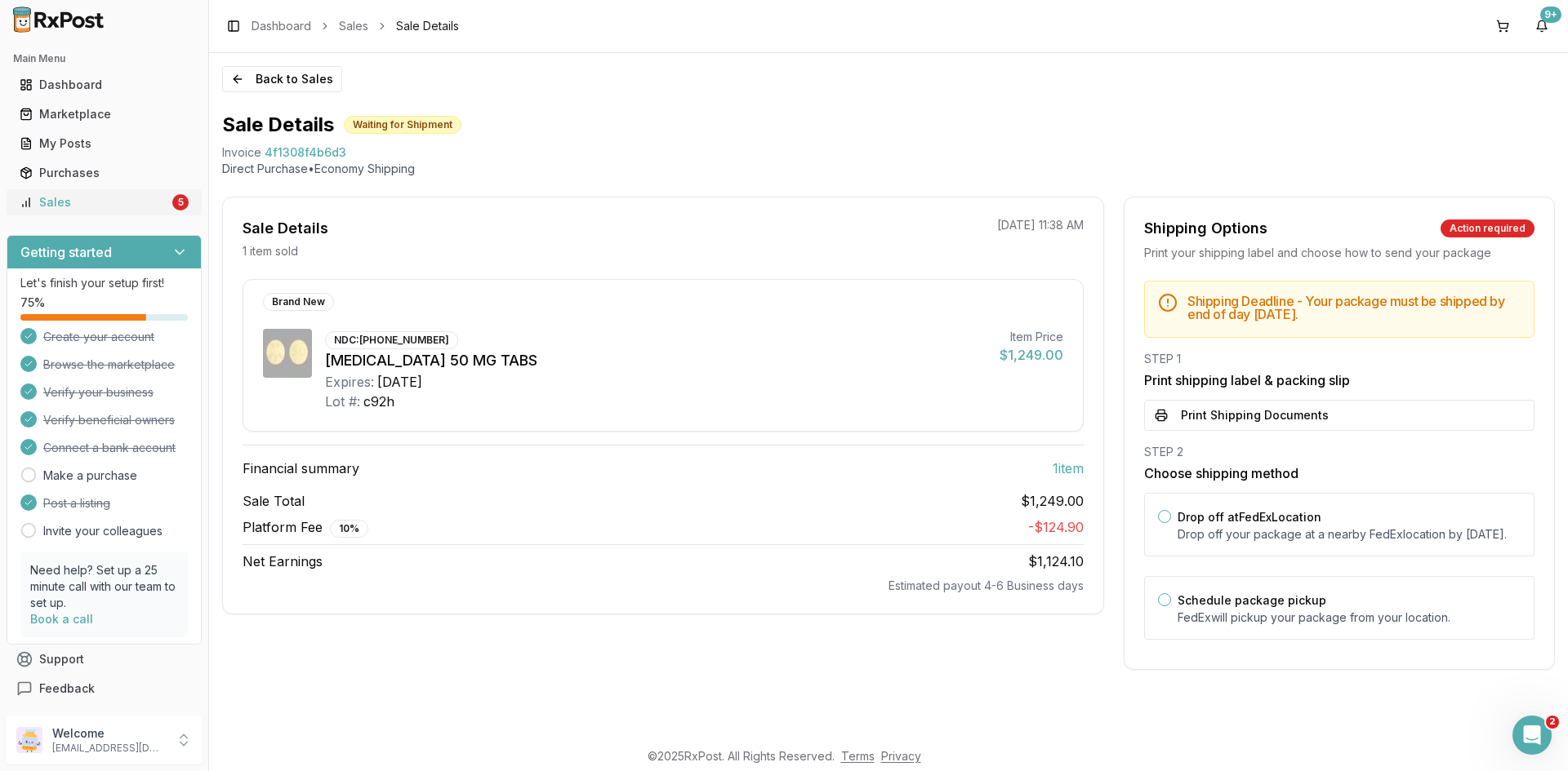
click at [157, 191] on link "Sales 5" at bounding box center [104, 202] width 182 height 29
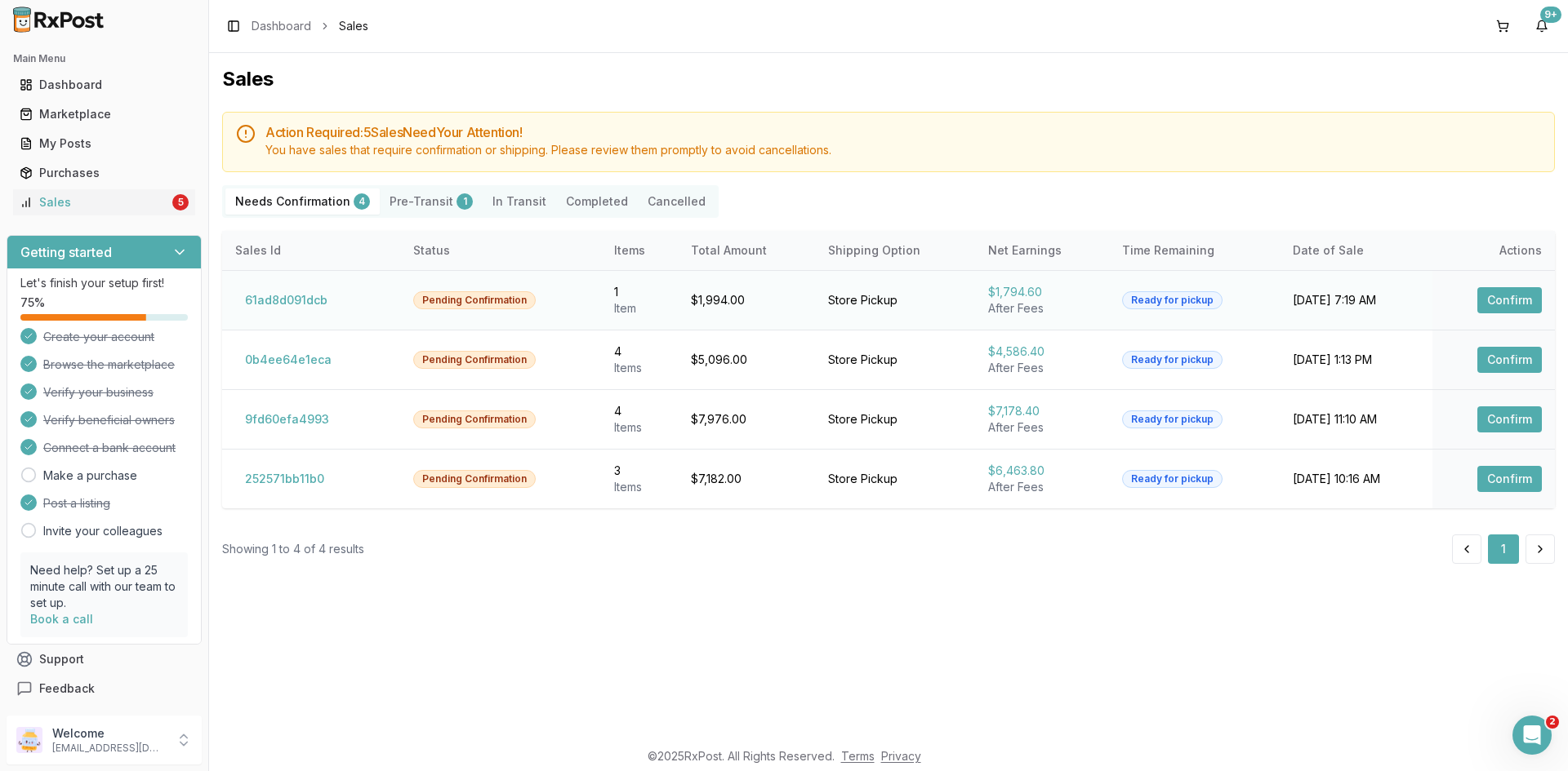
click at [1524, 293] on button "Confirm" at bounding box center [1509, 300] width 64 height 26
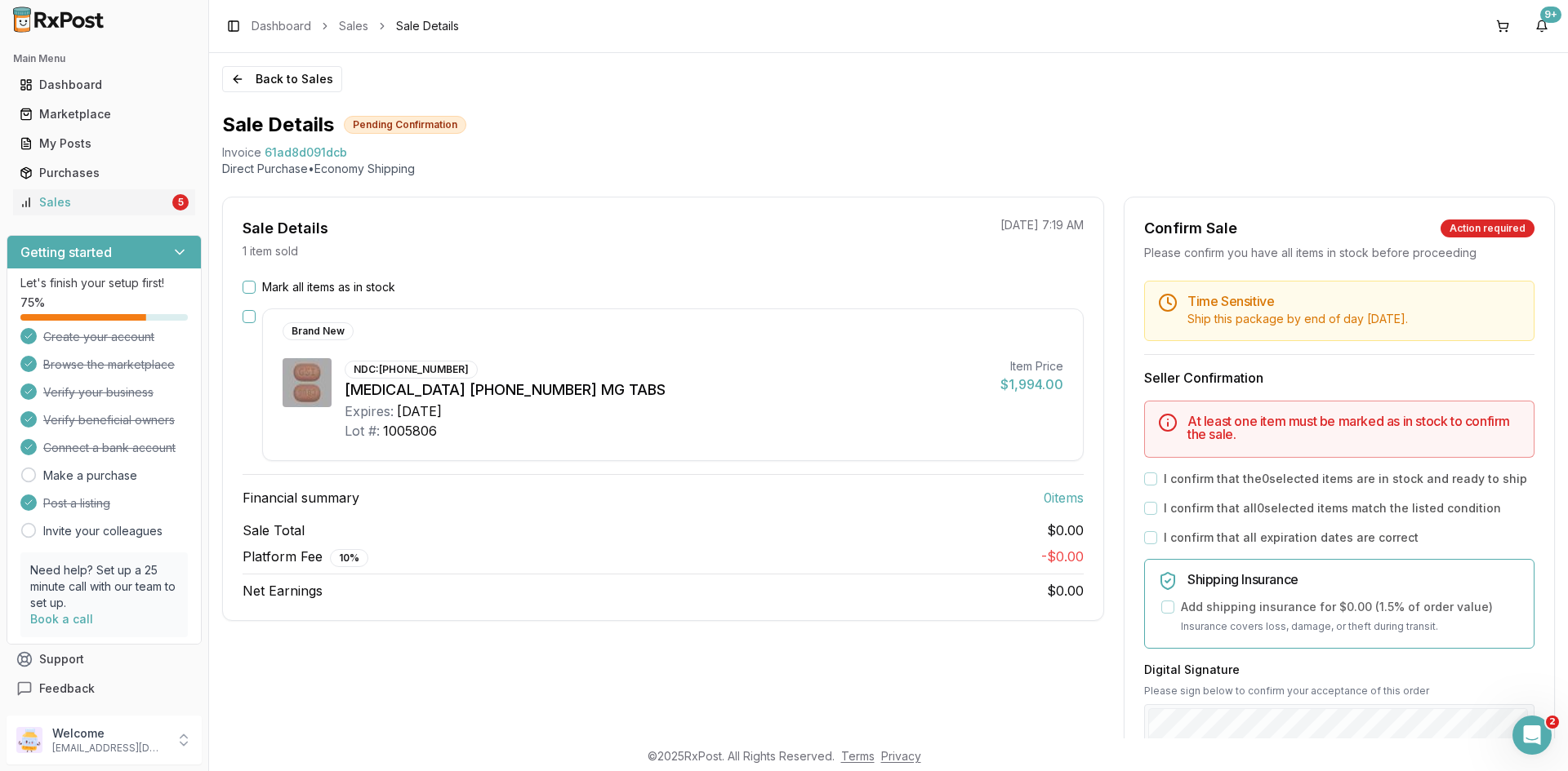
click at [245, 283] on button "Mark all items as in stock" at bounding box center [250, 287] width 13 height 13
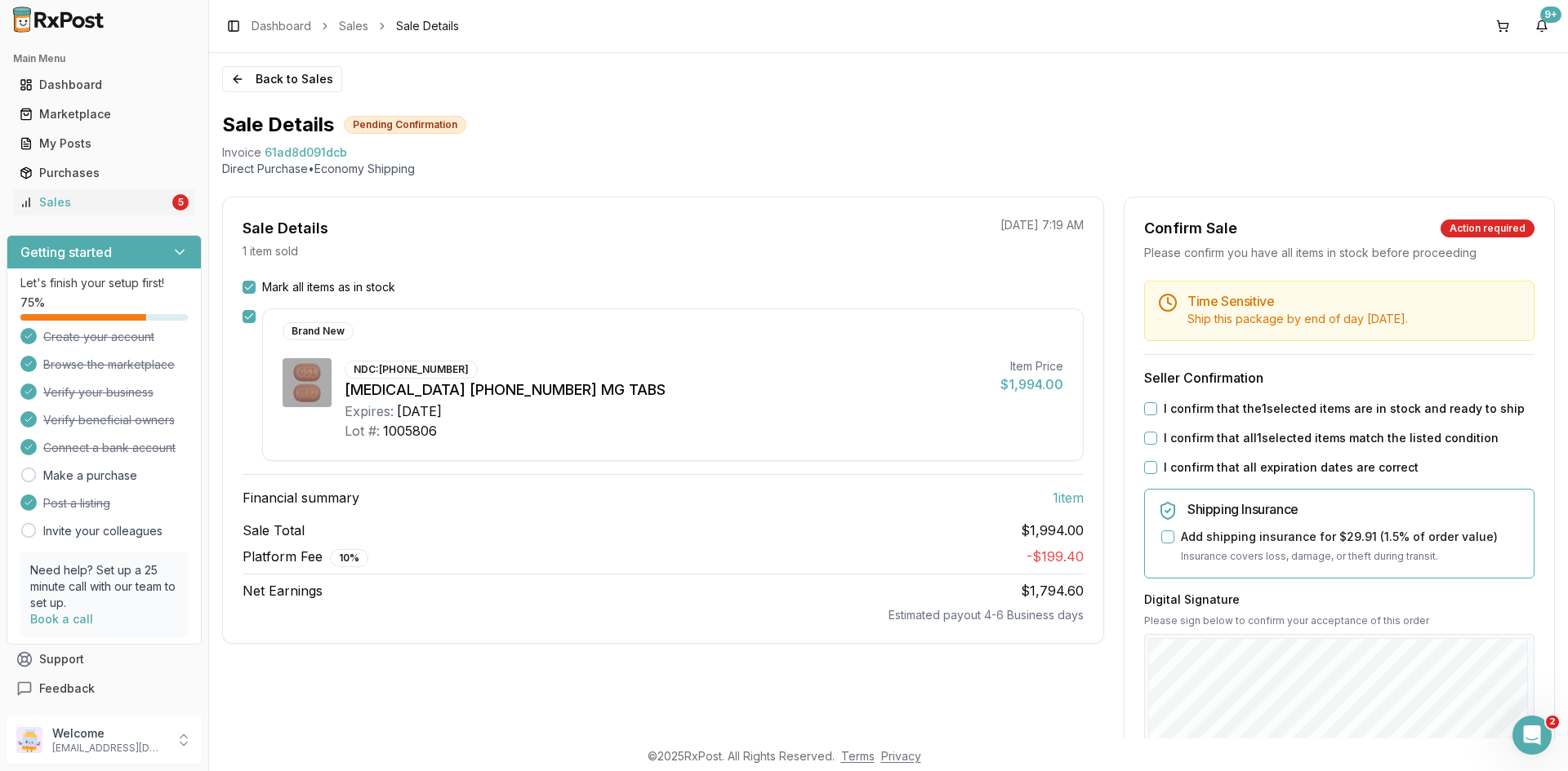
click at [1148, 414] on button "I confirm that the 1 selected items are in stock and ready to ship" at bounding box center [1151, 409] width 13 height 13
click at [1144, 438] on button "I confirm that all 1 selected items match the listed condition" at bounding box center [1151, 439] width 13 height 13
click at [1148, 463] on button "I confirm that all expiration dates are correct" at bounding box center [1151, 468] width 13 height 13
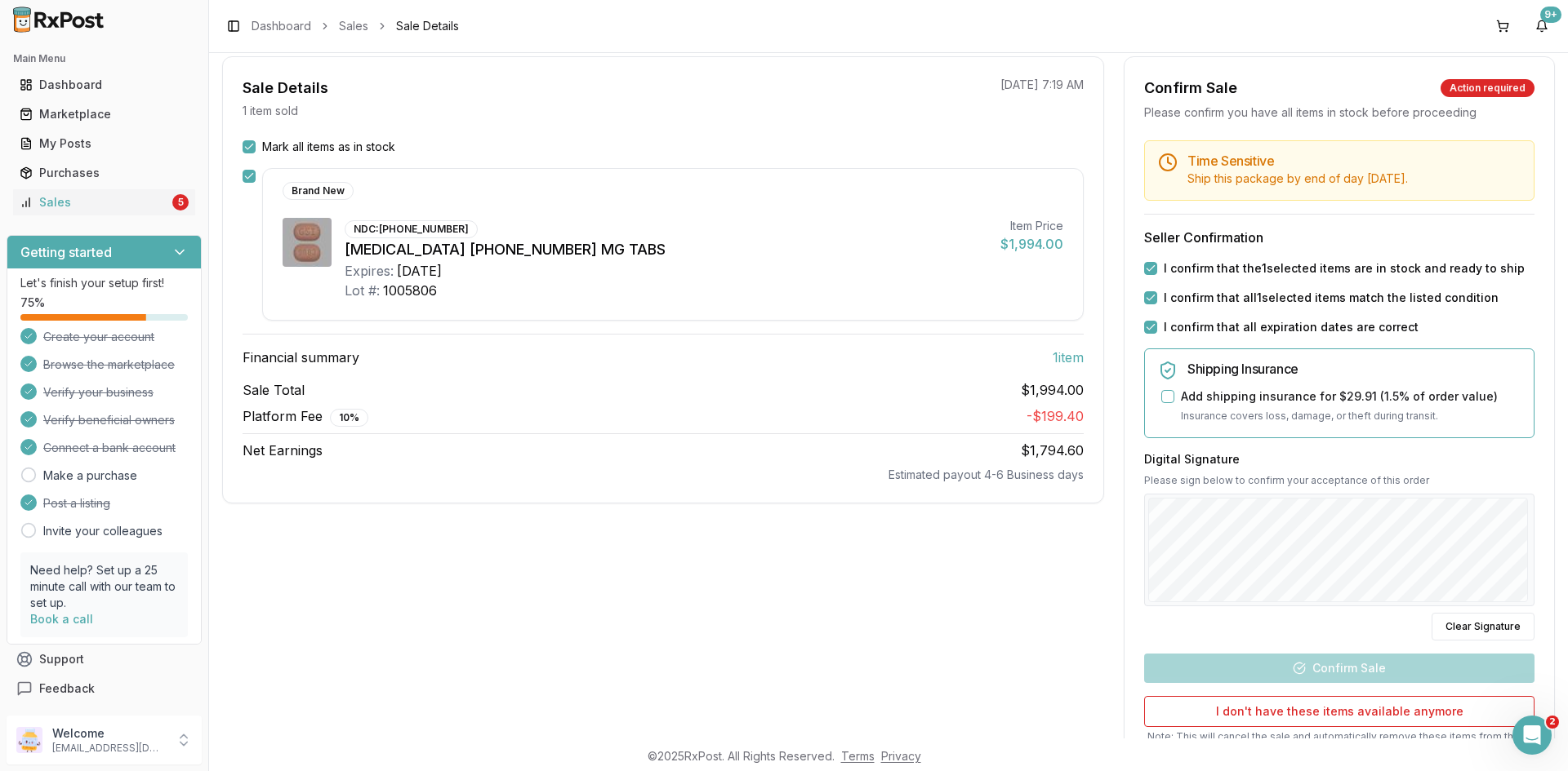
scroll to position [244, 0]
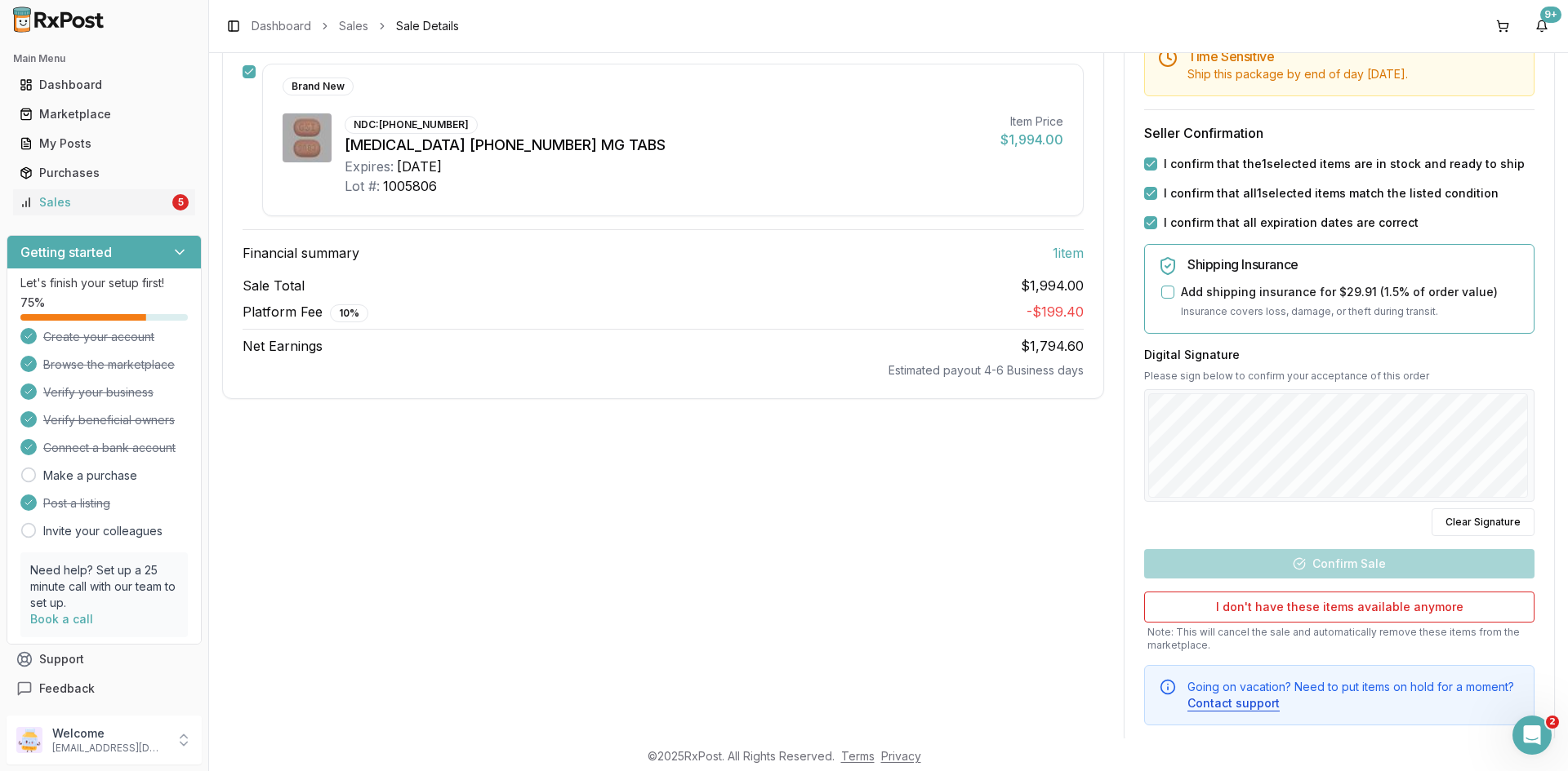
click at [1322, 518] on div "Digital Signature Please sign below to confirm your acceptance of this order Cl…" at bounding box center [1339, 441] width 390 height 189
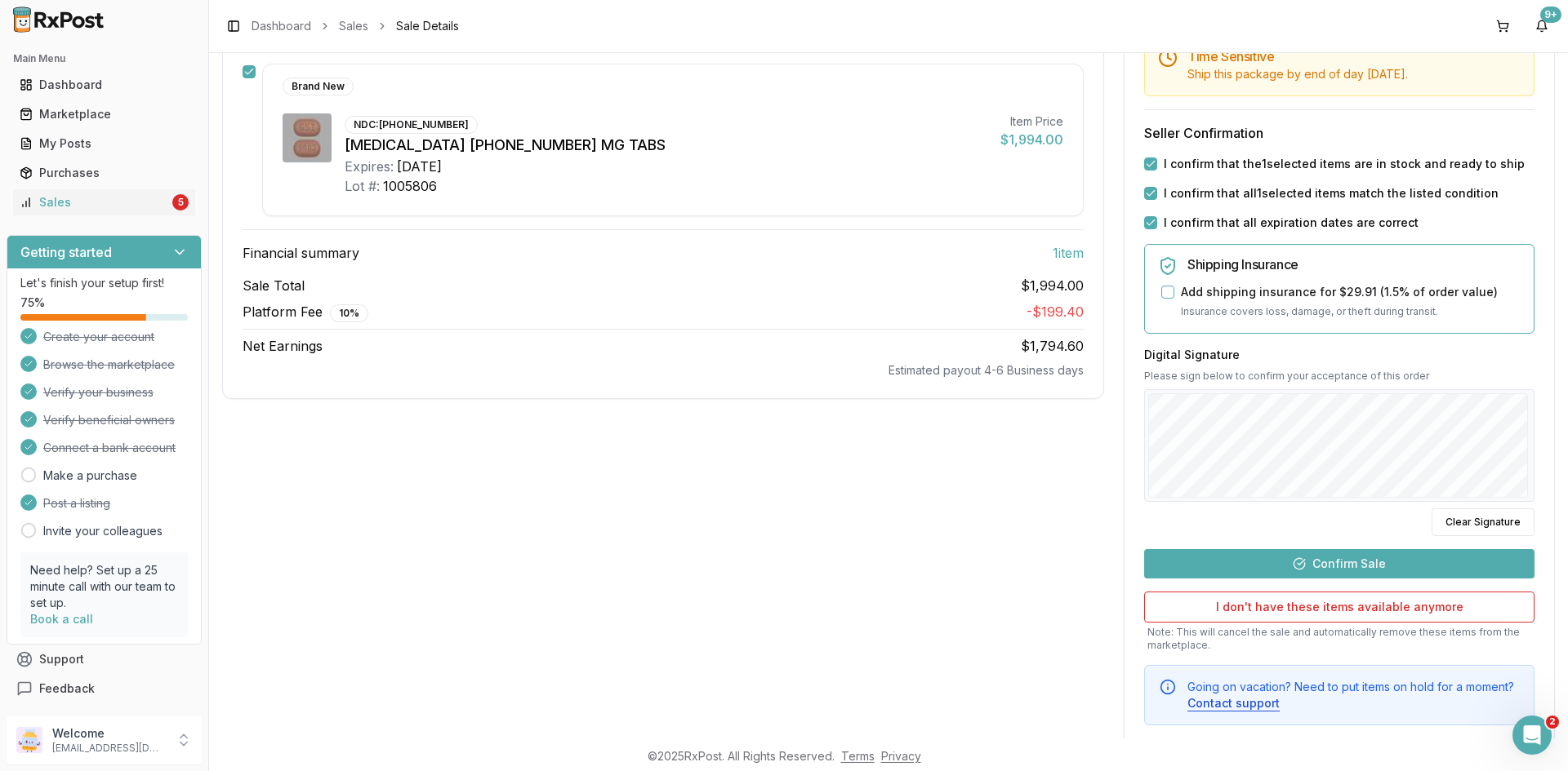
click at [1318, 570] on button "Confirm Sale" at bounding box center [1339, 563] width 390 height 29
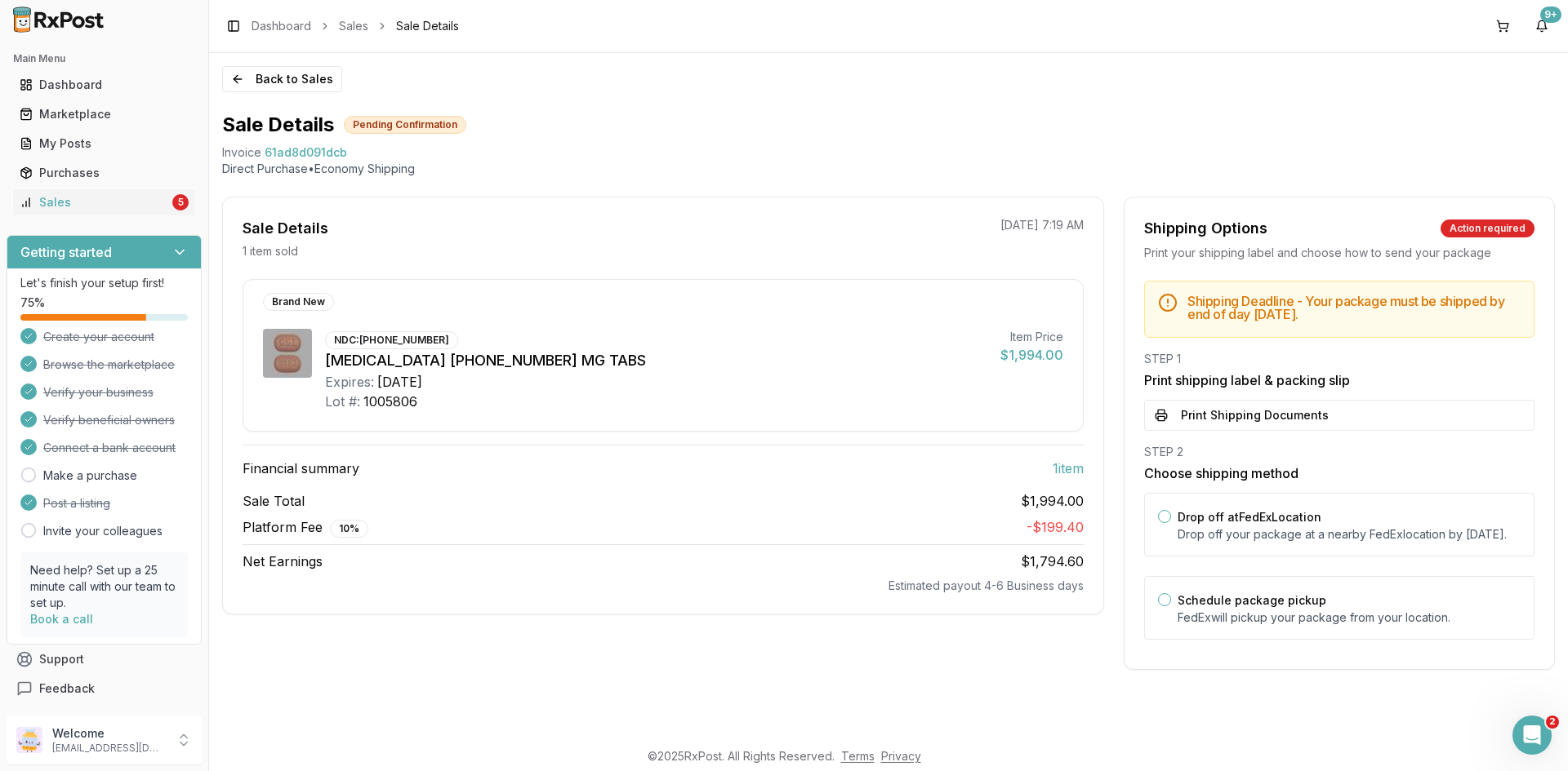
scroll to position [0, 0]
click at [1244, 414] on button "Print Shipping Documents" at bounding box center [1339, 415] width 390 height 31
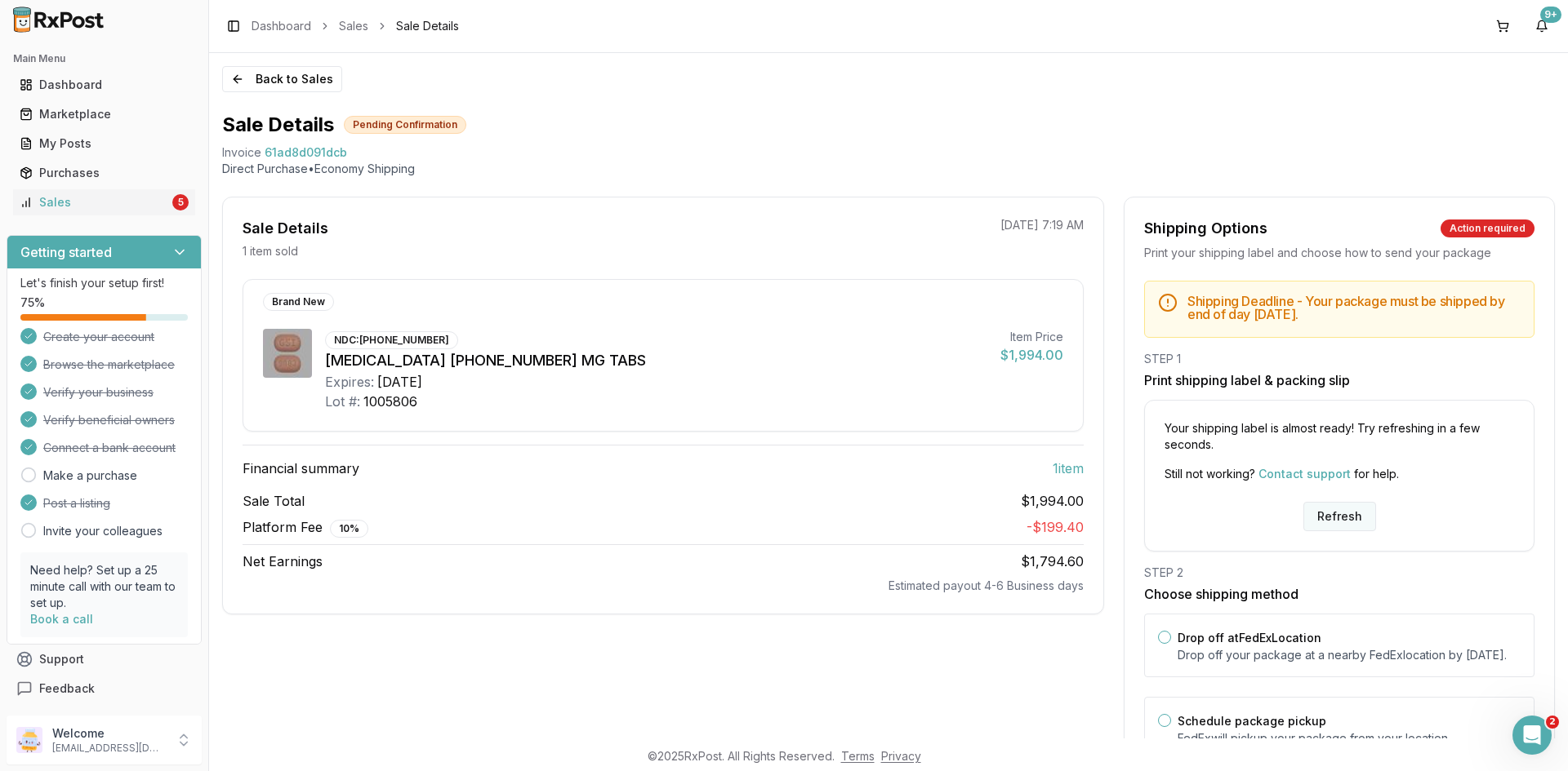
click at [1329, 526] on button "Refresh" at bounding box center [1339, 517] width 73 height 29
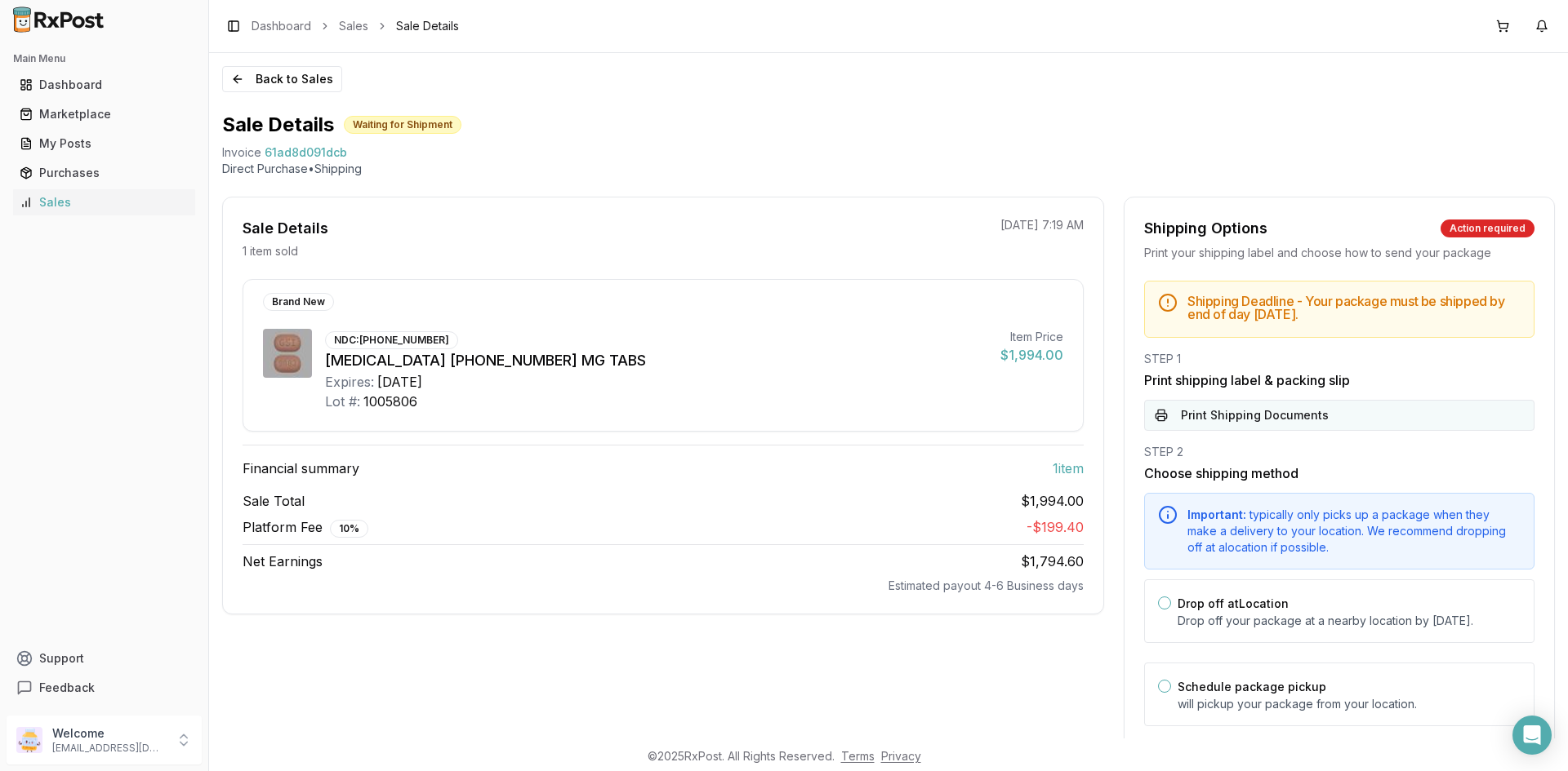
click at [1256, 429] on button "Print Shipping Documents" at bounding box center [1339, 415] width 390 height 31
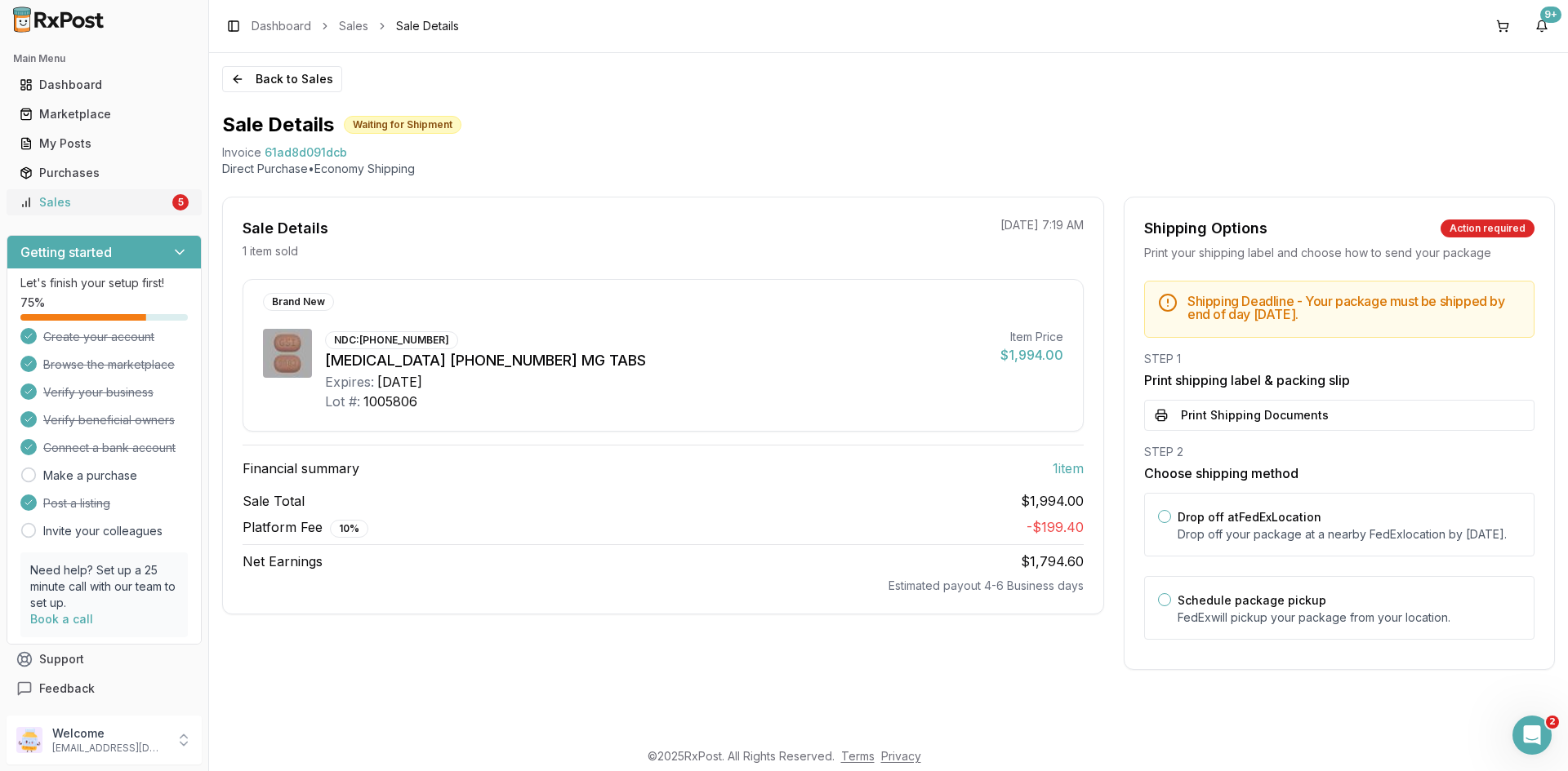
click at [98, 211] on link "Sales 5" at bounding box center [104, 202] width 182 height 29
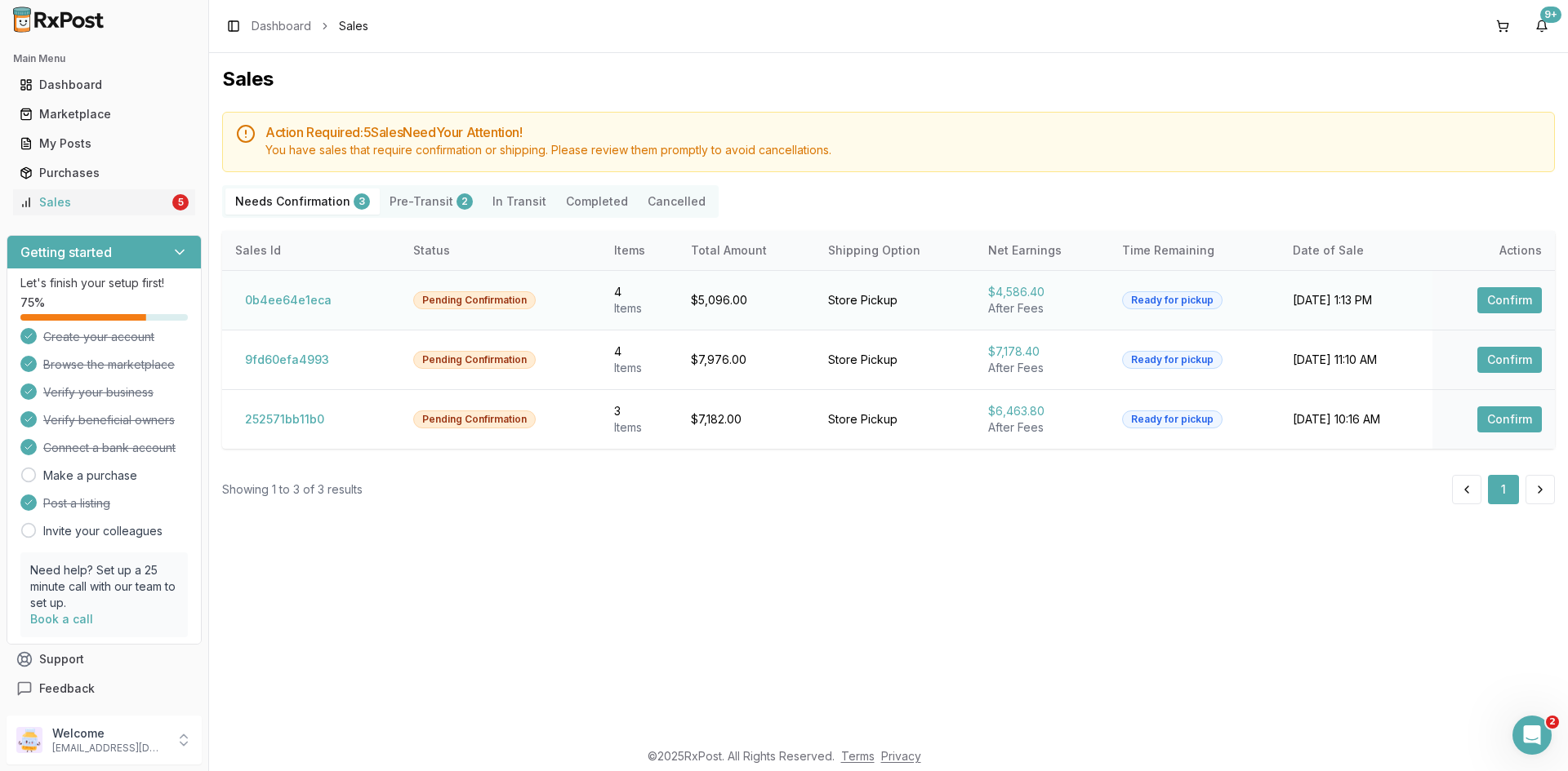
click at [1483, 290] on button "Confirm" at bounding box center [1509, 300] width 64 height 26
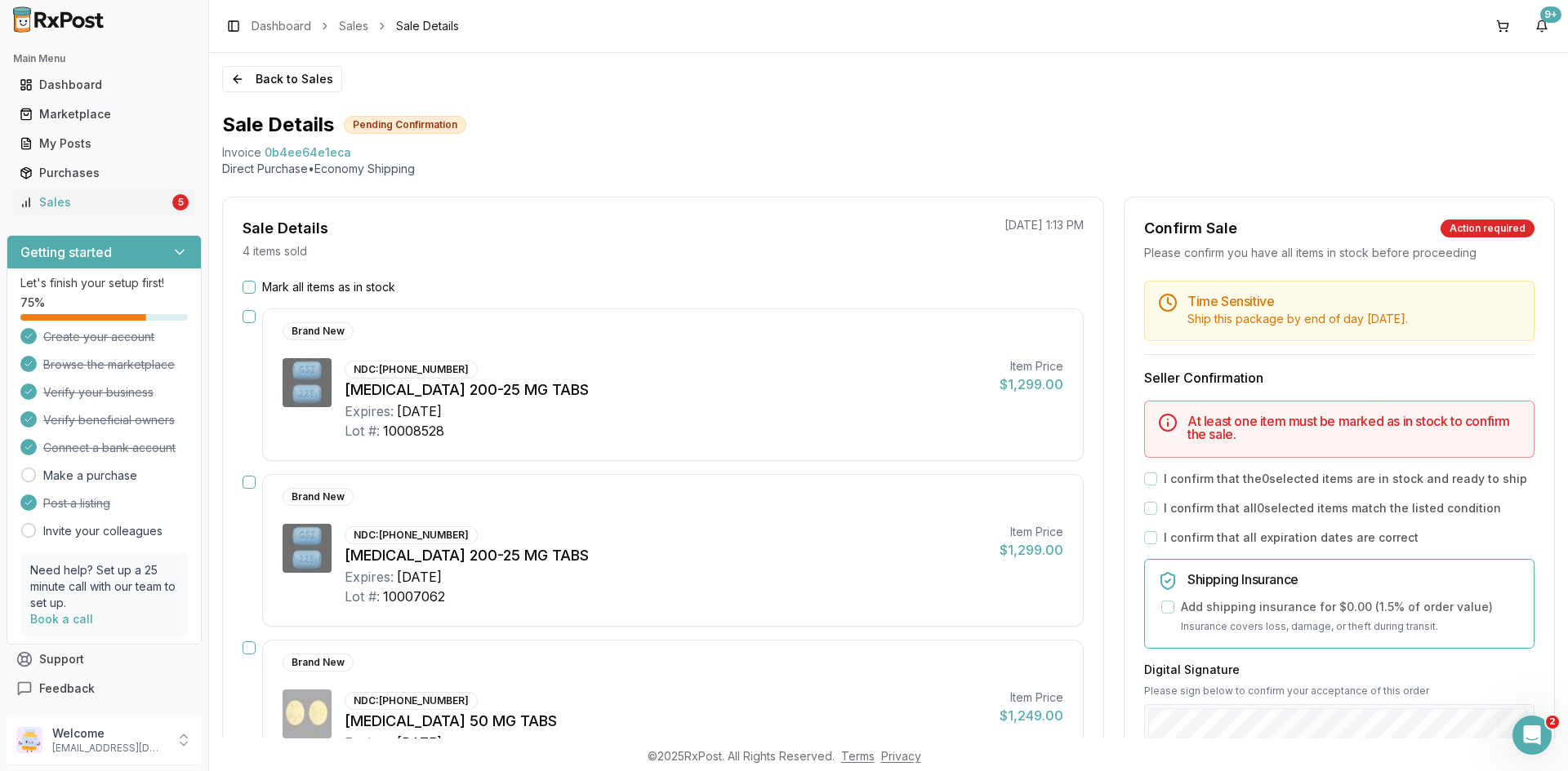
click at [239, 288] on div "Mark all items as in stock Brand New NDC: 61958-2002-01 Descovy 200-25 MG TABS …" at bounding box center [663, 688] width 880 height 819
click at [248, 288] on button "Mark all items as in stock" at bounding box center [250, 287] width 13 height 13
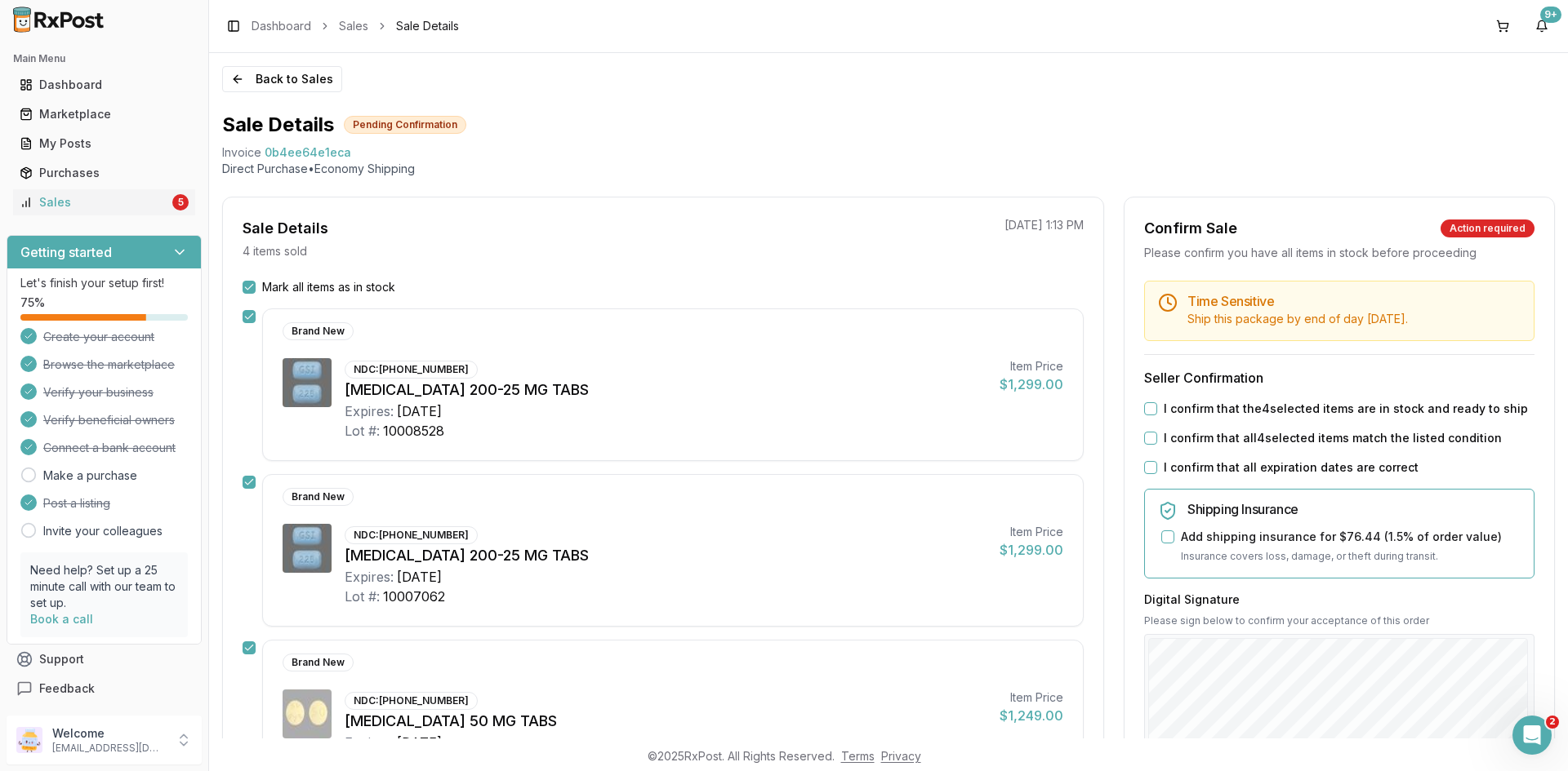
drag, startPoint x: 1152, startPoint y: 409, endPoint x: 1151, endPoint y: 439, distance: 30.0
click at [1152, 409] on button "I confirm that the 4 selected items are in stock and ready to ship" at bounding box center [1151, 409] width 13 height 13
click at [1151, 439] on button "I confirm that all 4 selected items match the listed condition" at bounding box center [1151, 439] width 13 height 13
click at [1147, 460] on div "I confirm that all expiration dates are correct" at bounding box center [1339, 467] width 390 height 16
click at [1144, 474] on div "I confirm that all expiration dates are correct" at bounding box center [1339, 467] width 390 height 16
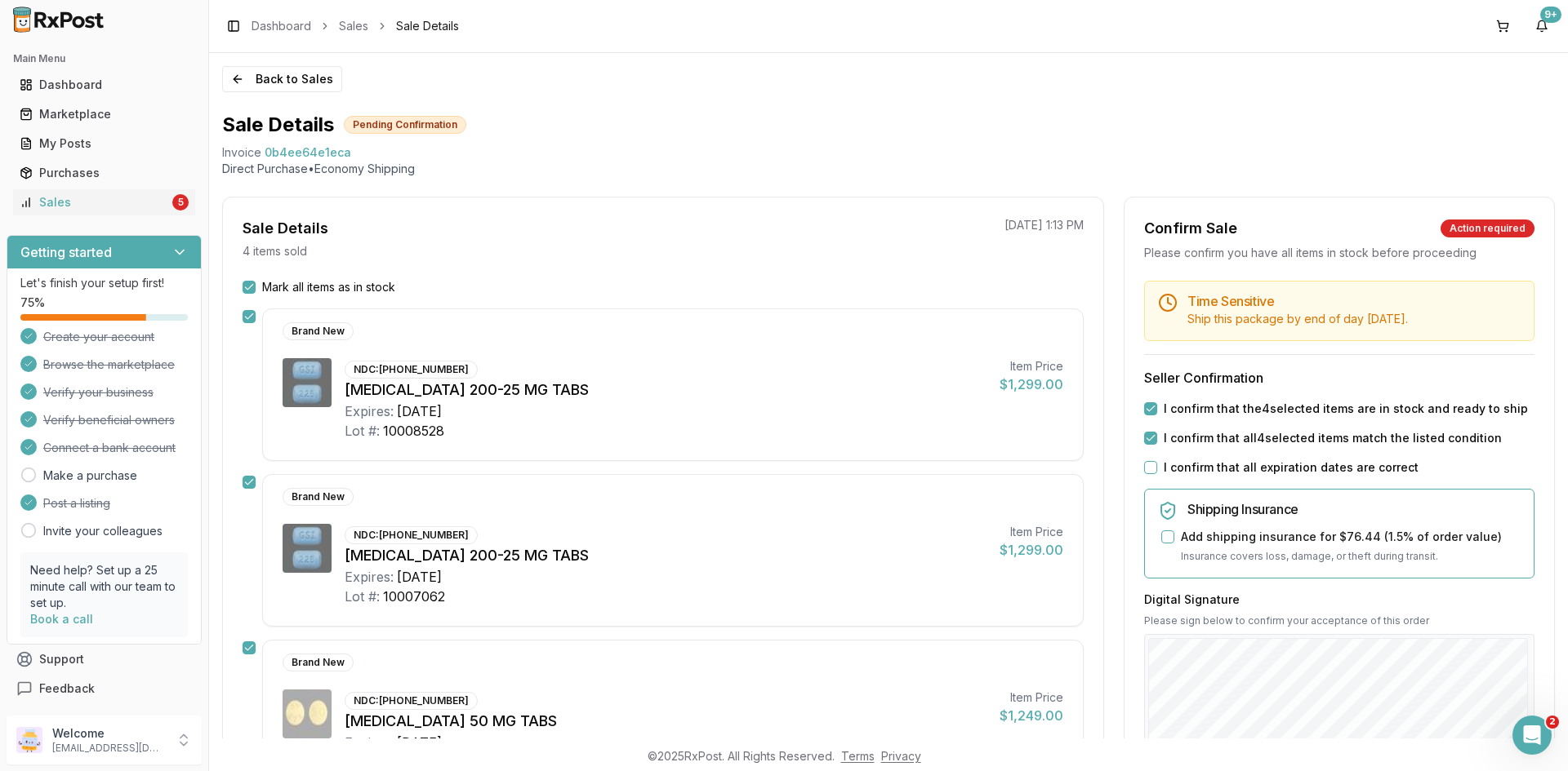
click at [1148, 472] on button "I confirm that all expiration dates are correct" at bounding box center [1151, 468] width 13 height 13
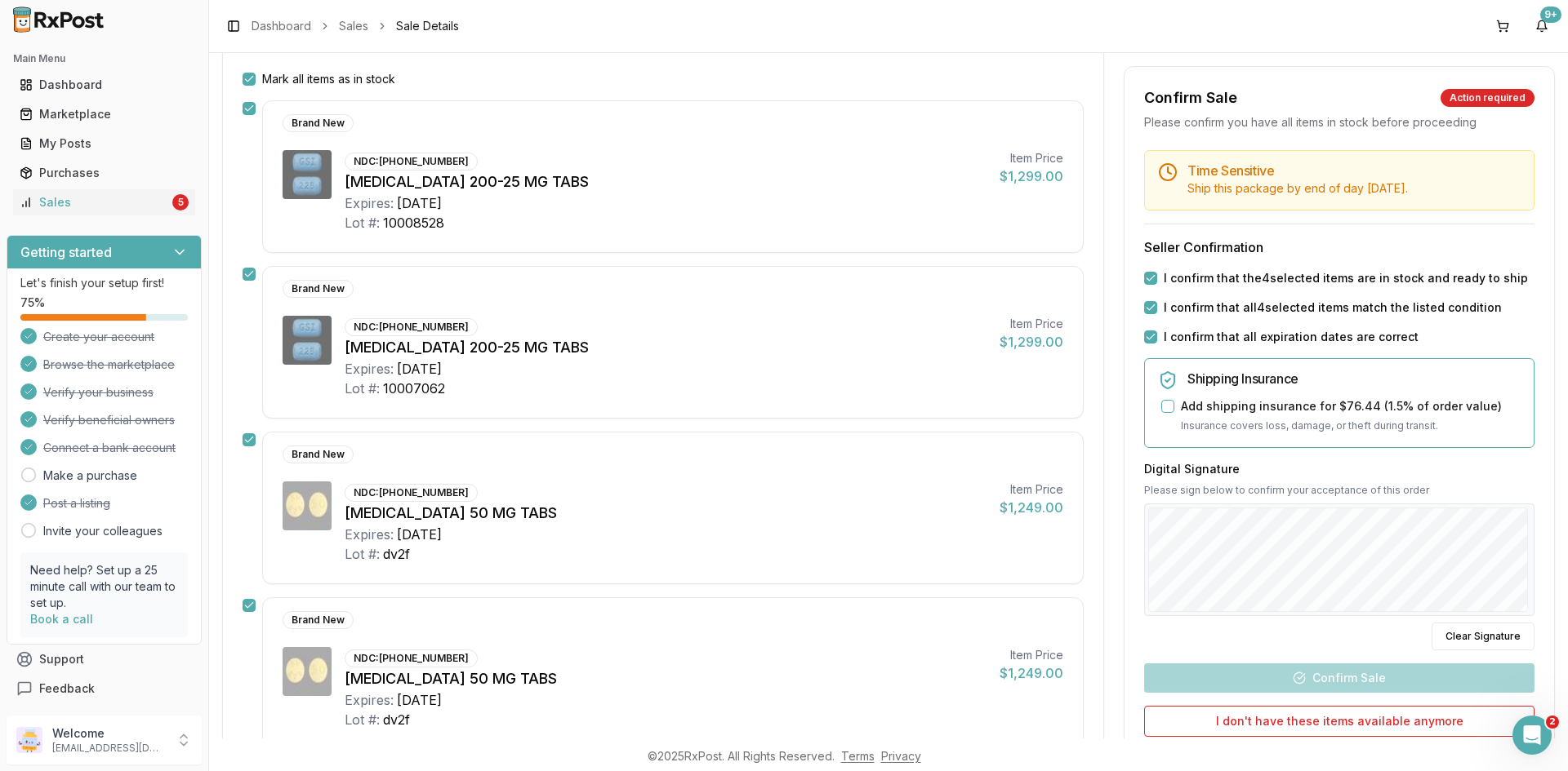
scroll to position [429, 0]
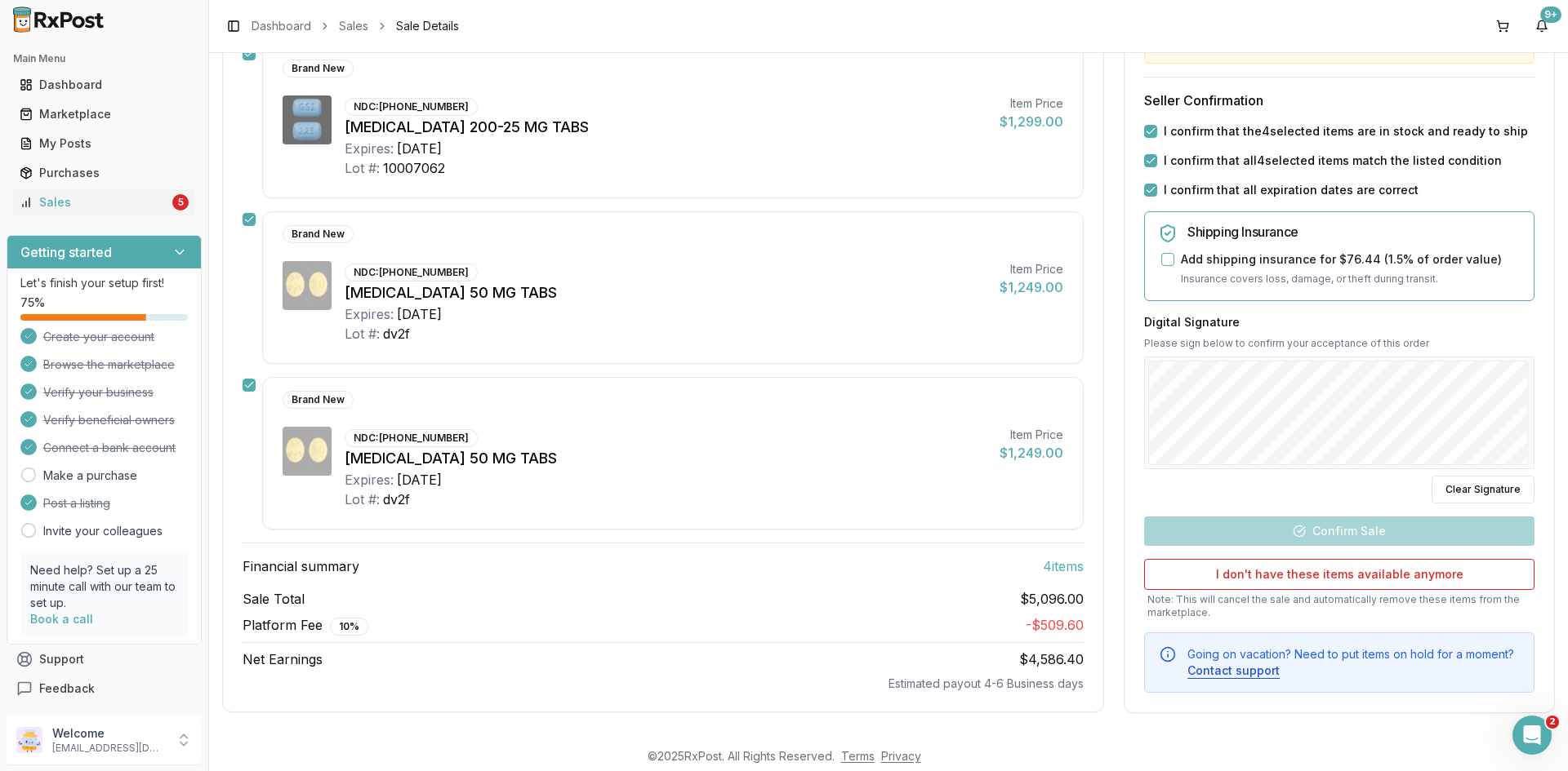
click at [1279, 474] on div "Digital Signature Please sign below to confirm your acceptance of this order Cl…" at bounding box center [1339, 408] width 390 height 189
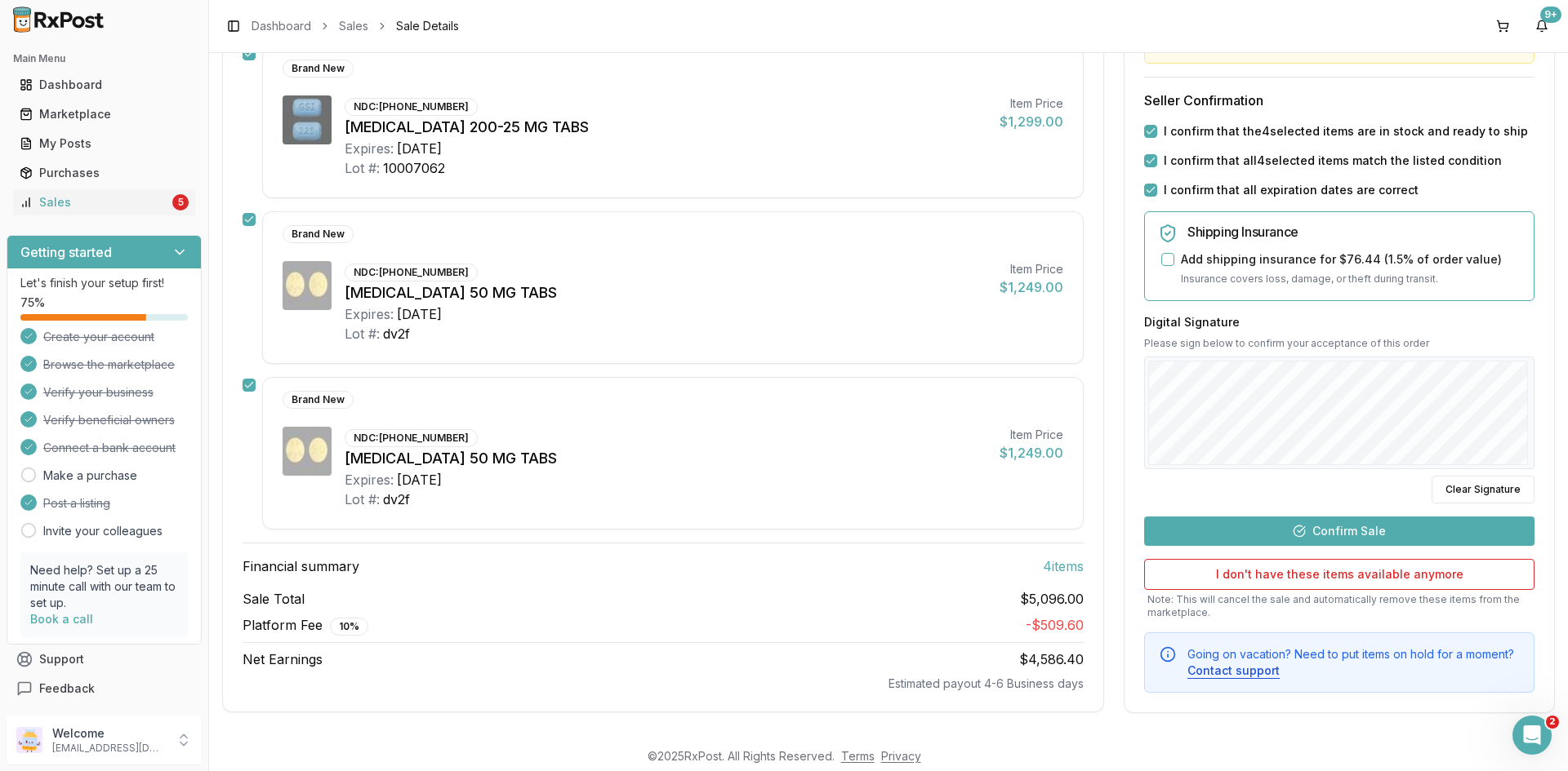
click at [1275, 532] on button "Confirm Sale" at bounding box center [1339, 530] width 390 height 29
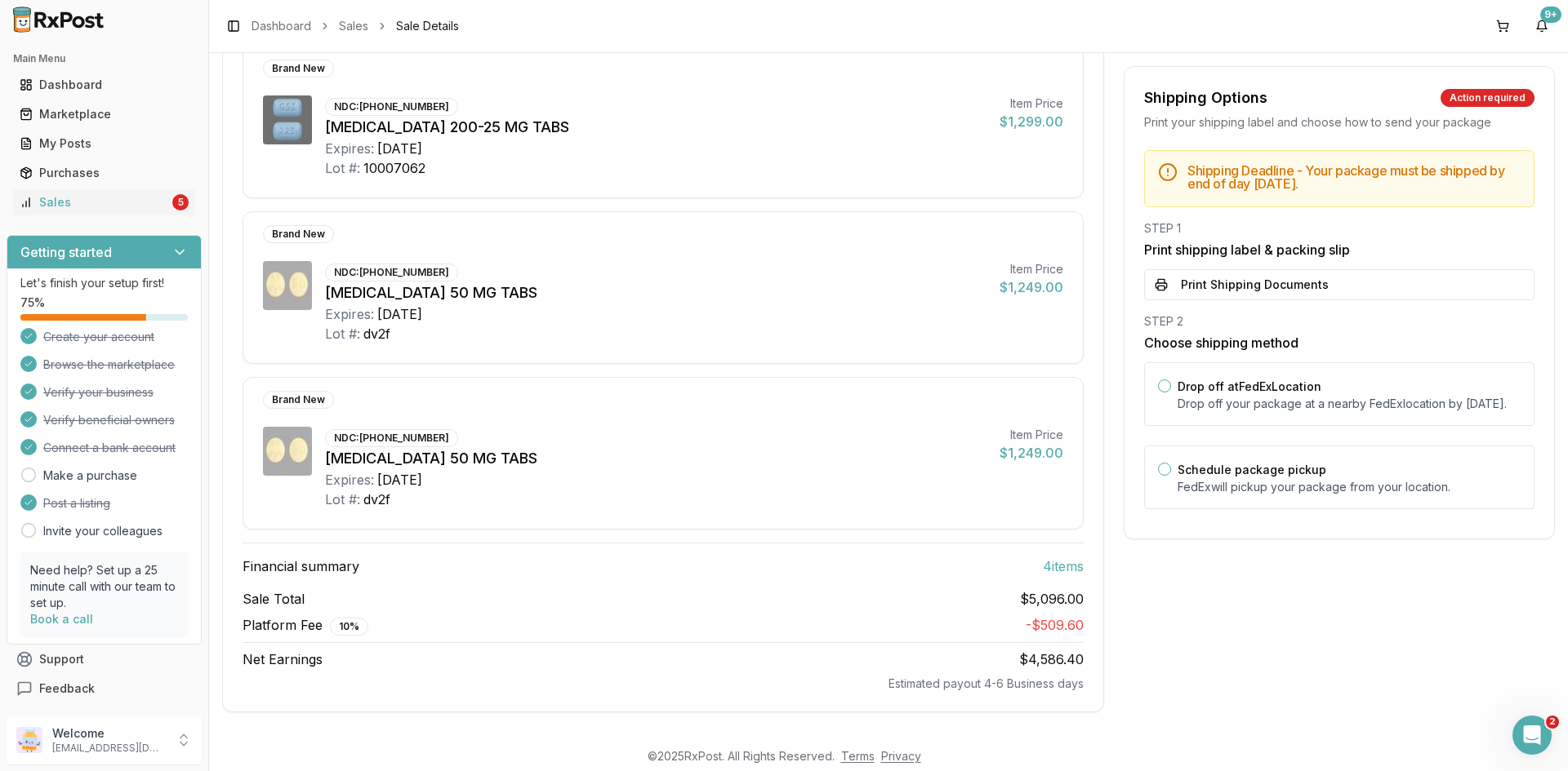
scroll to position [399, 0]
click at [1267, 277] on button "Print Shipping Documents" at bounding box center [1339, 285] width 390 height 31
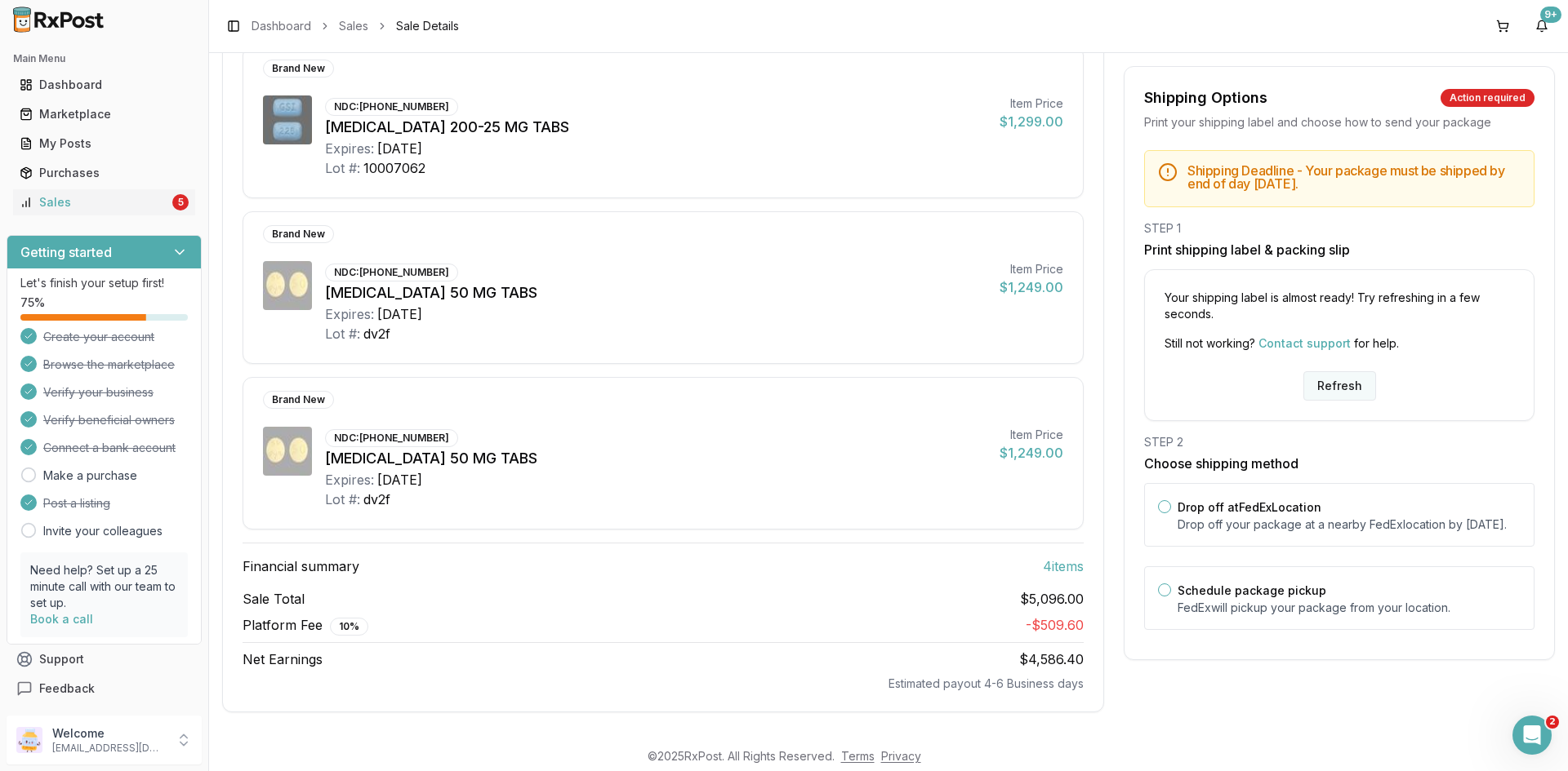
click at [1327, 375] on button "Refresh" at bounding box center [1339, 386] width 73 height 29
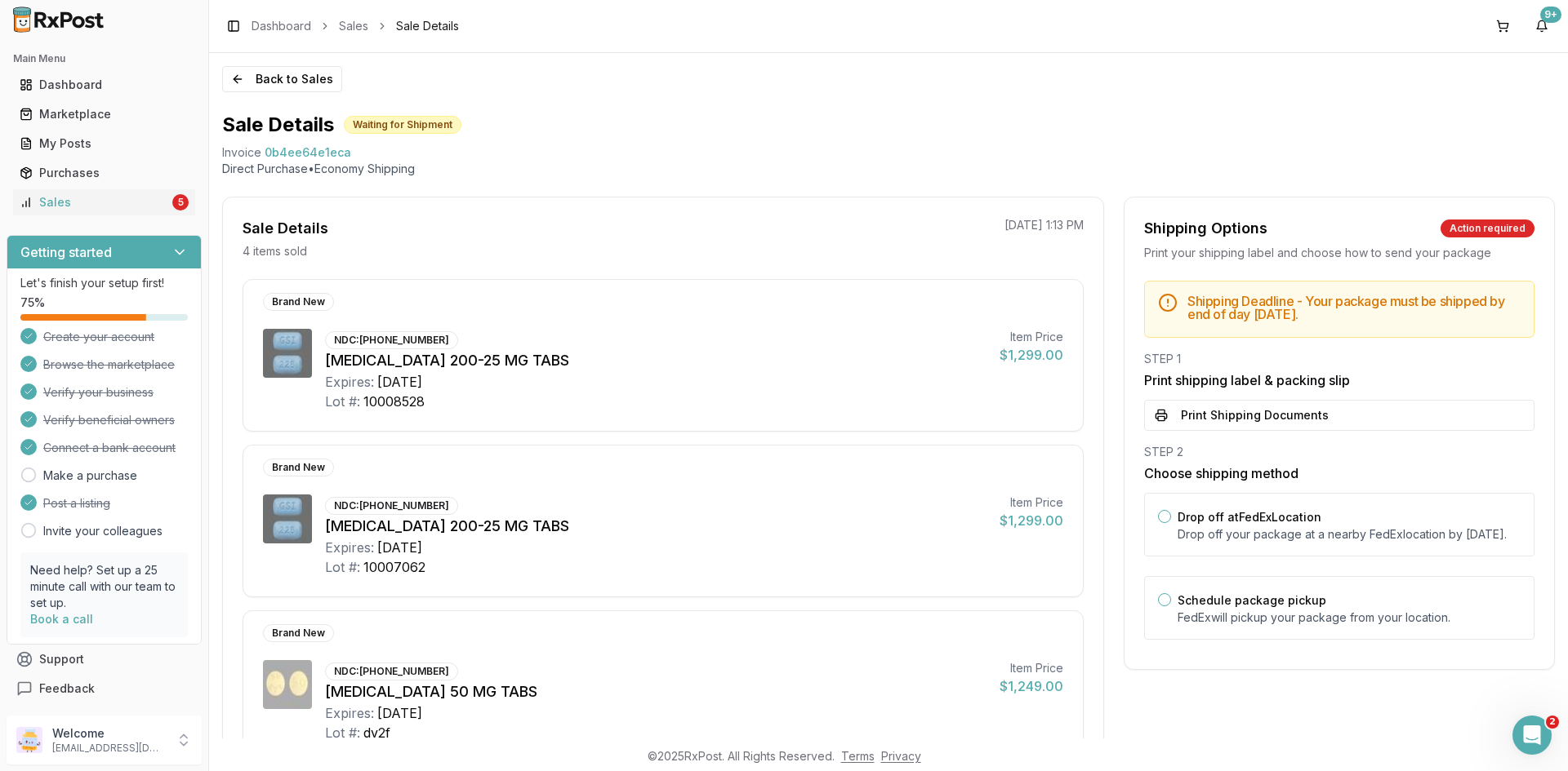
click at [1191, 422] on button "Print Shipping Documents" at bounding box center [1339, 415] width 390 height 31
click at [179, 194] on link "Sales 5" at bounding box center [104, 202] width 182 height 29
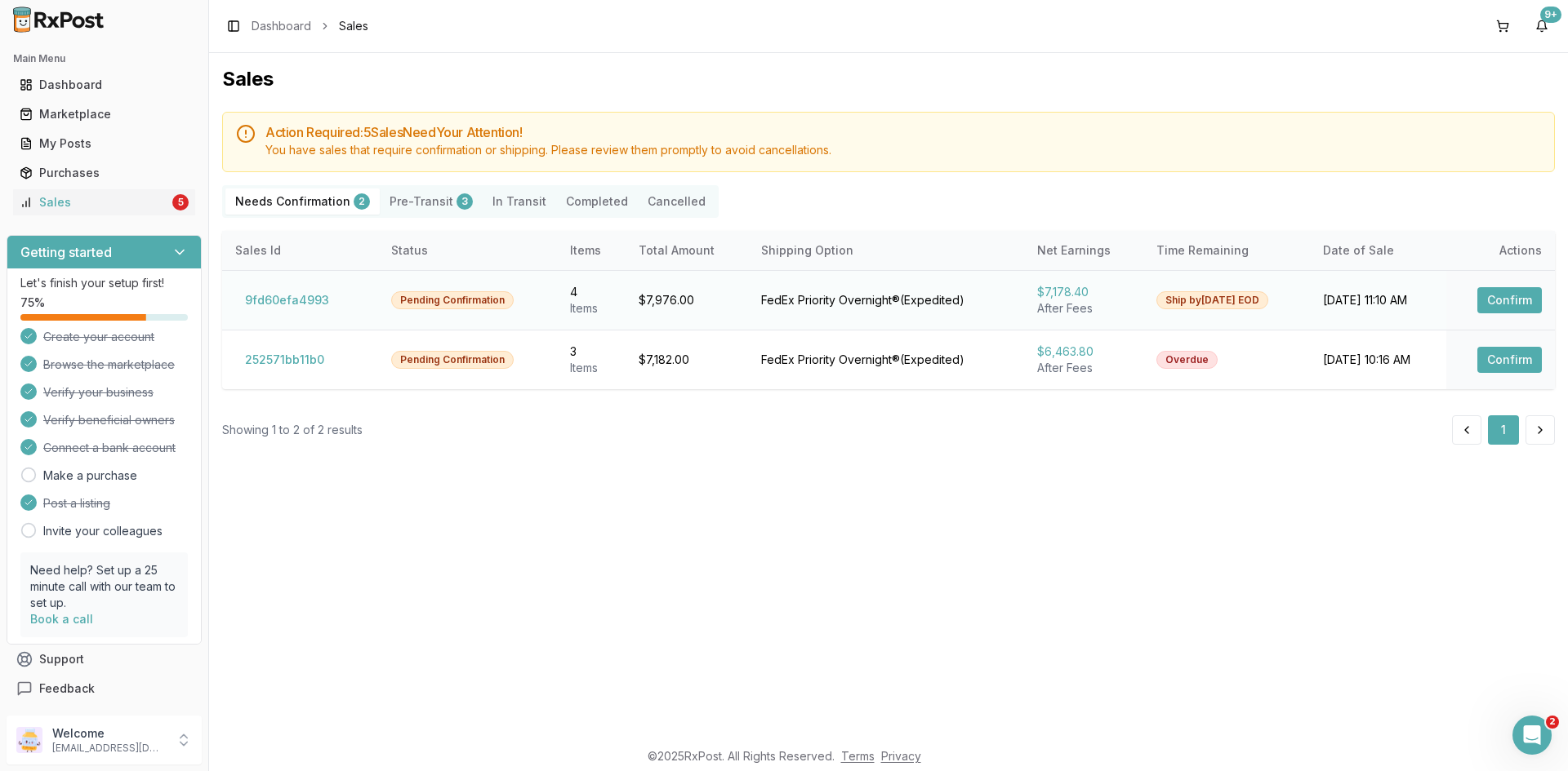
click at [1524, 290] on button "Confirm" at bounding box center [1509, 300] width 64 height 26
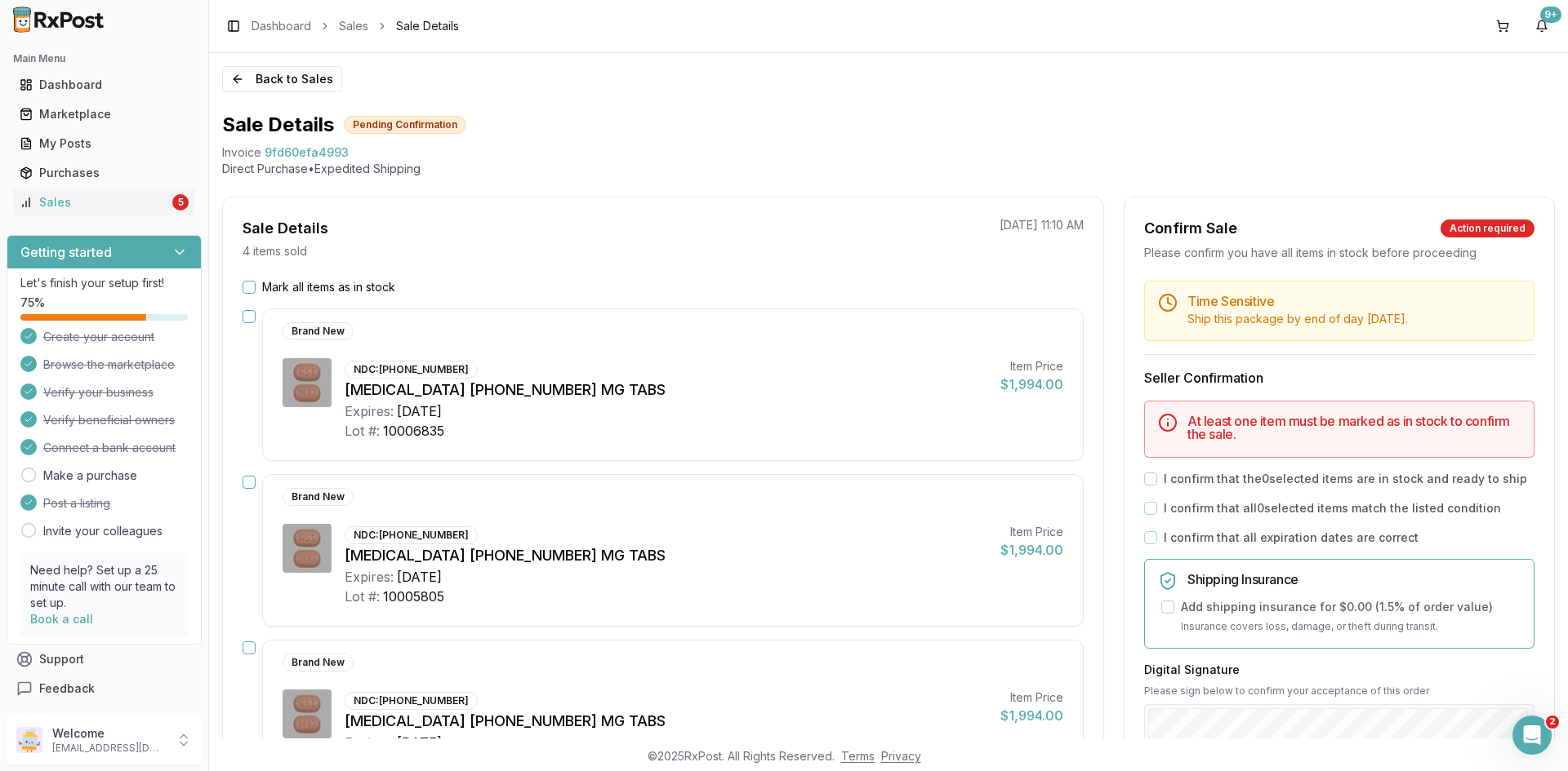
click at [256, 287] on div "Mark all items as in stock" at bounding box center [663, 286] width 841 height 16
click at [249, 288] on button "Mark all items as in stock" at bounding box center [250, 287] width 13 height 13
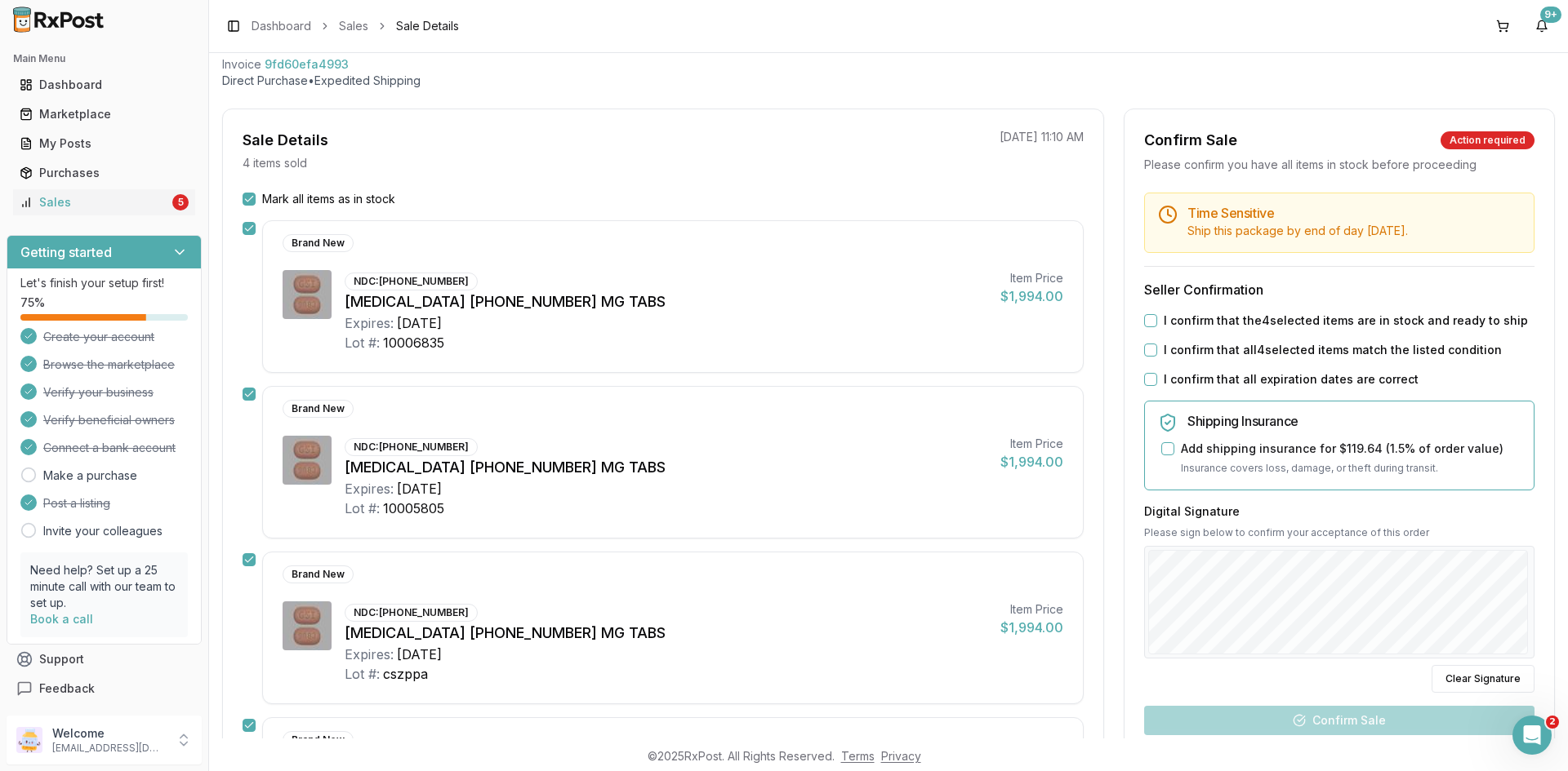
scroll to position [163, 0]
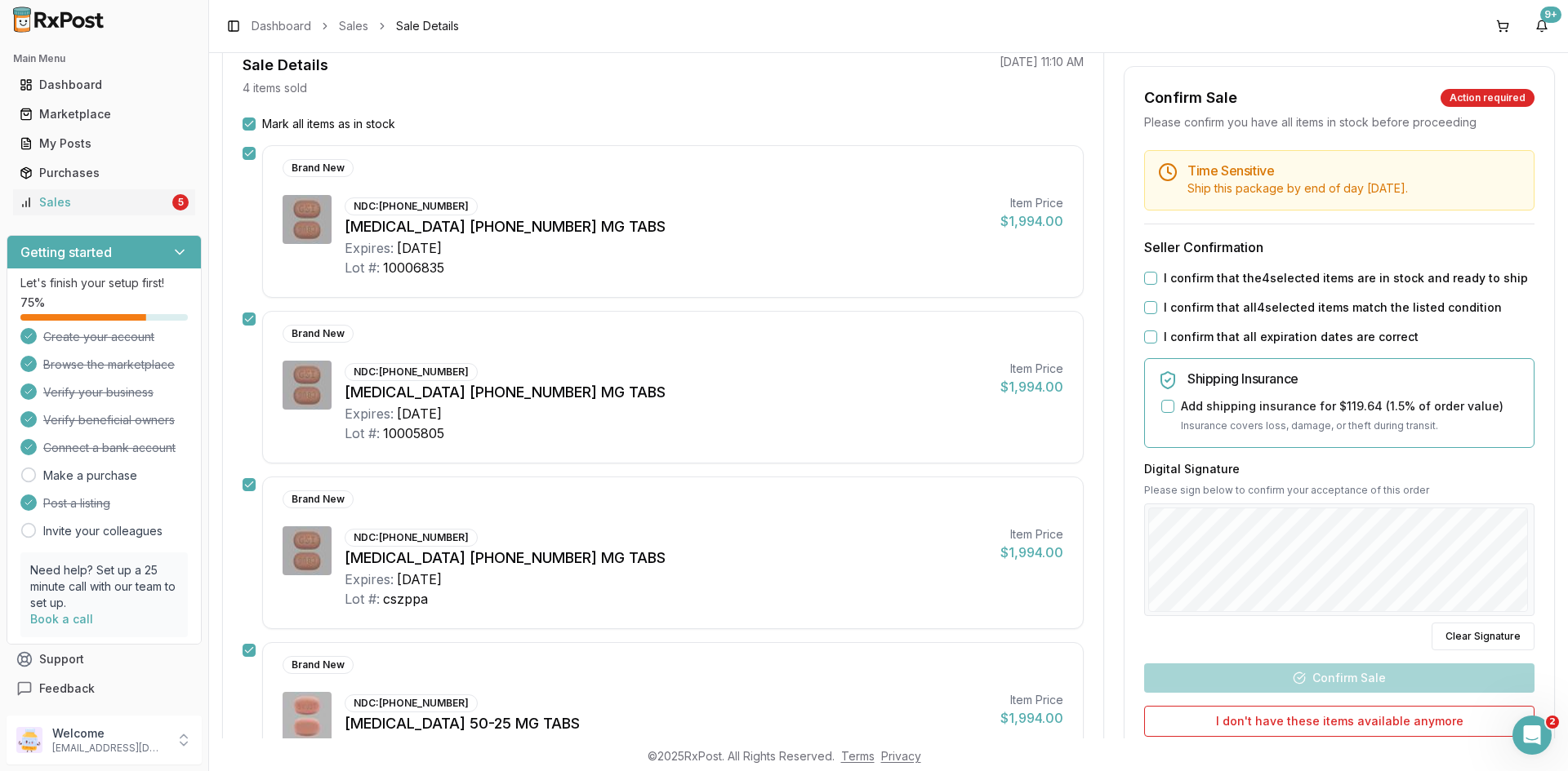
click at [1344, 681] on div "Time Sensitive Ship this package by end of day Monday, October 6th . Seller Con…" at bounding box center [1339, 495] width 430 height 690
click at [1154, 280] on div "I confirm that the 4 selected items are in stock and ready to ship" at bounding box center [1339, 278] width 390 height 16
click at [1152, 279] on button "I confirm that the 4 selected items are in stock and ready to ship" at bounding box center [1151, 279] width 13 height 13
click at [1148, 321] on div "Time Sensitive Ship this package by end of day Monday, October 6th . Seller Con…" at bounding box center [1339, 495] width 430 height 690
click at [1148, 314] on div "I confirm that all 4 selected items match the listed condition" at bounding box center [1339, 307] width 390 height 16
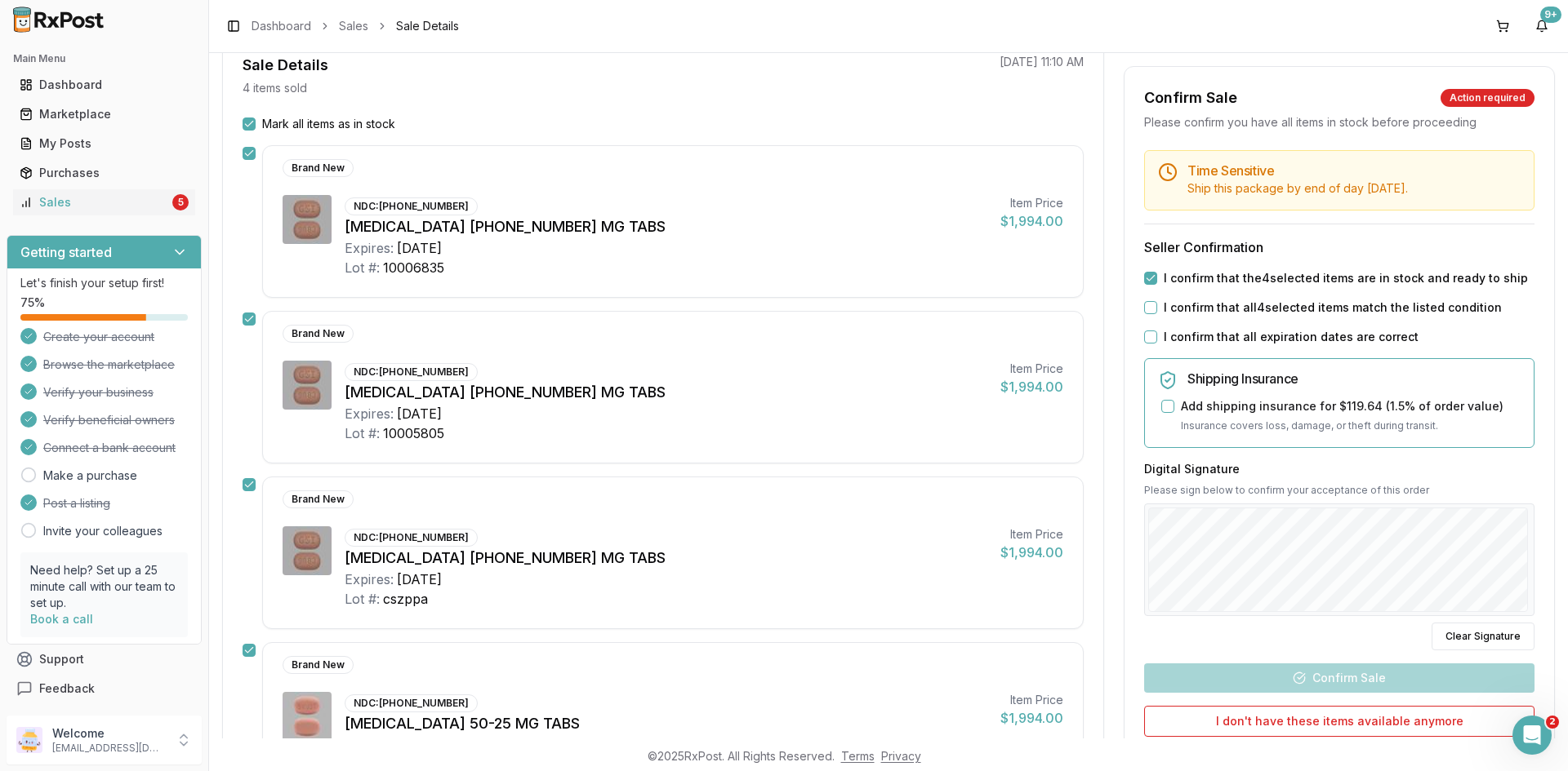
click at [1152, 304] on button "I confirm that all 4 selected items match the listed condition" at bounding box center [1151, 308] width 13 height 13
click at [1153, 341] on button "I confirm that all expiration dates are correct" at bounding box center [1151, 337] width 13 height 13
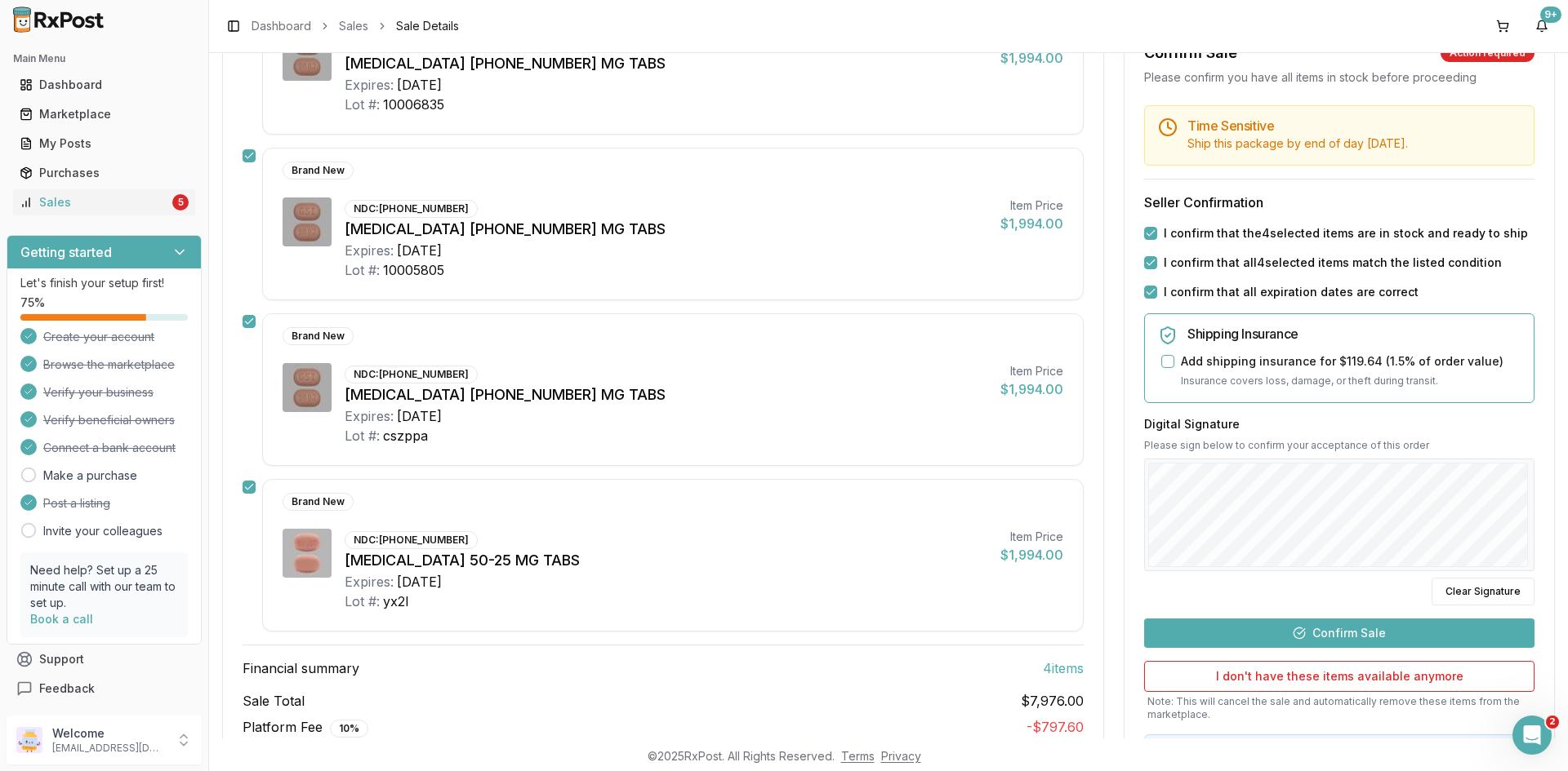
scroll to position [408, 0]
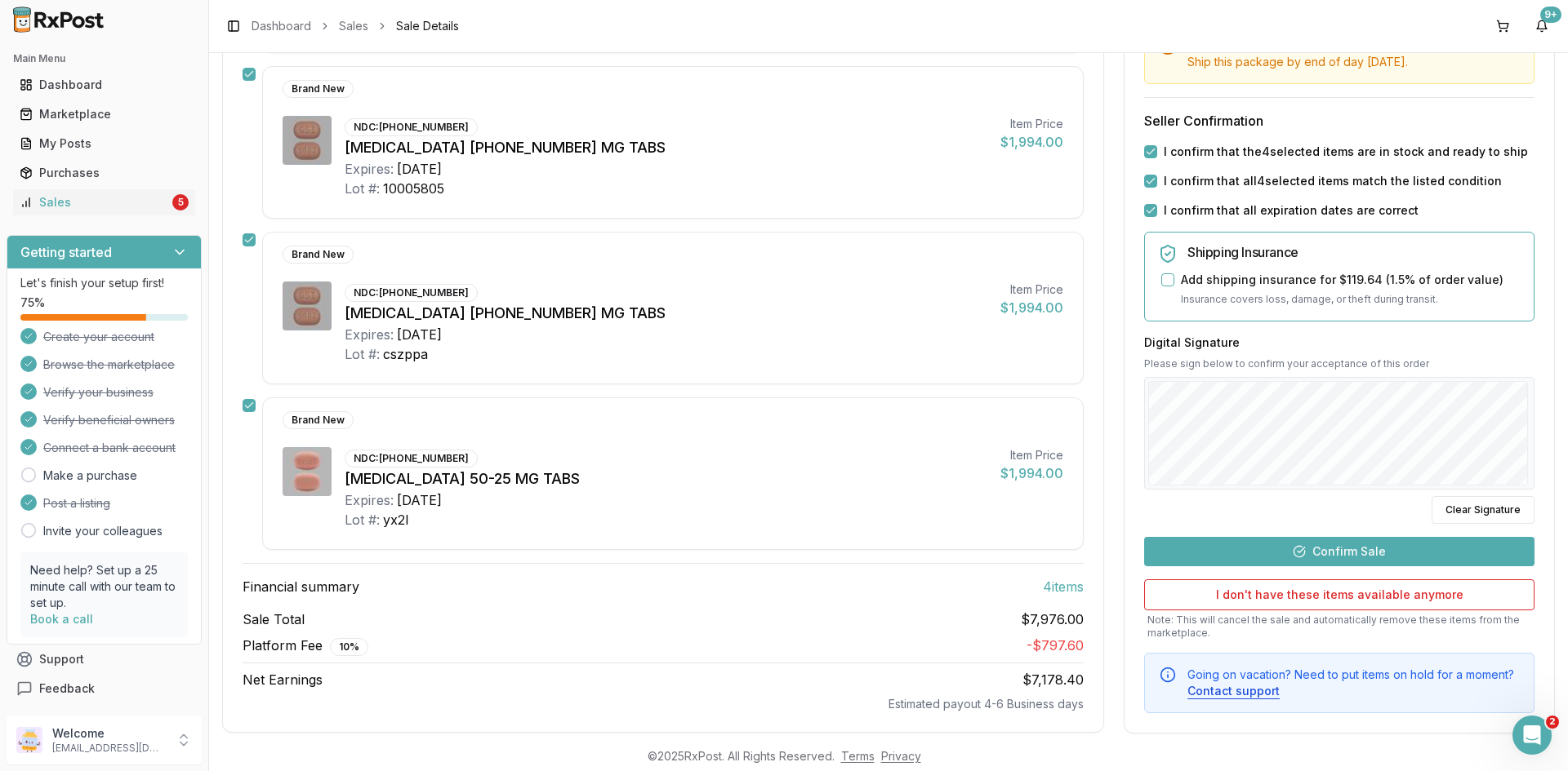
click at [1333, 546] on button "Confirm Sale" at bounding box center [1339, 551] width 390 height 29
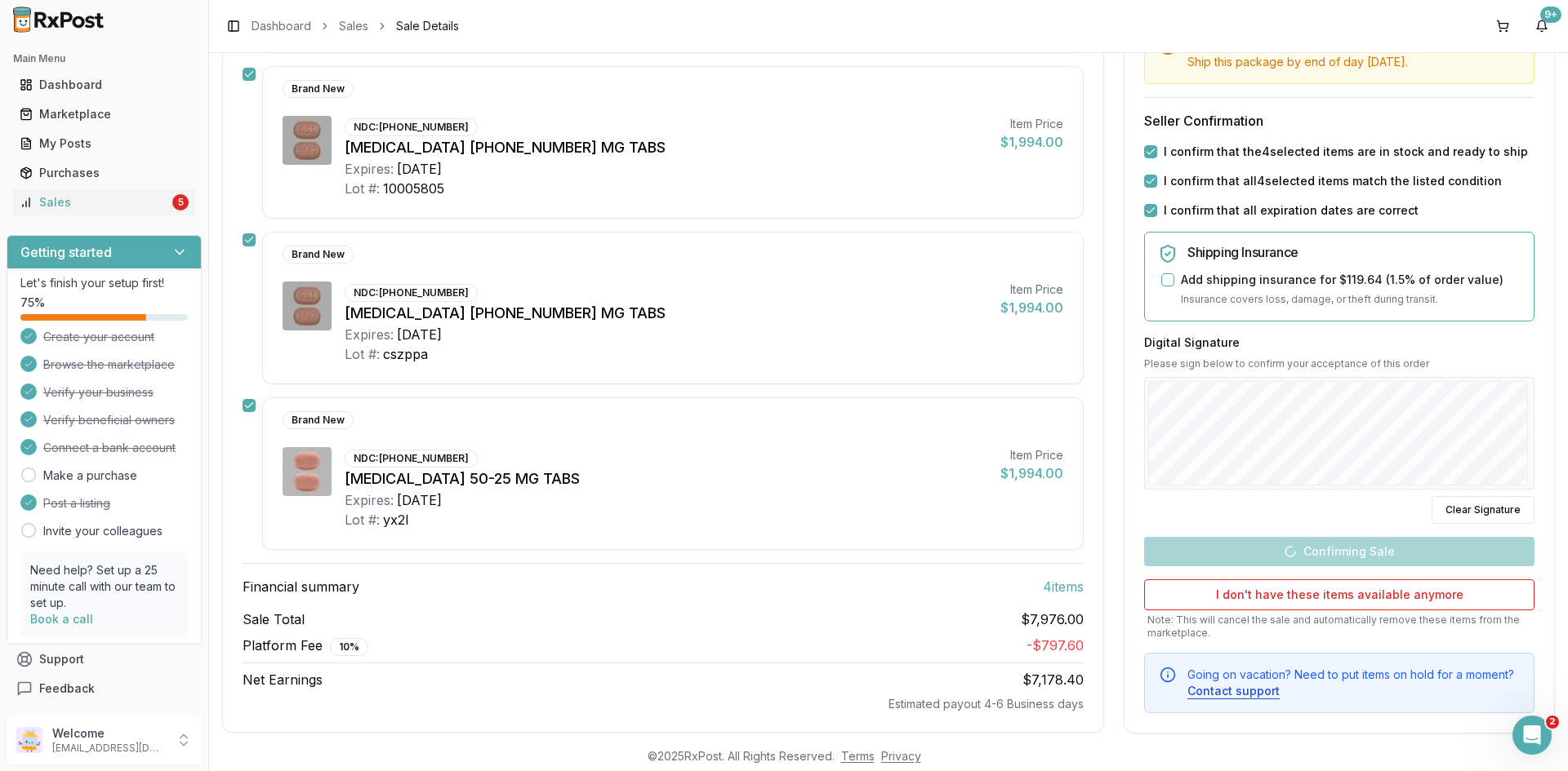
scroll to position [399, 0]
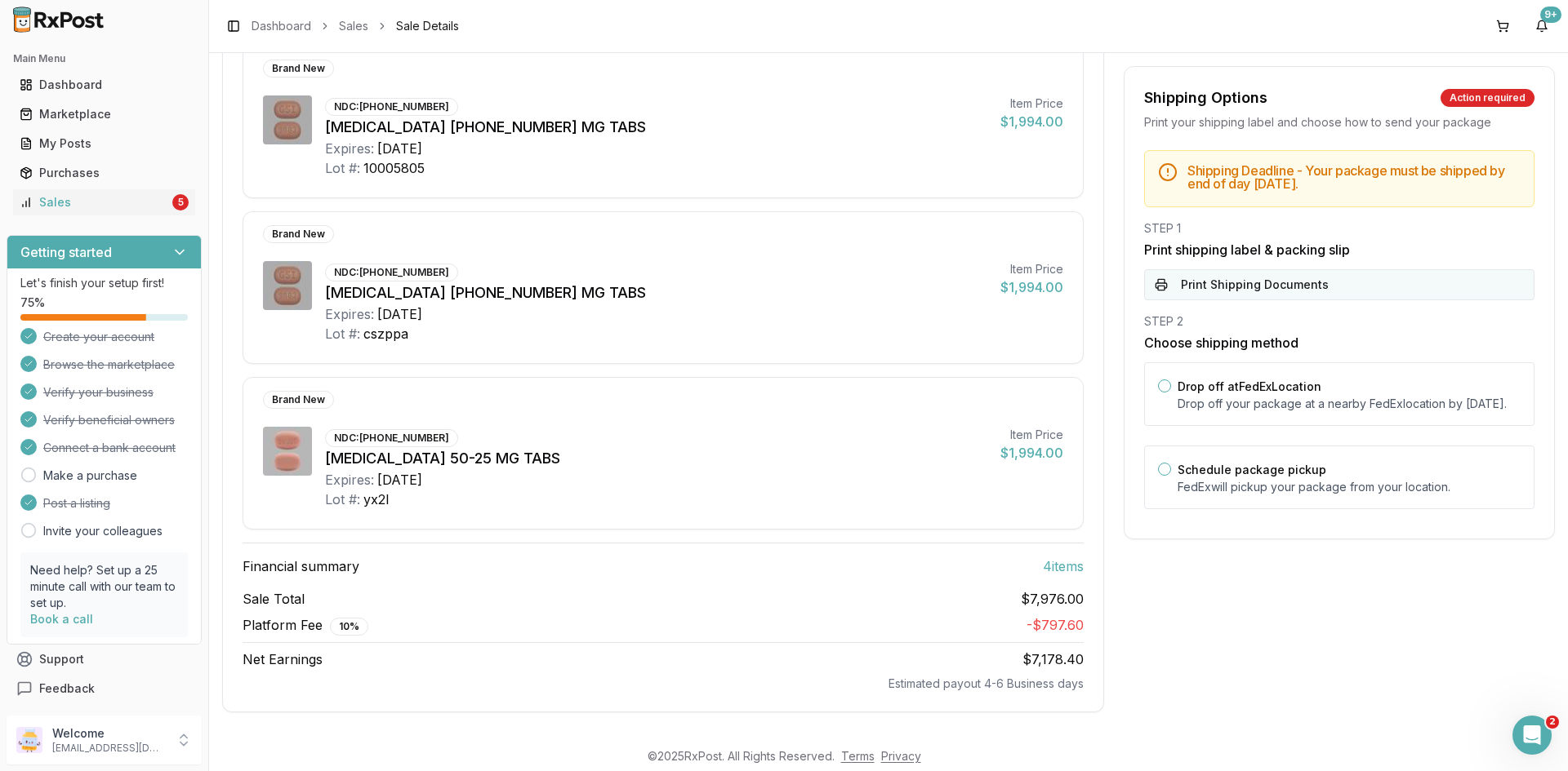
click at [1298, 291] on button "Print Shipping Documents" at bounding box center [1339, 285] width 390 height 31
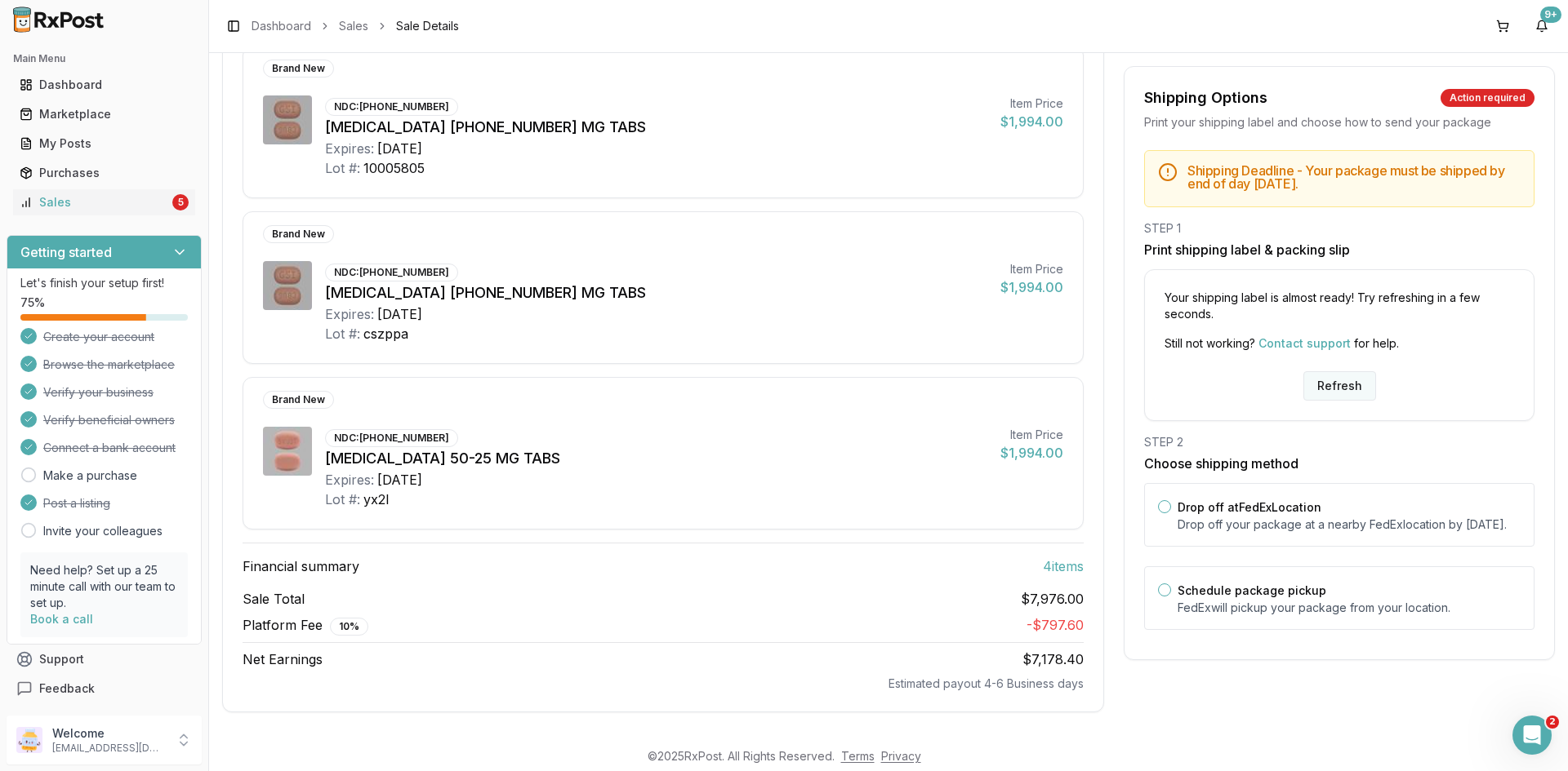
click at [1338, 392] on button "Refresh" at bounding box center [1339, 386] width 73 height 29
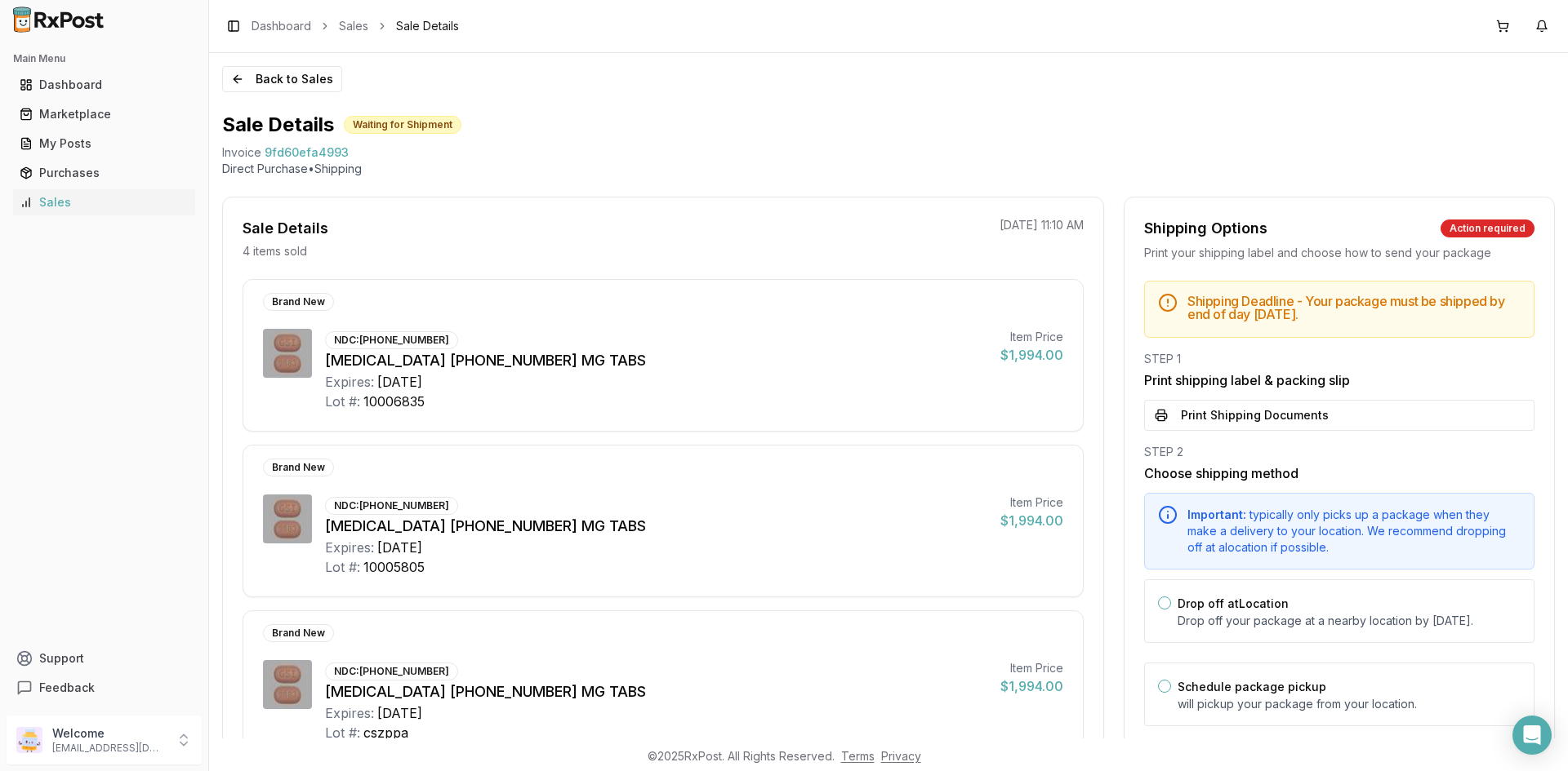
click at [1303, 408] on button "Print Shipping Documents" at bounding box center [1339, 415] width 390 height 31
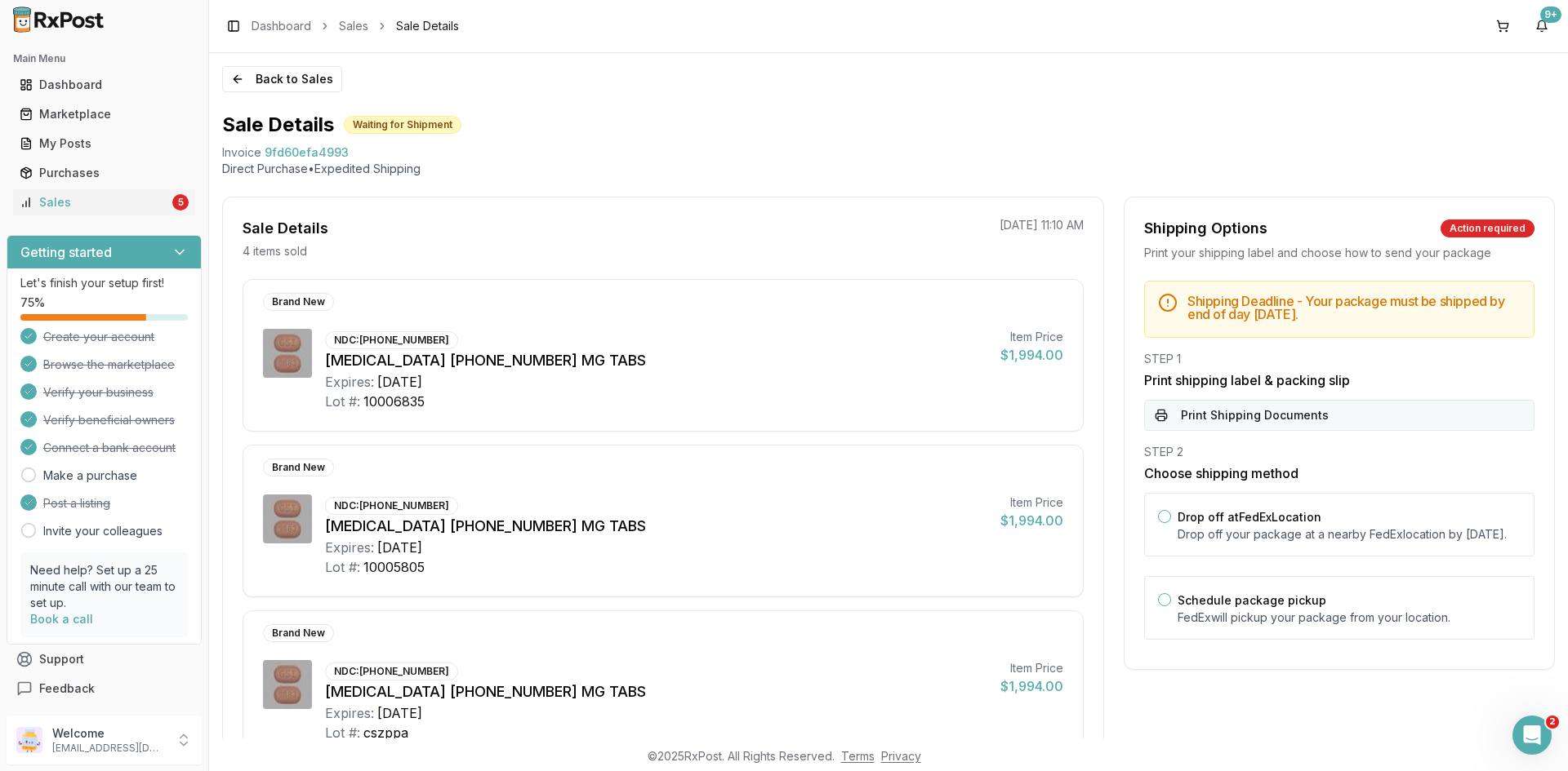
click at [1220, 414] on button "Print Shipping Documents" at bounding box center [1339, 415] width 390 height 31
click at [100, 195] on div "Sales" at bounding box center [94, 202] width 149 height 16
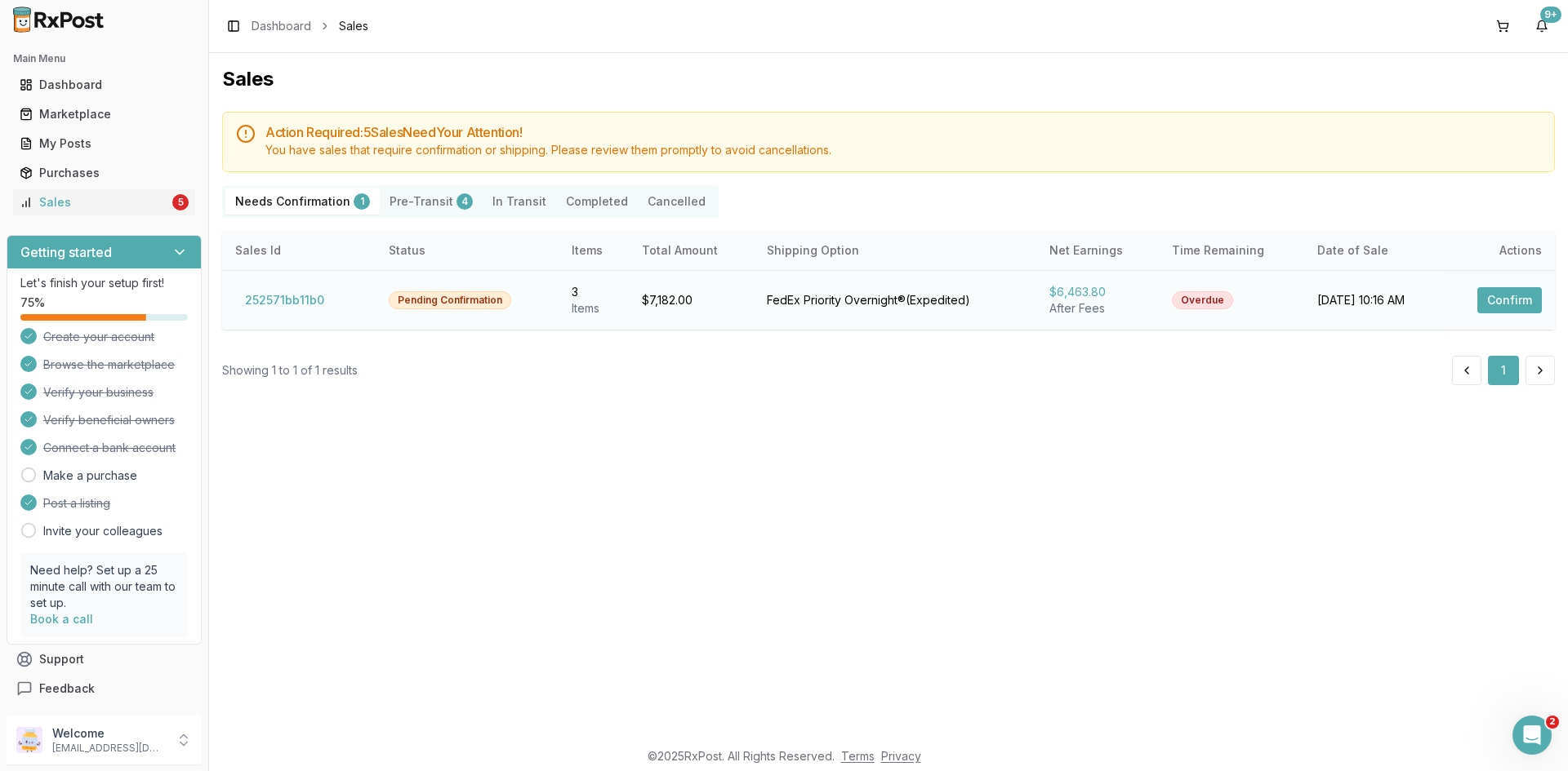
click at [1519, 299] on button "Confirm" at bounding box center [1509, 300] width 64 height 26
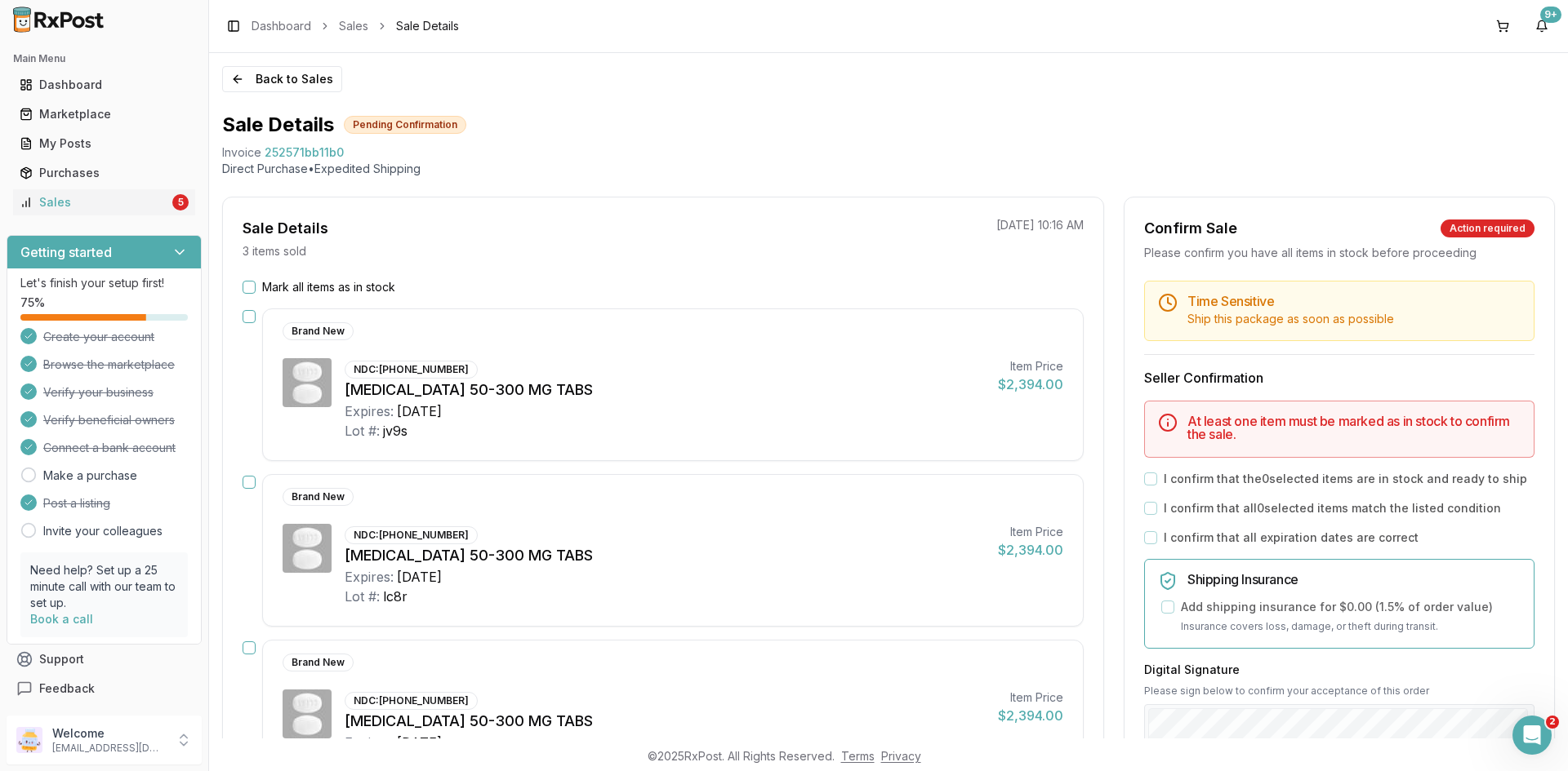
drag, startPoint x: 249, startPoint y: 283, endPoint x: 309, endPoint y: 298, distance: 61.8
click at [249, 284] on button "Mark all items as in stock" at bounding box center [250, 287] width 13 height 13
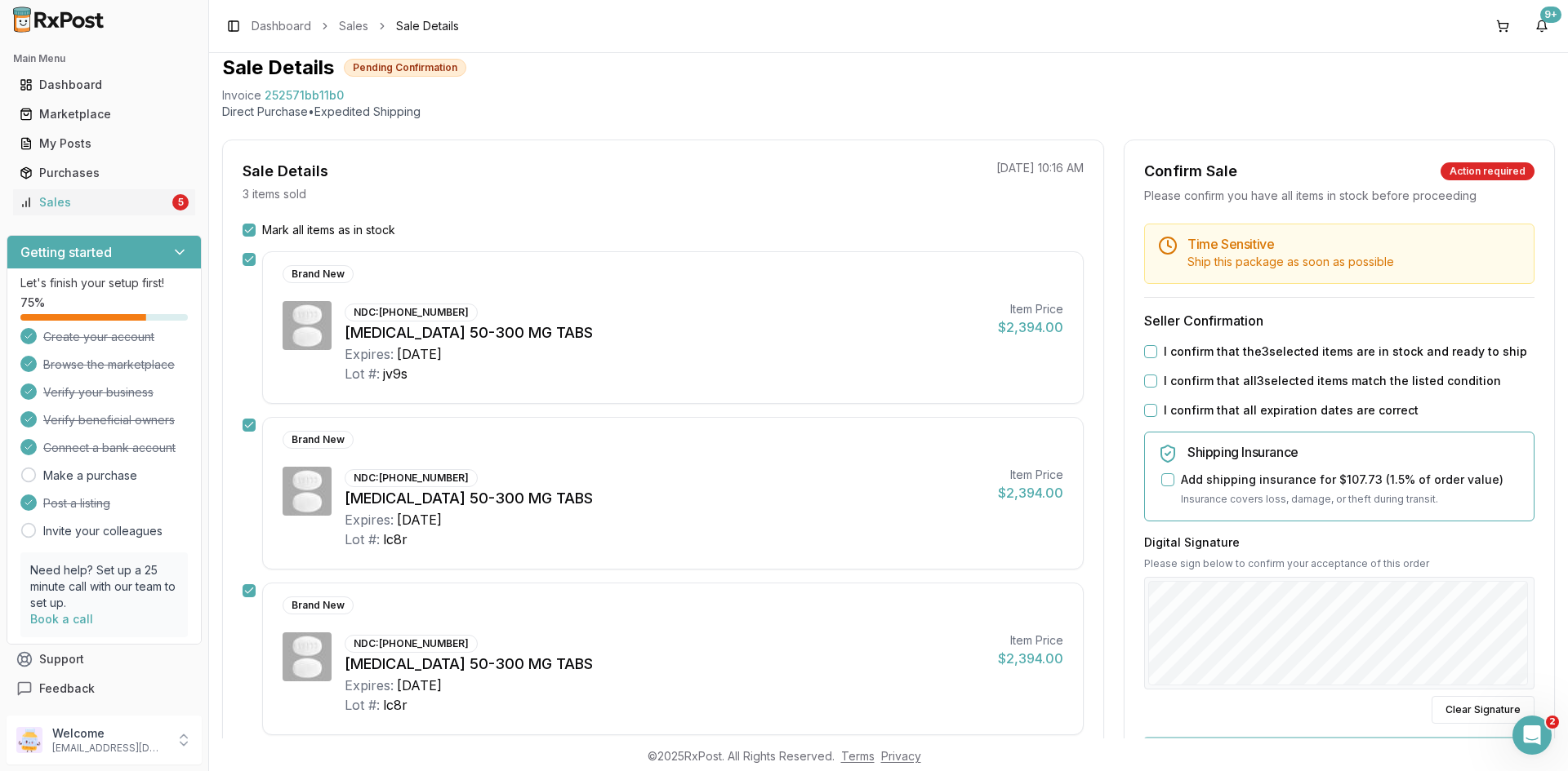
scroll to position [81, 0]
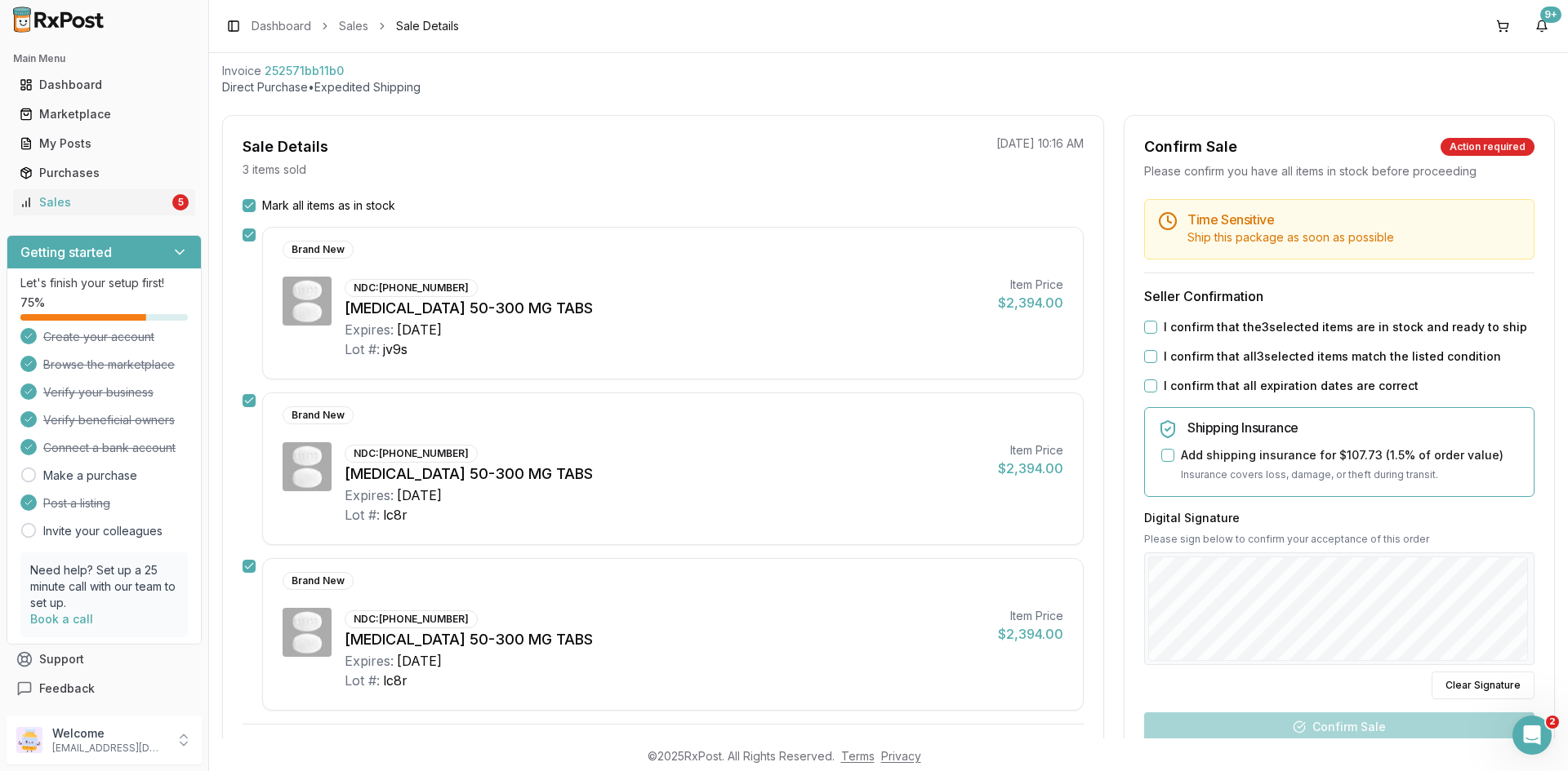
click at [1148, 323] on button "I confirm that the 3 selected items are in stock and ready to ship" at bounding box center [1151, 327] width 13 height 13
click at [1148, 358] on button "I confirm that all 3 selected items match the listed condition" at bounding box center [1151, 357] width 13 height 13
click at [1150, 380] on button "I confirm that all expiration dates are correct" at bounding box center [1151, 386] width 13 height 13
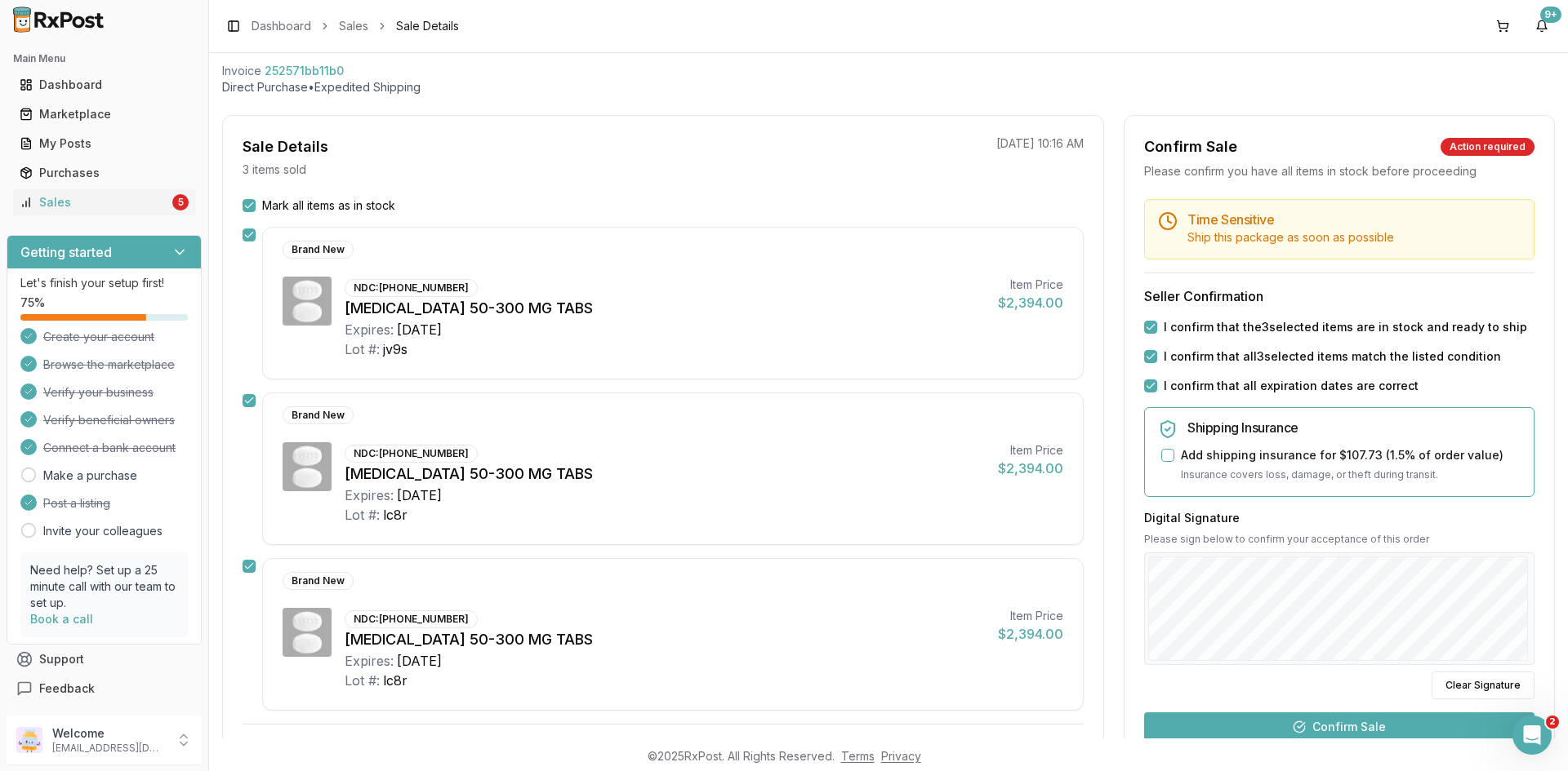
click at [1293, 728] on button "Confirm Sale" at bounding box center [1339, 727] width 390 height 29
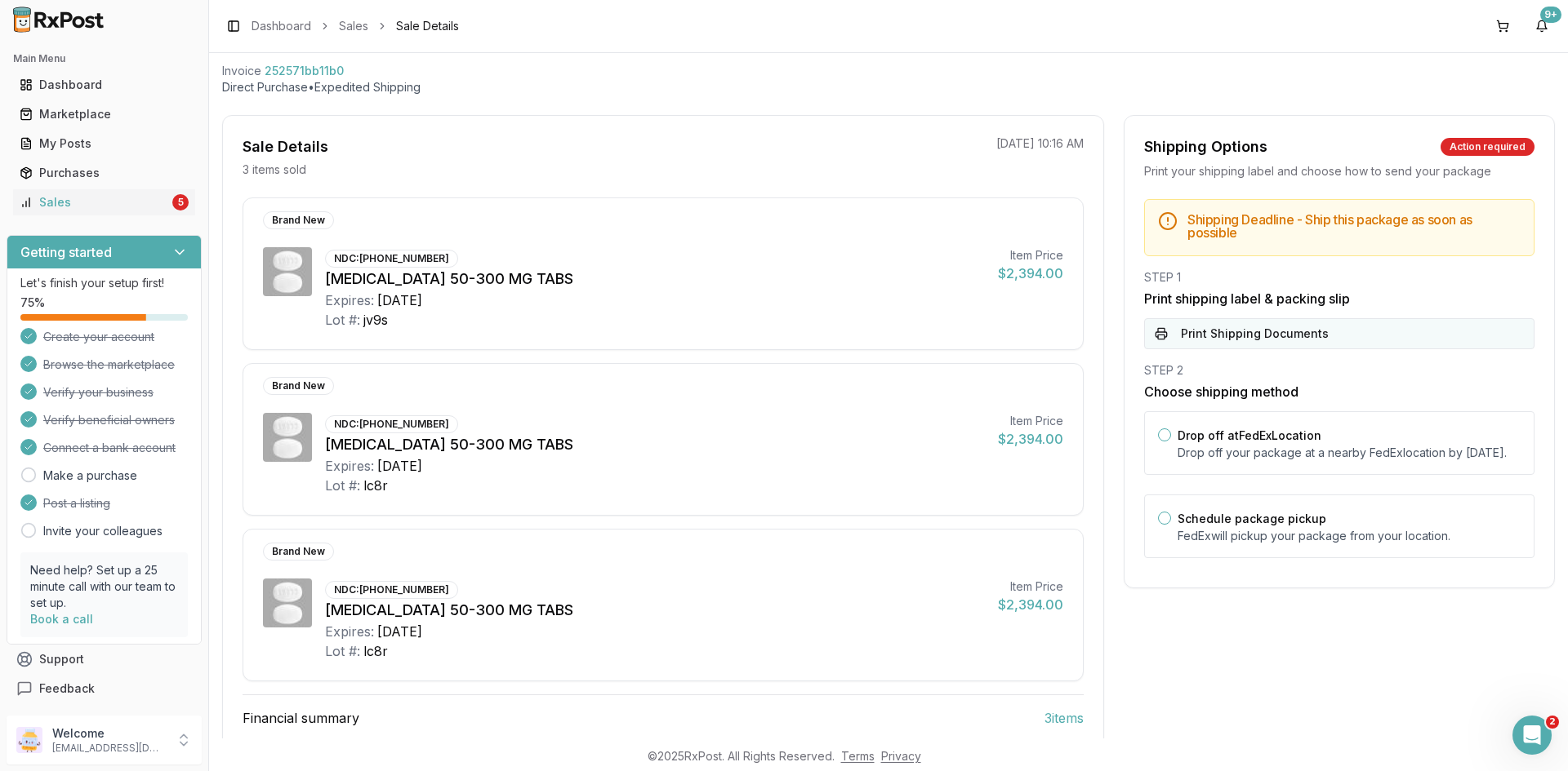
click at [1222, 329] on button "Print Shipping Documents" at bounding box center [1339, 333] width 390 height 31
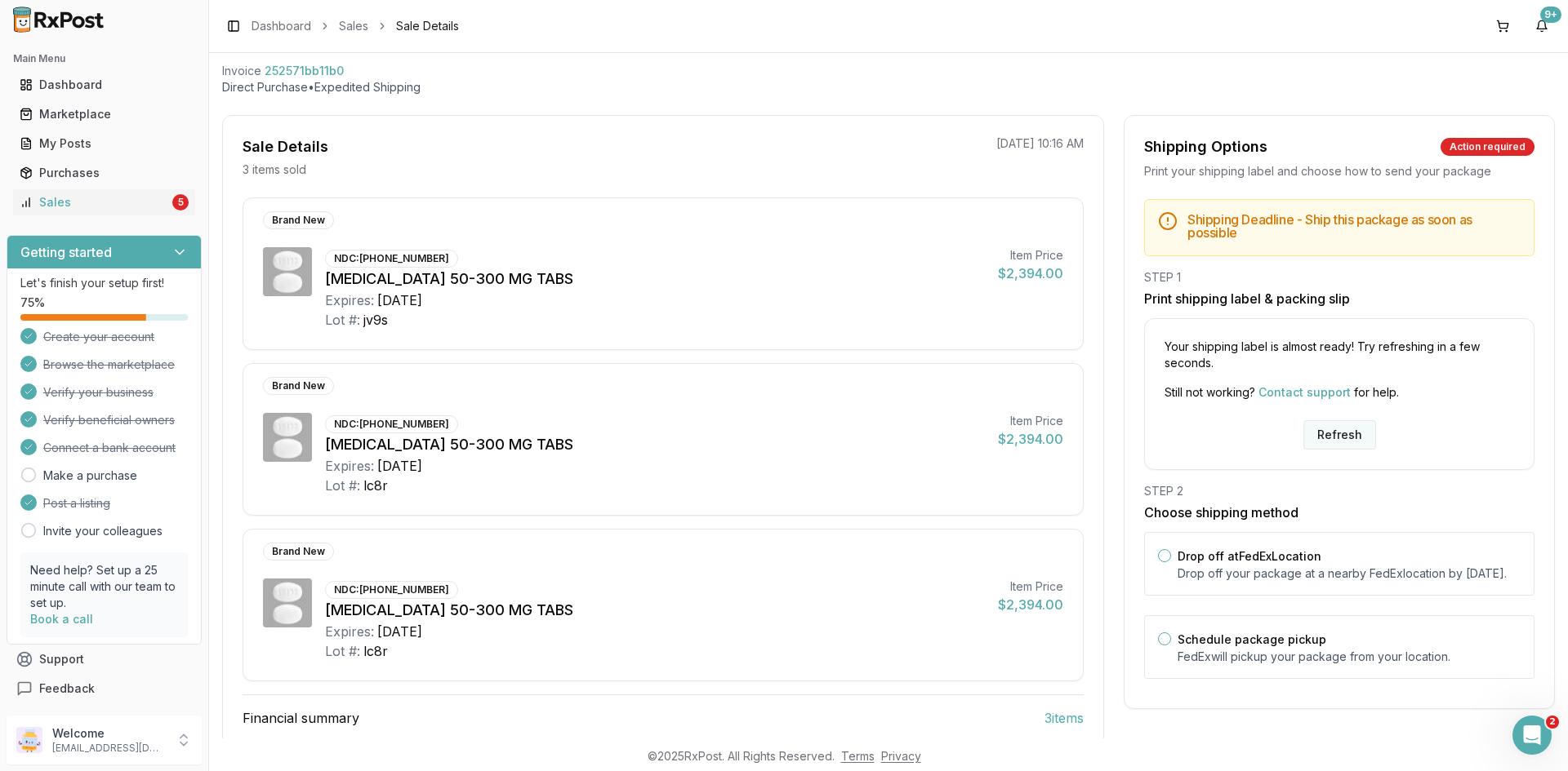
click at [1349, 423] on button "Refresh" at bounding box center [1339, 434] width 73 height 29
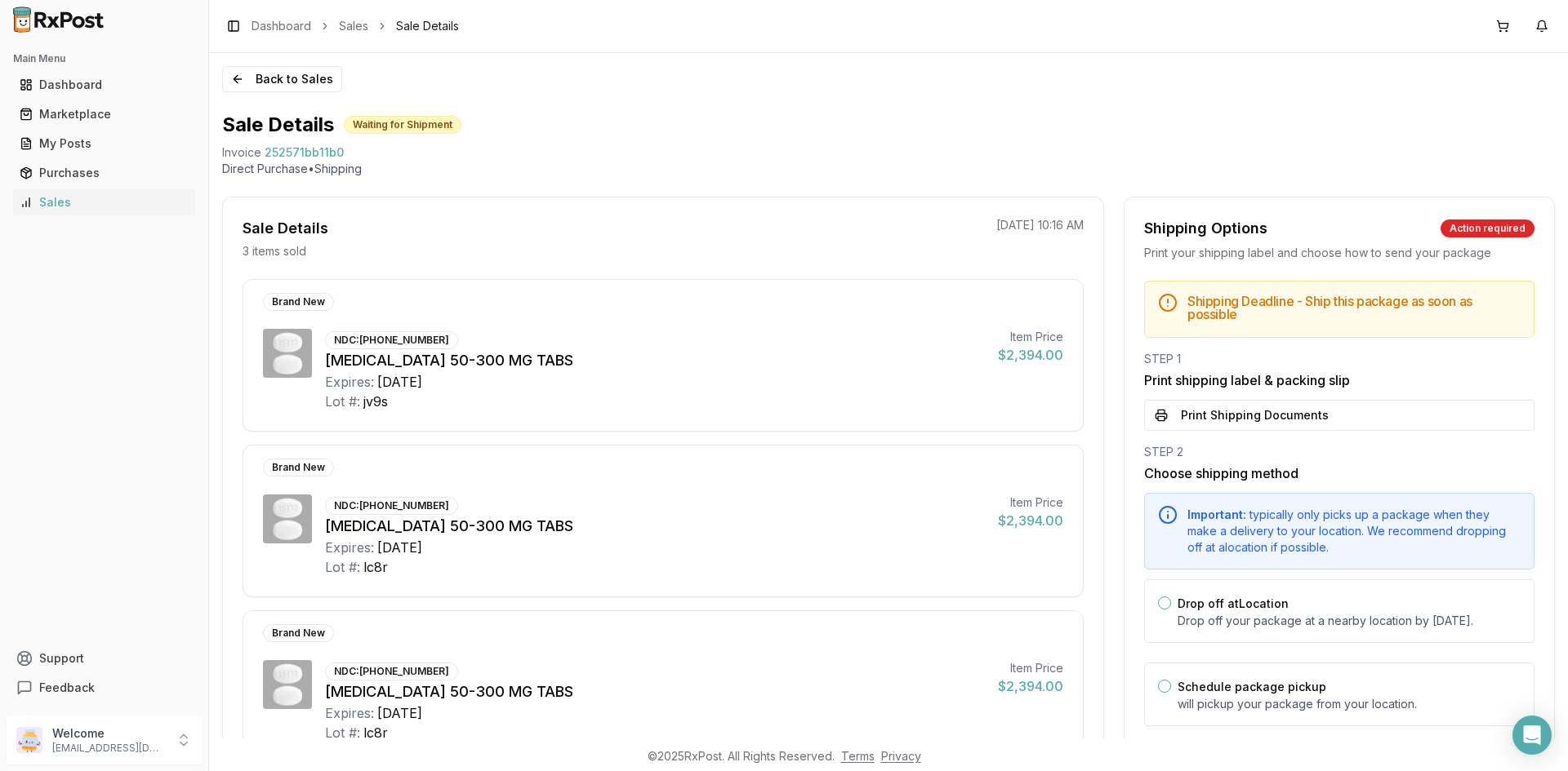
click at [1329, 430] on button "Print Shipping Documents" at bounding box center [1339, 415] width 390 height 31
